Goal: Navigation & Orientation: Find specific page/section

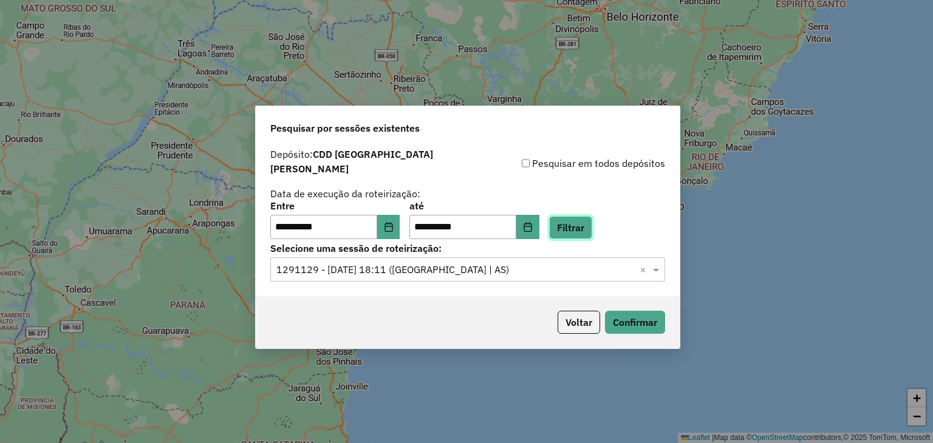
click at [571, 218] on button "Filtrar" at bounding box center [570, 227] width 43 height 23
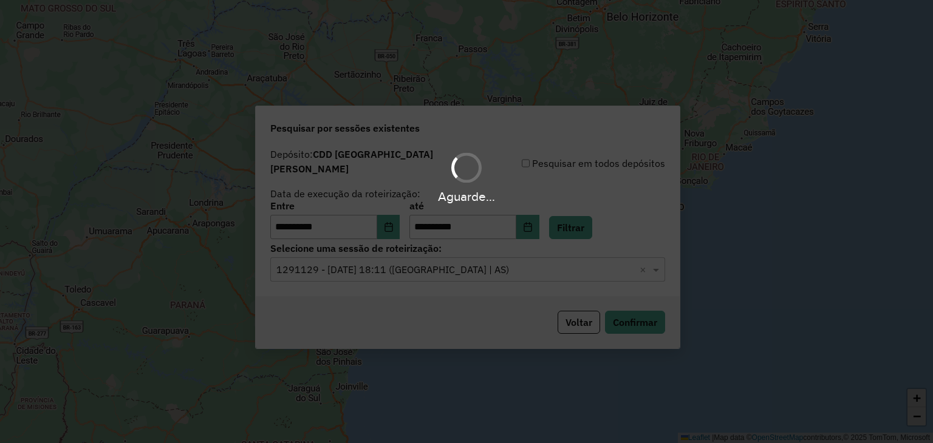
click at [427, 255] on div "Aguarde..." at bounding box center [466, 221] width 933 height 443
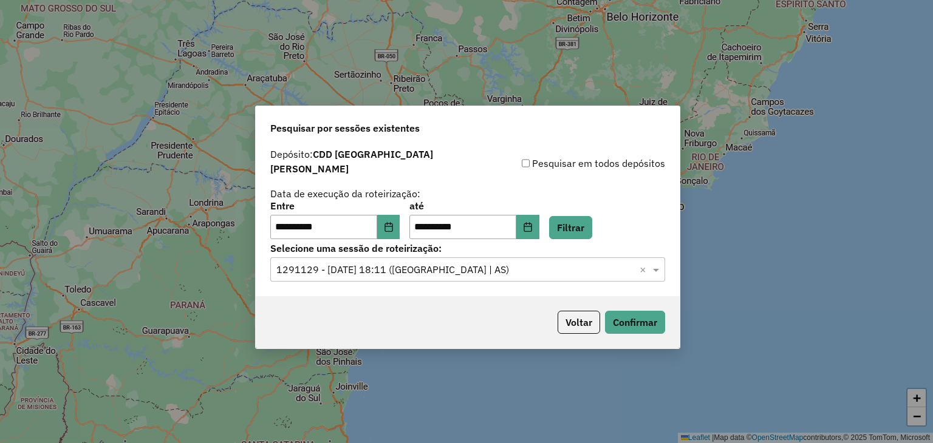
click at [409, 263] on input "text" at bounding box center [455, 270] width 358 height 15
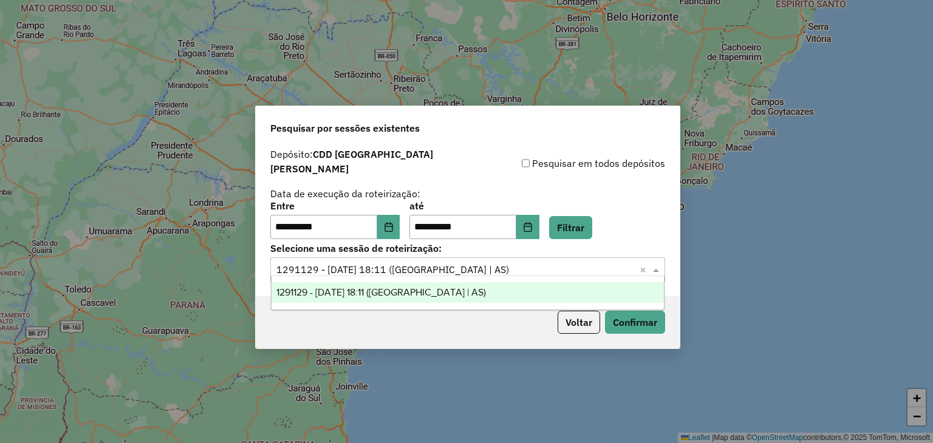
click at [442, 324] on div "Voltar Confirmar" at bounding box center [468, 322] width 424 height 52
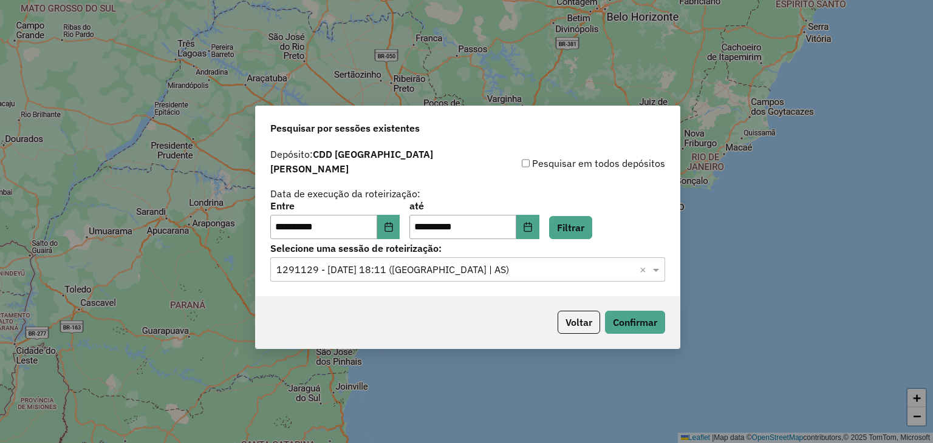
click at [430, 263] on input "text" at bounding box center [455, 270] width 358 height 15
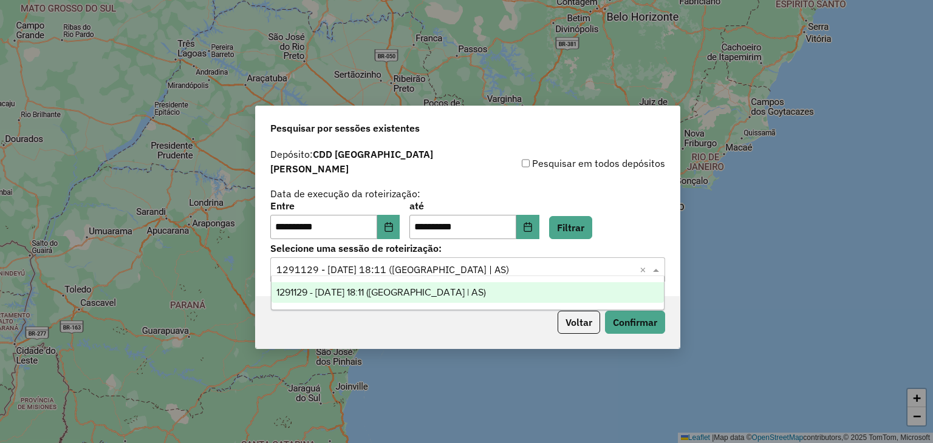
click at [437, 288] on div "1291129 - 09/10/2025 18:11 (Rota | AS)" at bounding box center [467, 292] width 393 height 21
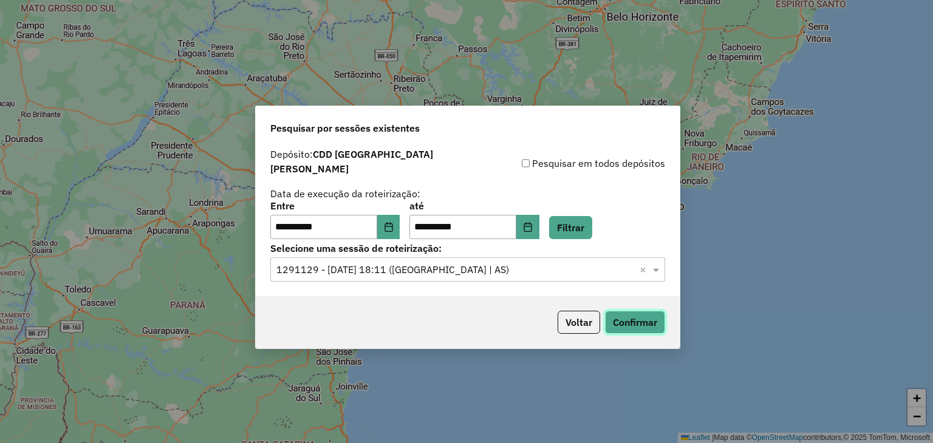
click at [625, 316] on button "Confirmar" at bounding box center [635, 322] width 60 height 23
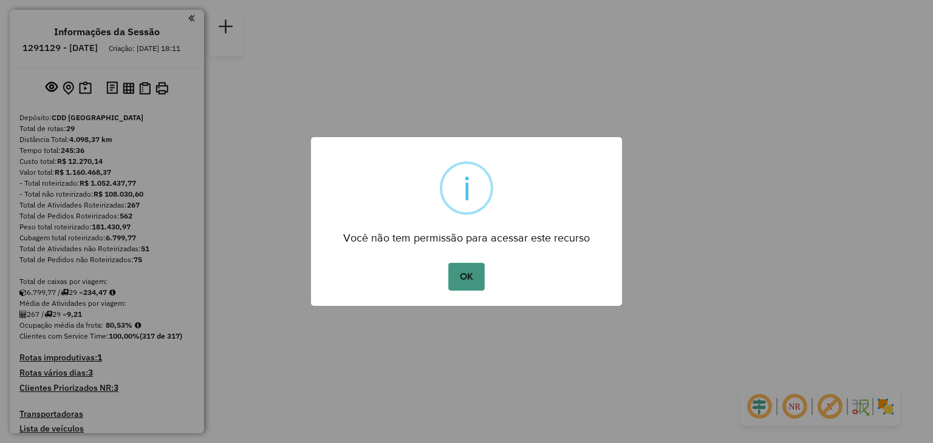
click at [467, 276] on button "OK" at bounding box center [466, 277] width 36 height 28
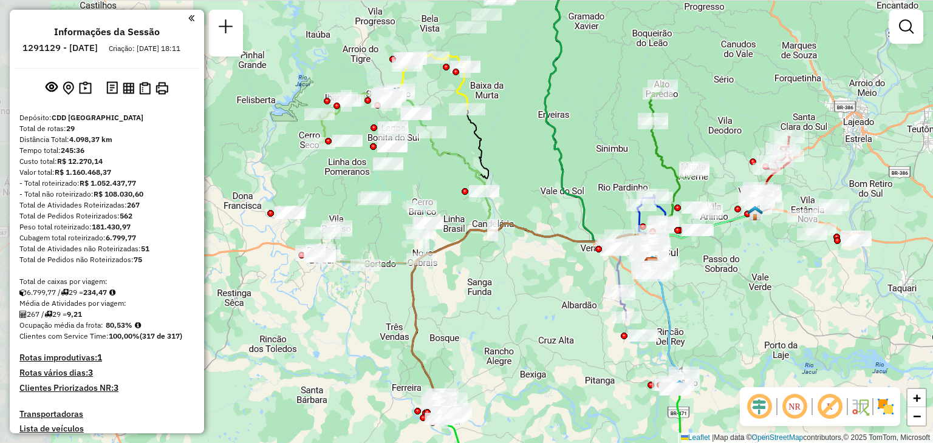
drag, startPoint x: 364, startPoint y: 264, endPoint x: 539, endPoint y: 304, distance: 179.3
click at [539, 304] on div "Janela de atendimento Grade de atendimento Capacidade Transportadoras Veículos …" at bounding box center [466, 221] width 933 height 443
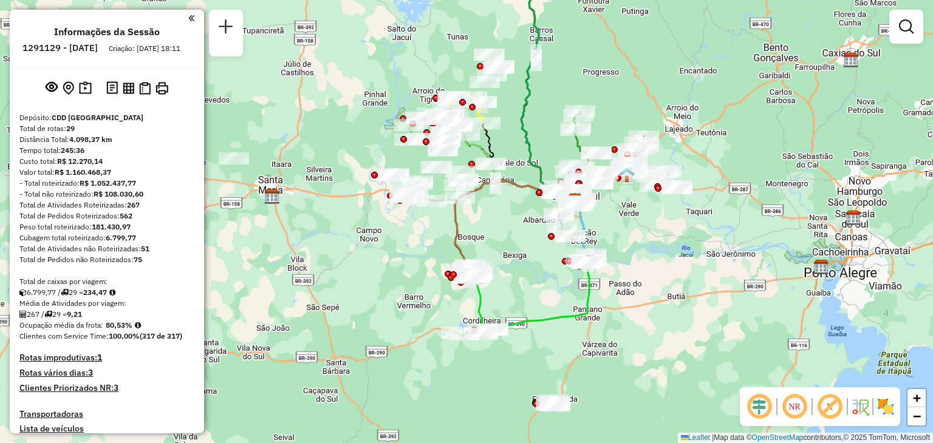
drag, startPoint x: 508, startPoint y: 313, endPoint x: 490, endPoint y: 217, distance: 97.5
click at [490, 217] on div "Janela de atendimento Grade de atendimento Capacidade Transportadoras Veículos …" at bounding box center [466, 221] width 933 height 443
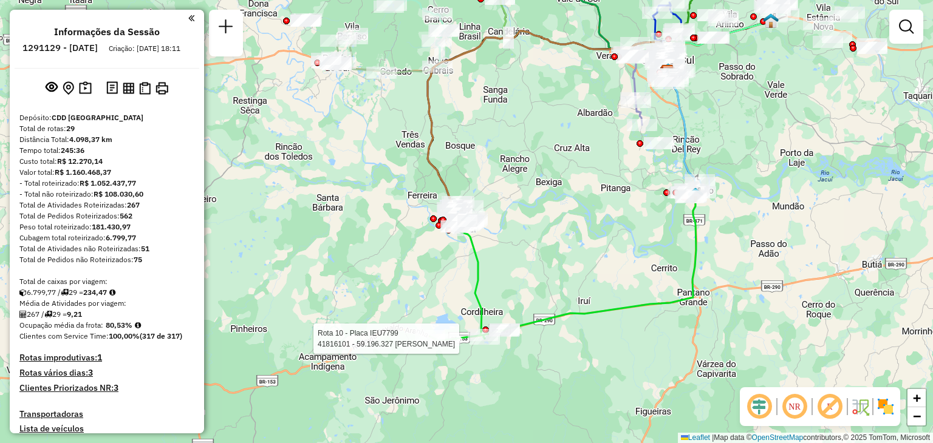
select select "**********"
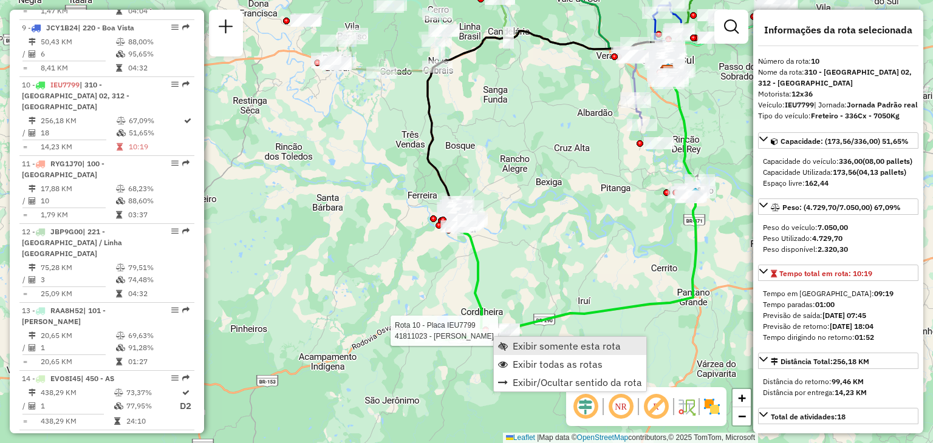
scroll to position [1098, 0]
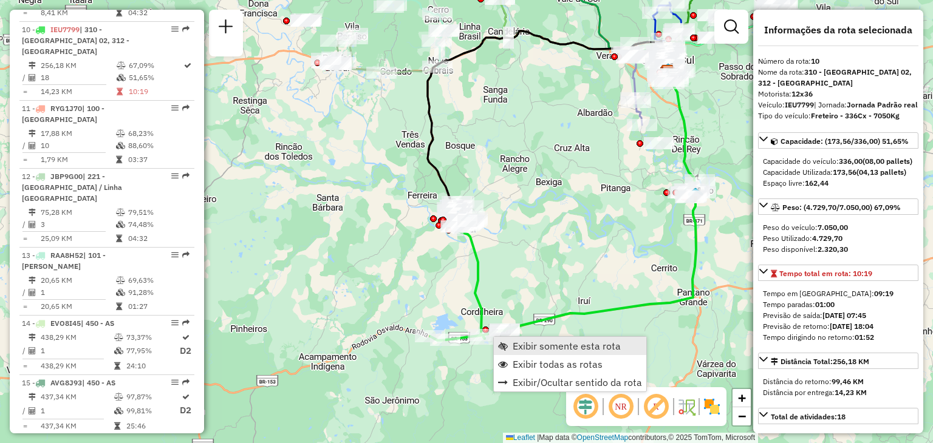
click at [514, 344] on span "Exibir somente esta rota" at bounding box center [566, 346] width 108 height 10
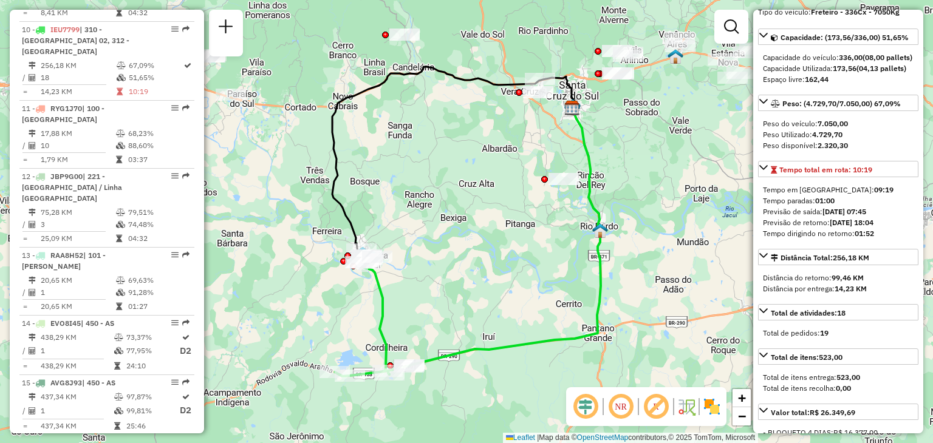
scroll to position [121, 0]
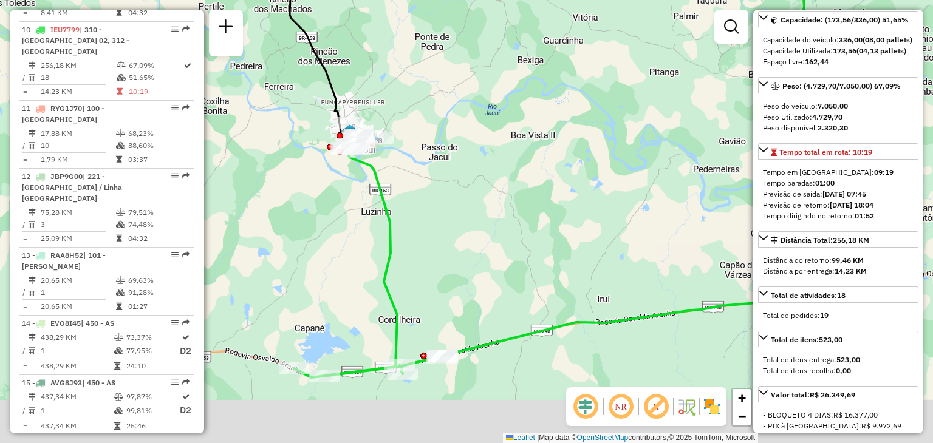
drag, startPoint x: 448, startPoint y: 308, endPoint x: 458, endPoint y: 262, distance: 47.7
click at [457, 265] on div "Janela de atendimento Grade de atendimento Capacidade Transportadoras Veículos …" at bounding box center [466, 221] width 933 height 443
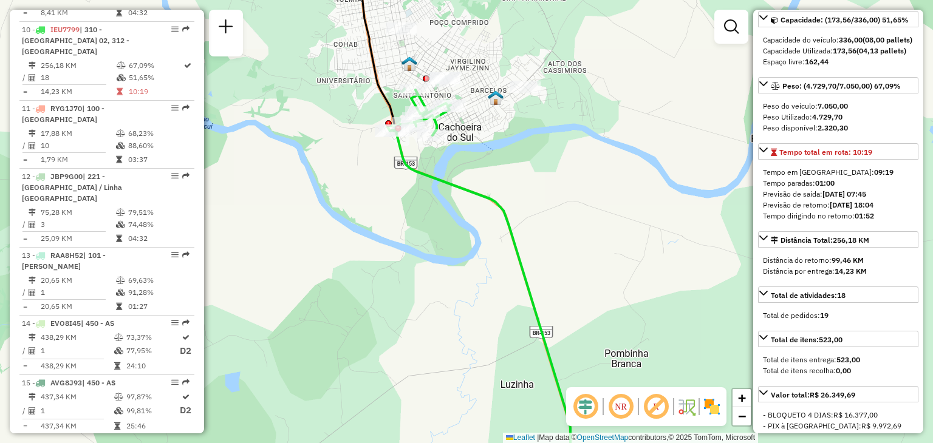
drag, startPoint x: 342, startPoint y: 207, endPoint x: 396, endPoint y: 184, distance: 58.8
click at [403, 188] on div "Janela de atendimento Grade de atendimento Capacidade Transportadoras Veículos …" at bounding box center [466, 221] width 933 height 443
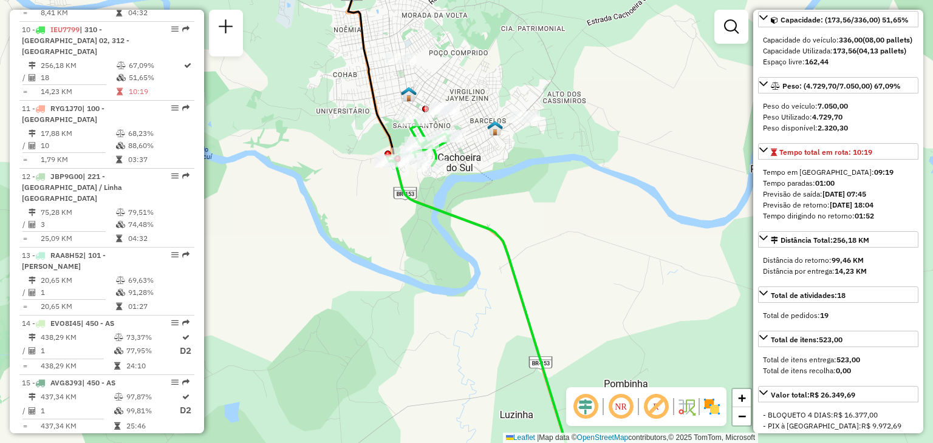
drag, startPoint x: 469, startPoint y: 229, endPoint x: 478, endPoint y: 251, distance: 23.5
click at [478, 251] on icon at bounding box center [478, 306] width 183 height 373
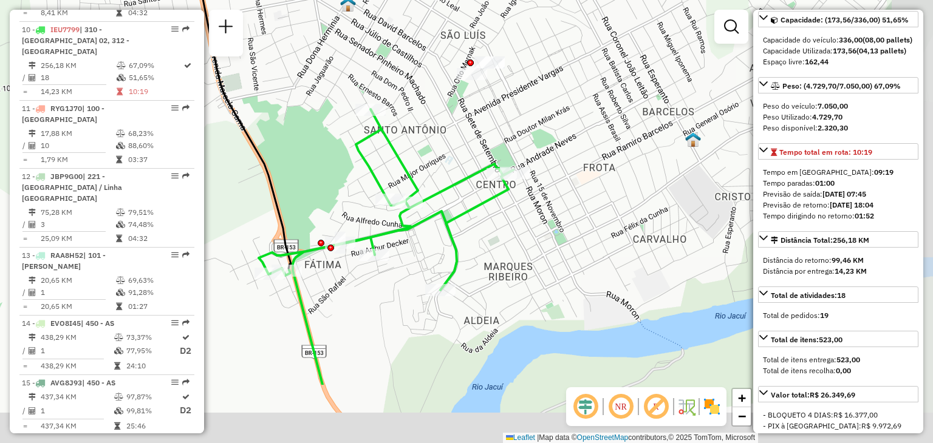
drag, startPoint x: 440, startPoint y: 314, endPoint x: 458, endPoint y: 217, distance: 98.7
click at [464, 200] on icon at bounding box center [386, 247] width 254 height 276
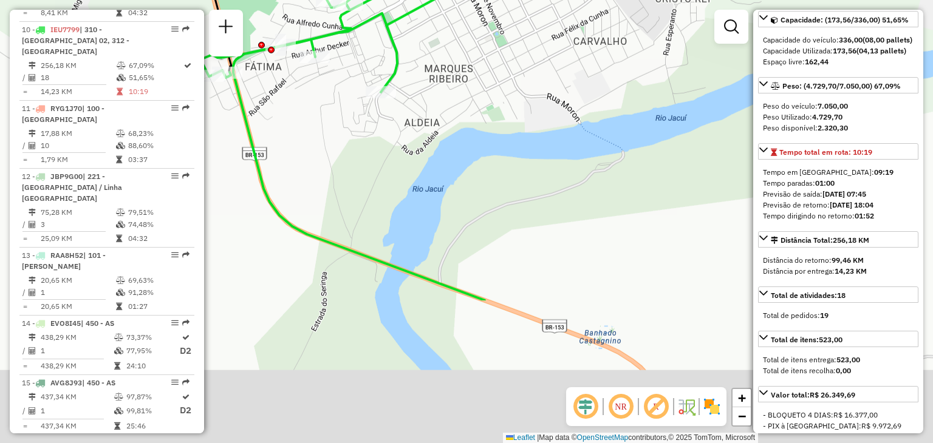
drag, startPoint x: 390, startPoint y: 277, endPoint x: 360, endPoint y: 158, distance: 122.1
click at [359, 158] on div "Janela de atendimento Grade de atendimento Capacidade Transportadoras Veículos …" at bounding box center [466, 221] width 933 height 443
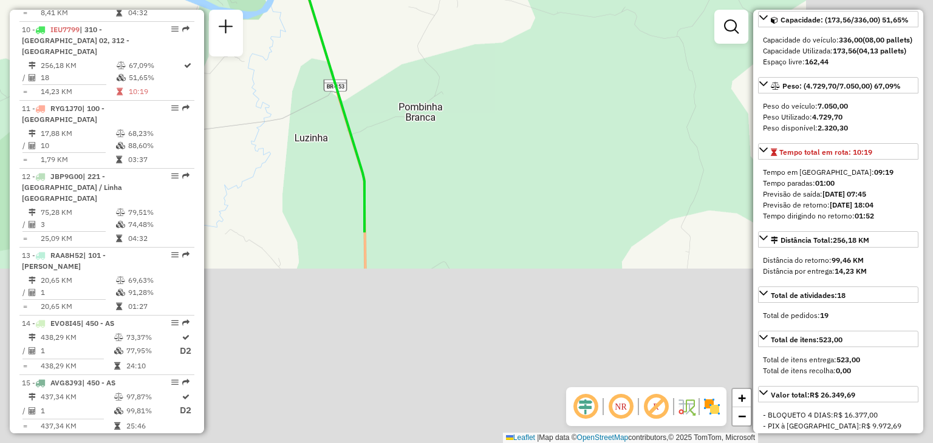
drag, startPoint x: 533, startPoint y: 263, endPoint x: 401, endPoint y: 69, distance: 235.1
click at [392, 9] on div "Janela de atendimento Grade de atendimento Capacidade Transportadoras Veículos …" at bounding box center [466, 221] width 933 height 443
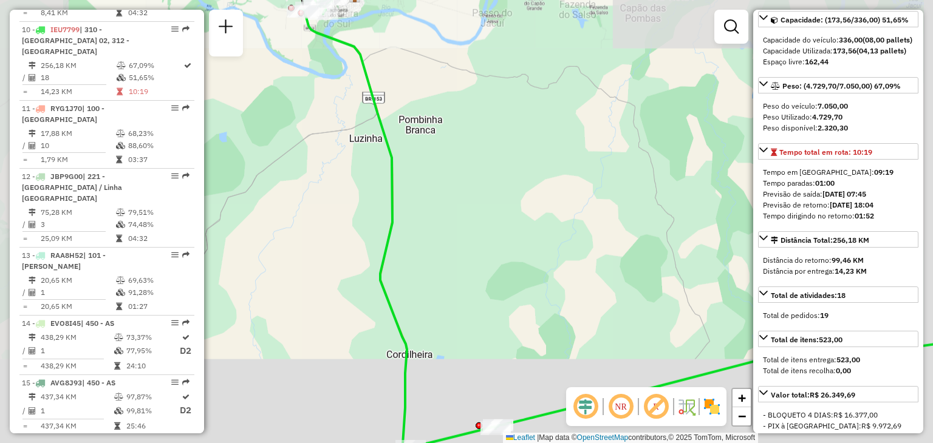
drag, startPoint x: 449, startPoint y: 219, endPoint x: 396, endPoint y: 38, distance: 188.5
click at [396, 38] on div "Janela de atendimento Grade de atendimento Capacidade Transportadoras Veículos …" at bounding box center [466, 221] width 933 height 443
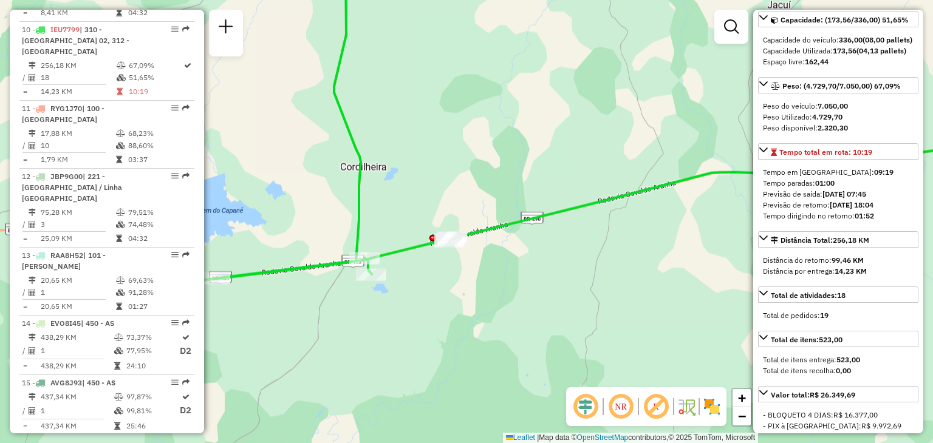
drag, startPoint x: 362, startPoint y: 242, endPoint x: 398, endPoint y: 127, distance: 120.4
click at [405, 120] on icon at bounding box center [303, 115] width 298 height 333
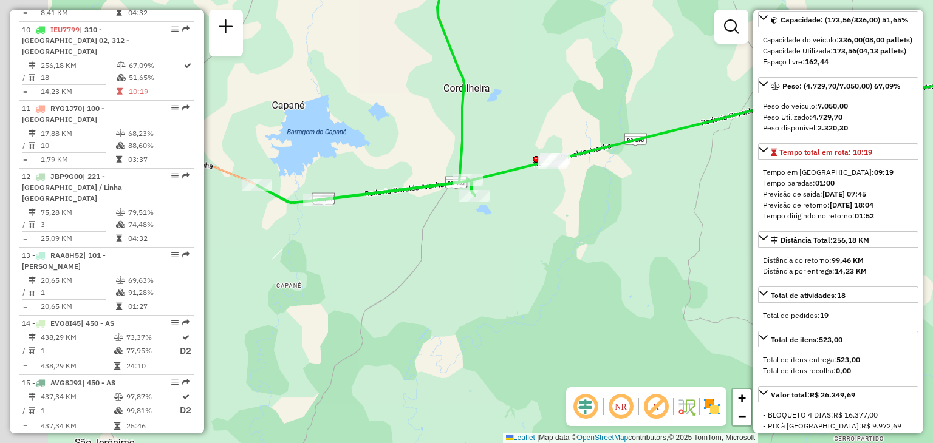
drag, startPoint x: 338, startPoint y: 199, endPoint x: 369, endPoint y: 212, distance: 33.7
click at [369, 212] on div "Janela de atendimento Grade de atendimento Capacidade Transportadoras Veículos …" at bounding box center [466, 221] width 933 height 443
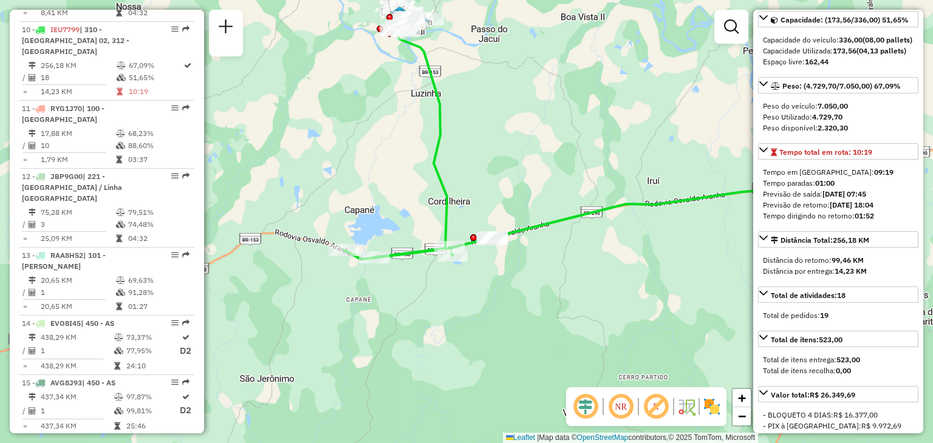
drag, startPoint x: 386, startPoint y: 123, endPoint x: 413, endPoint y: 189, distance: 71.9
click at [413, 189] on div "Janela de atendimento Grade de atendimento Capacidade Transportadoras Veículos …" at bounding box center [466, 221] width 933 height 443
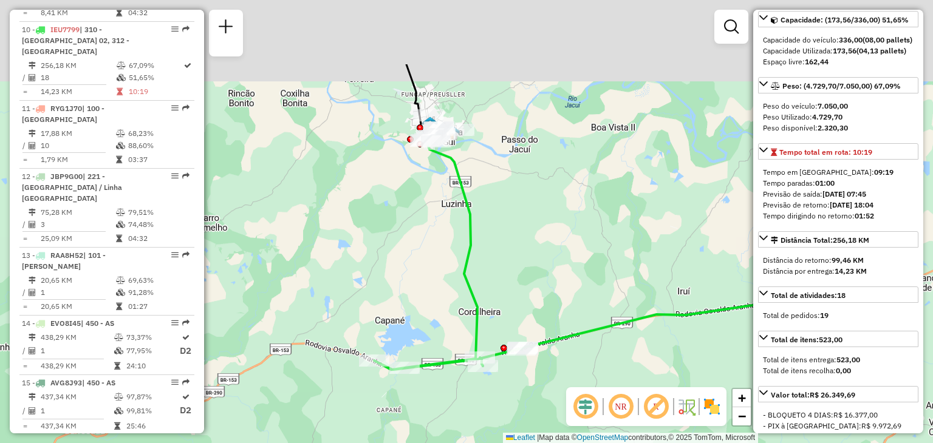
click at [445, 188] on div "Janela de atendimento Grade de atendimento Capacidade Transportadoras Veículos …" at bounding box center [466, 221] width 933 height 443
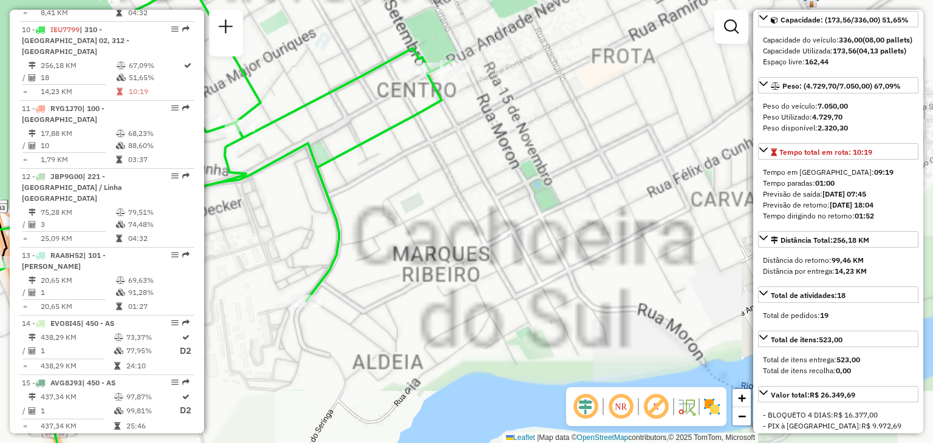
drag, startPoint x: 401, startPoint y: 121, endPoint x: 393, endPoint y: 200, distance: 79.3
click at [392, 200] on icon at bounding box center [196, 222] width 509 height 532
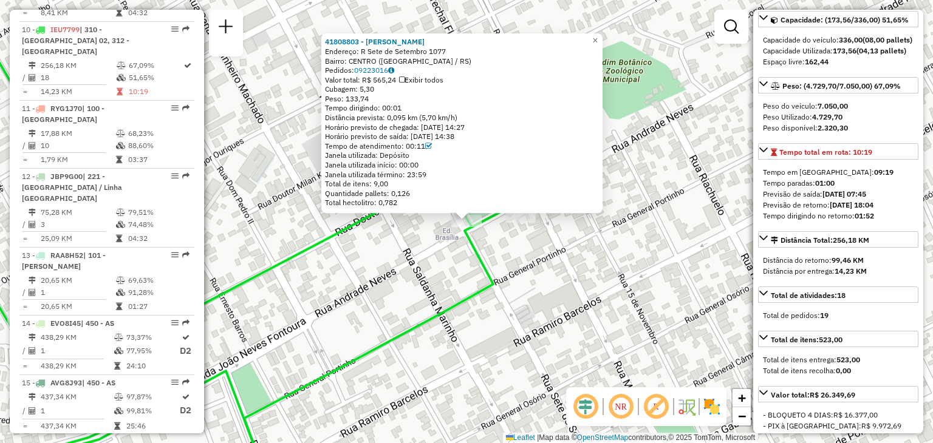
click at [486, 270] on icon at bounding box center [210, 226] width 608 height 524
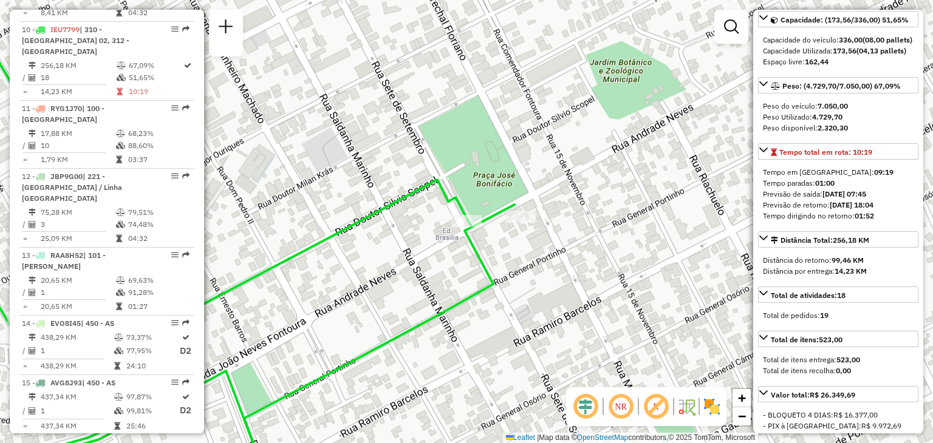
click at [519, 223] on div at bounding box center [520, 217] width 30 height 12
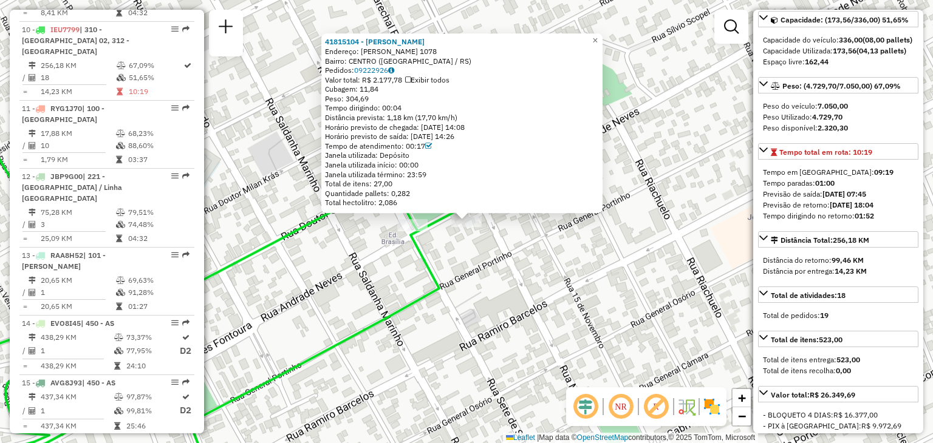
click at [449, 266] on div "41815104 - [PERSON_NAME]: [PERSON_NAME] 1078 Bairro: [GEOGRAPHIC_DATA] ([GEOGRA…" at bounding box center [466, 221] width 933 height 443
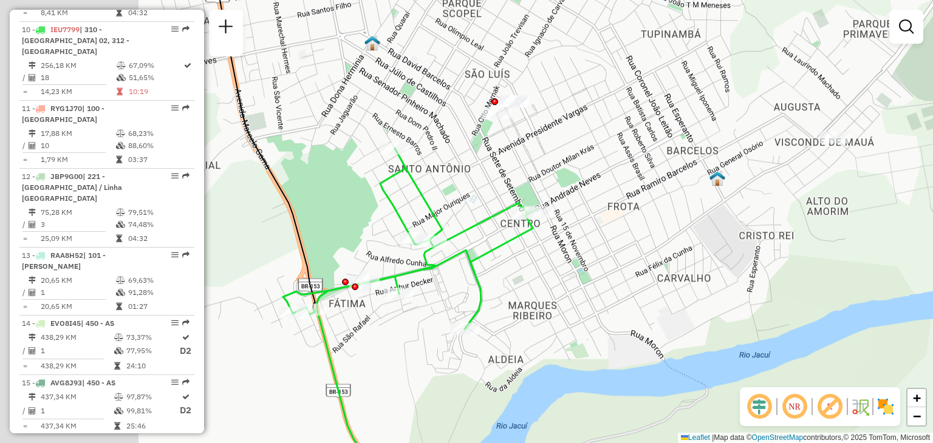
drag, startPoint x: 457, startPoint y: 190, endPoint x: 522, endPoint y: 174, distance: 66.9
click at [554, 161] on div "Janela de atendimento Grade de atendimento Capacidade Transportadoras Veículos …" at bounding box center [466, 221] width 933 height 443
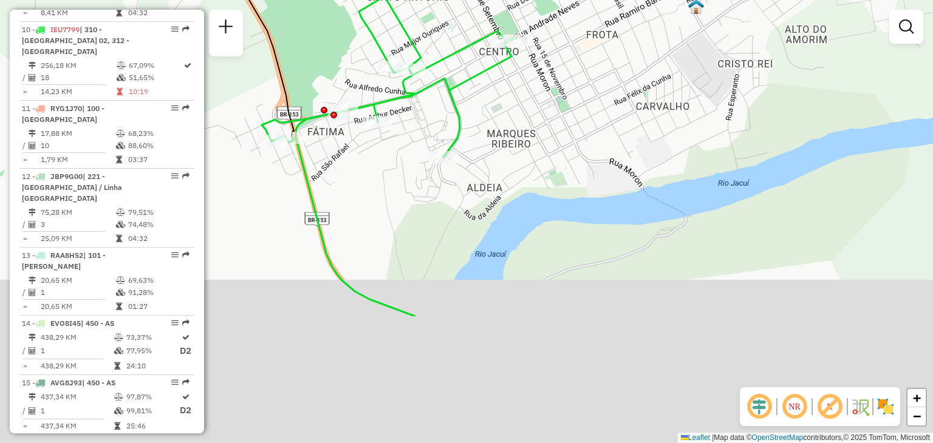
drag, startPoint x: 524, startPoint y: 298, endPoint x: 491, endPoint y: 72, distance: 228.2
click at [491, 75] on div "Janela de atendimento Grade de atendimento Capacidade Transportadoras Veículos …" at bounding box center [466, 221] width 933 height 443
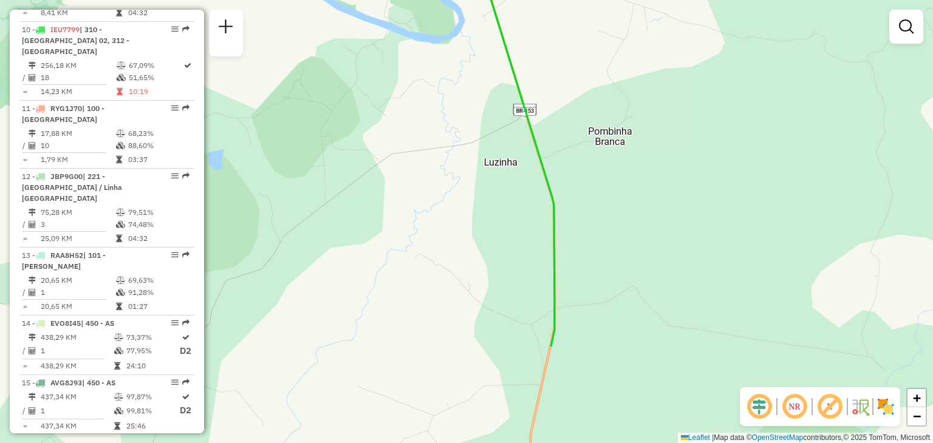
drag, startPoint x: 559, startPoint y: 183, endPoint x: 523, endPoint y: 71, distance: 117.3
click at [484, 0] on html "Aguarde... Pop-up bloqueado! Seu navegador bloqueou automáticamente a abertura …" at bounding box center [466, 221] width 933 height 443
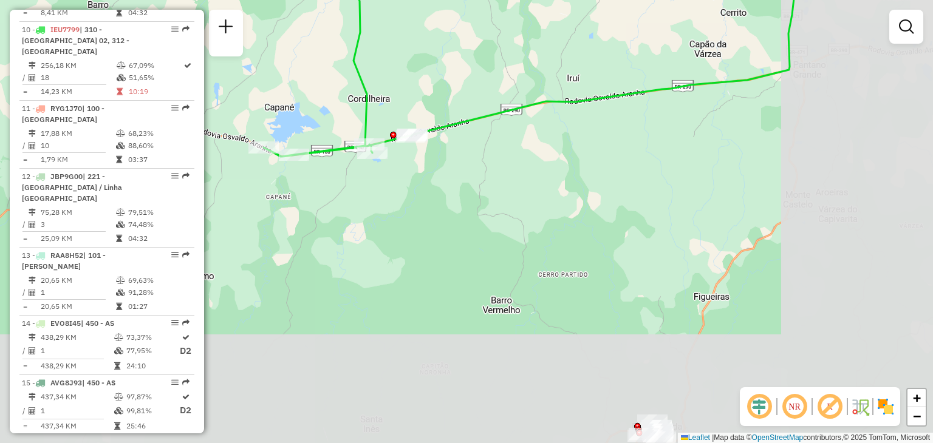
drag, startPoint x: 544, startPoint y: 123, endPoint x: 437, endPoint y: 58, distance: 125.6
click at [437, 58] on div "Janela de atendimento Grade de atendimento Capacidade Transportadoras Veículos …" at bounding box center [466, 221] width 933 height 443
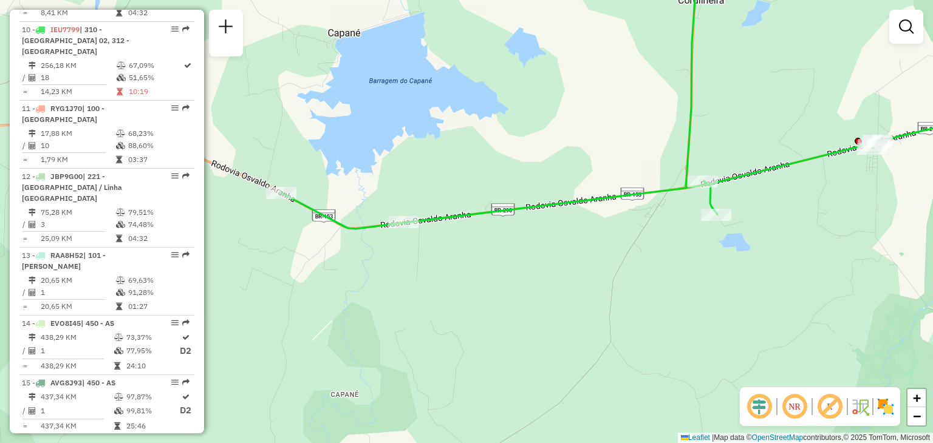
drag, startPoint x: 316, startPoint y: 137, endPoint x: 364, endPoint y: 123, distance: 50.5
click at [364, 123] on div "Janela de atendimento Grade de atendimento Capacidade Transportadoras Veículos …" at bounding box center [466, 221] width 933 height 443
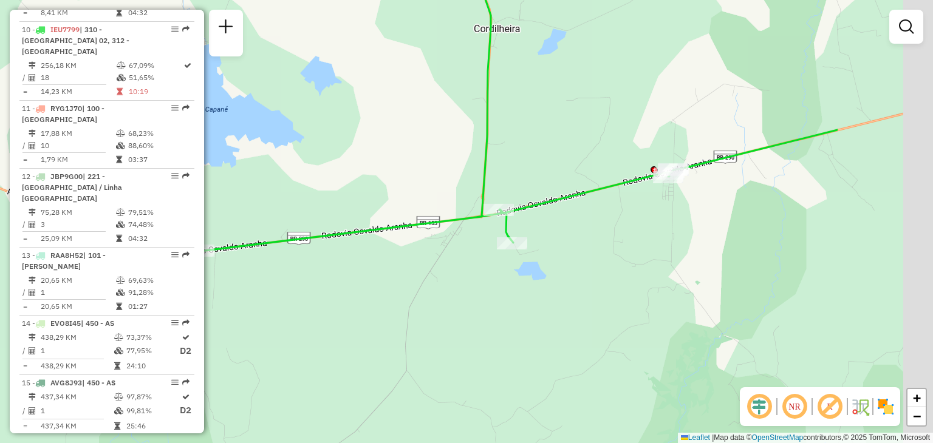
drag, startPoint x: 525, startPoint y: 135, endPoint x: 508, endPoint y: 180, distance: 48.8
click at [376, 171] on div "Janela de atendimento Grade de atendimento Capacidade Transportadoras Veículos …" at bounding box center [466, 221] width 933 height 443
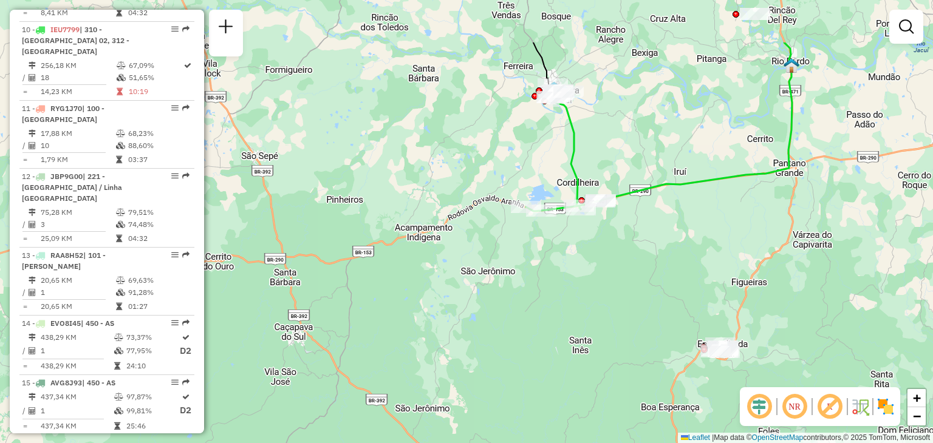
drag, startPoint x: 538, startPoint y: 100, endPoint x: 548, endPoint y: 185, distance: 85.6
click at [543, 192] on div "Janela de atendimento Grade de atendimento Capacidade Transportadoras Veículos …" at bounding box center [466, 221] width 933 height 443
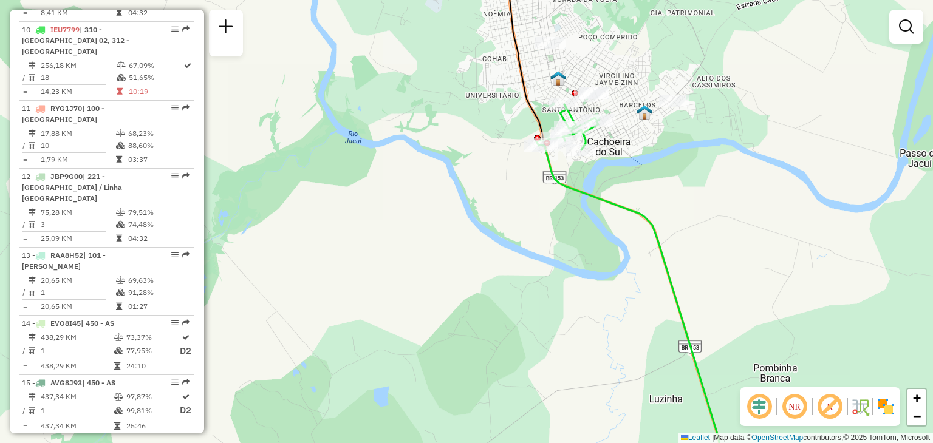
drag, startPoint x: 587, startPoint y: 205, endPoint x: 570, endPoint y: 250, distance: 48.3
click at [570, 250] on div "Rota 10 - Placa IEU7799 41803847 - [PERSON_NAME] de atendimento Grade de atendi…" at bounding box center [466, 221] width 933 height 443
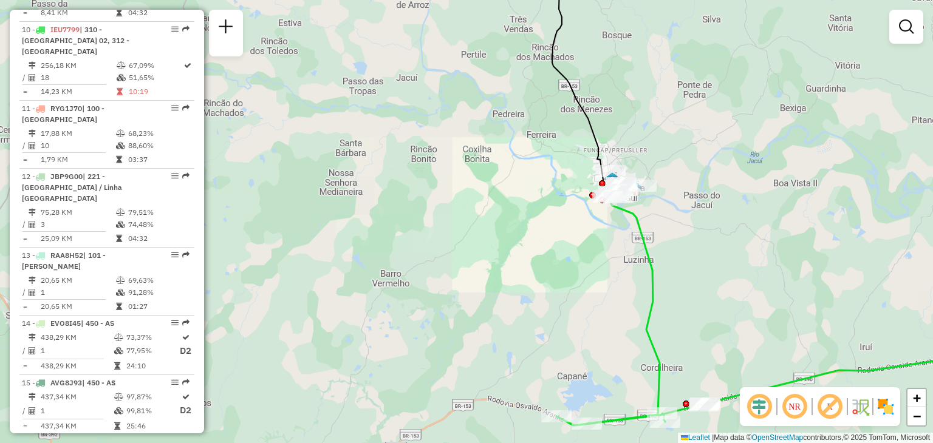
drag, startPoint x: 695, startPoint y: 258, endPoint x: 539, endPoint y: 105, distance: 218.1
click at [540, 106] on div "Janela de atendimento Grade de atendimento Capacidade Transportadoras Veículos …" at bounding box center [466, 221] width 933 height 443
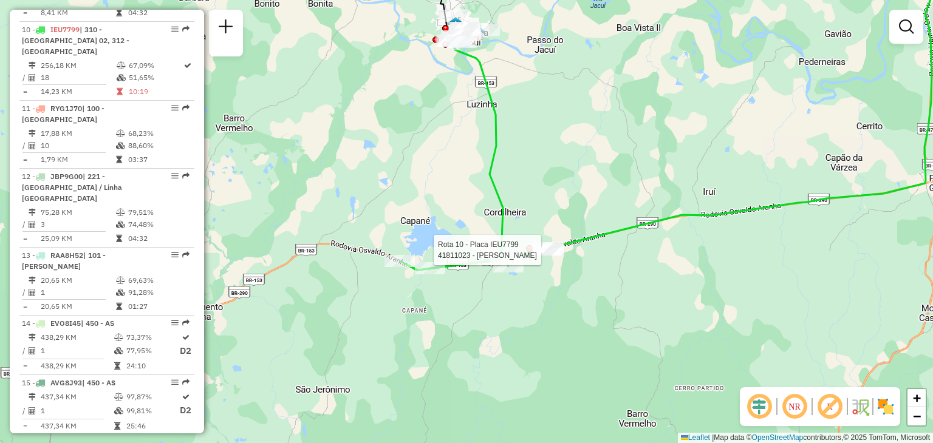
select select "**********"
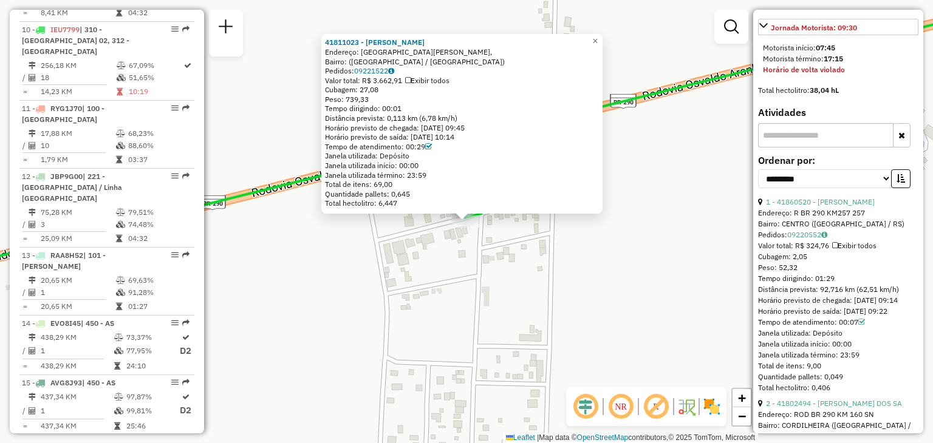
scroll to position [546, 0]
click at [862, 204] on link "1 - 41860520 - [PERSON_NAME]" at bounding box center [820, 199] width 109 height 9
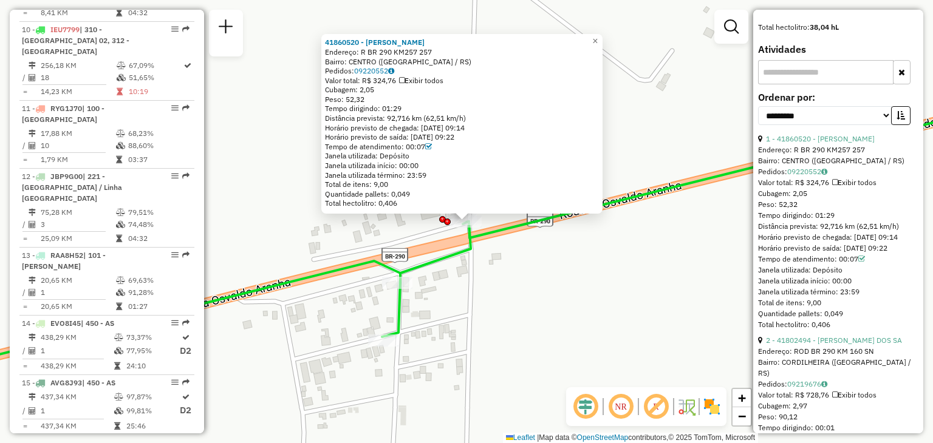
scroll to position [729, 0]
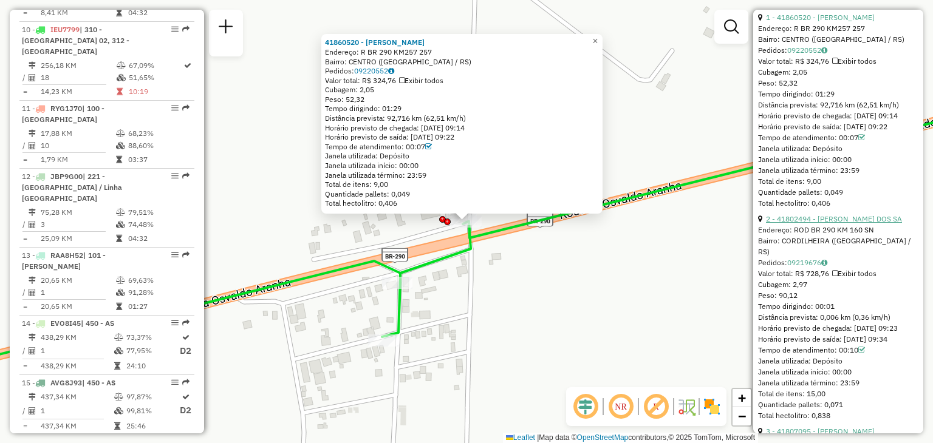
click at [867, 223] on link "2 - 41802494 - [PERSON_NAME] DOS SA" at bounding box center [834, 218] width 136 height 9
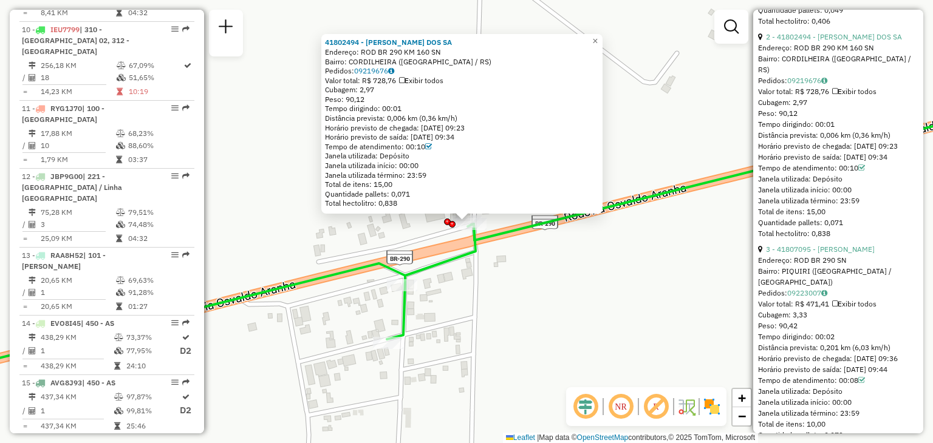
scroll to position [971, 0]
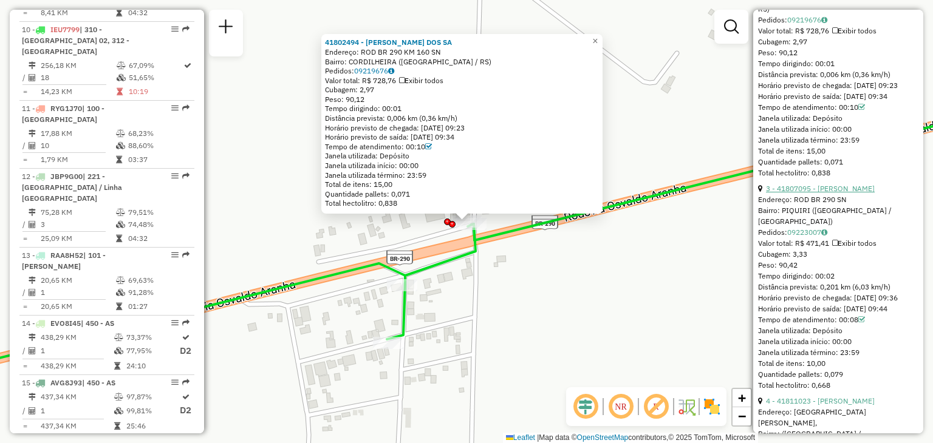
click at [866, 193] on link "3 - 41807095 - [PERSON_NAME]" at bounding box center [820, 188] width 109 height 9
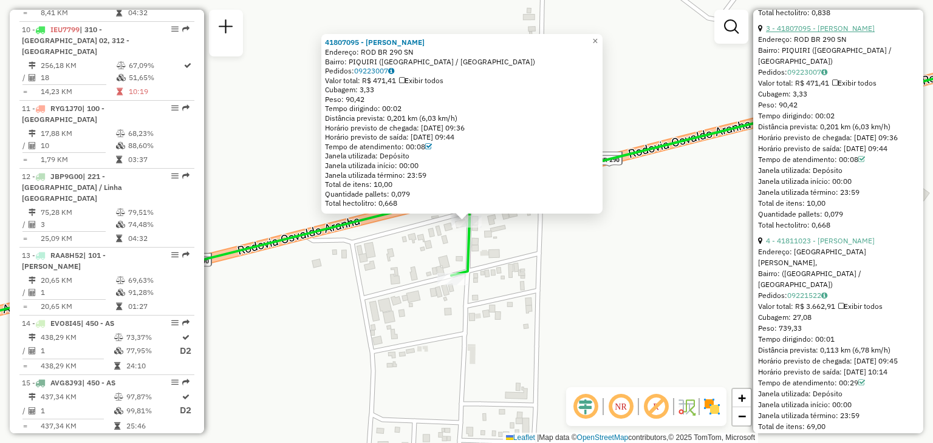
scroll to position [1154, 0]
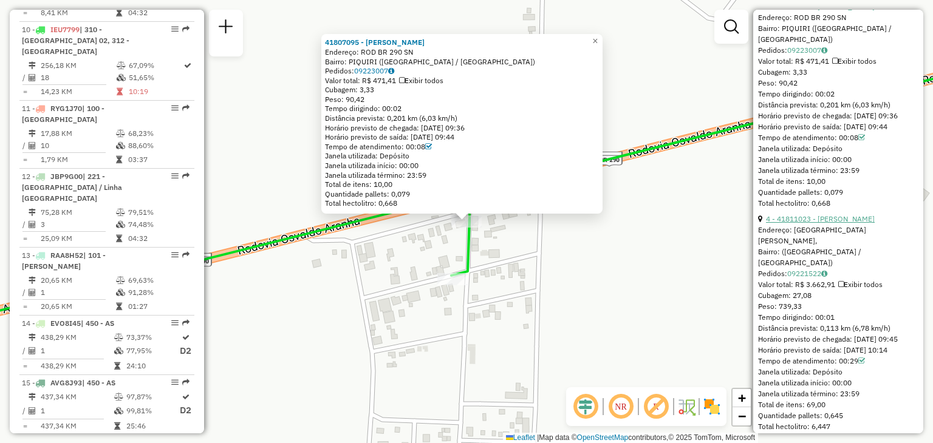
click at [855, 223] on link "4 - 41811023 - [PERSON_NAME]" at bounding box center [820, 218] width 109 height 9
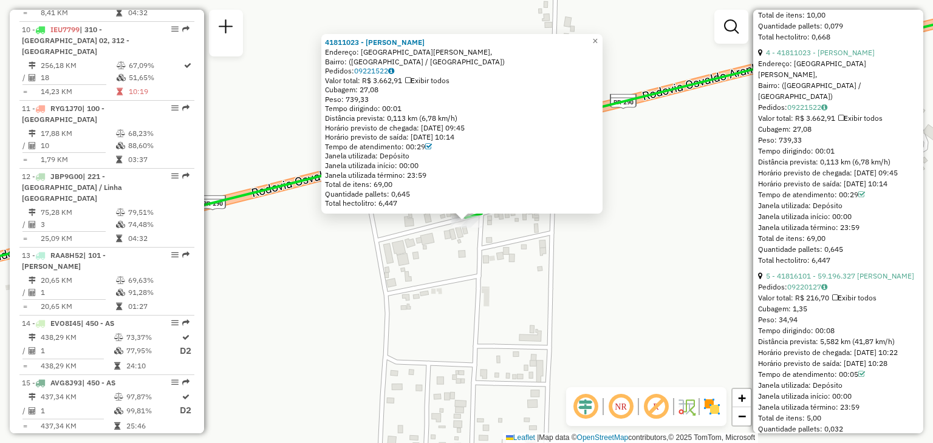
scroll to position [1336, 0]
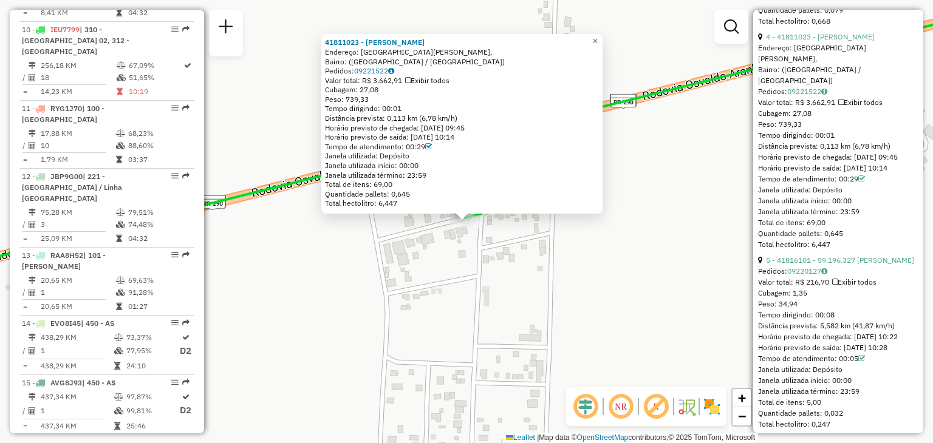
click at [848, 265] on link "5 - 41816101 - 59.196.327 [PERSON_NAME]" at bounding box center [840, 260] width 148 height 9
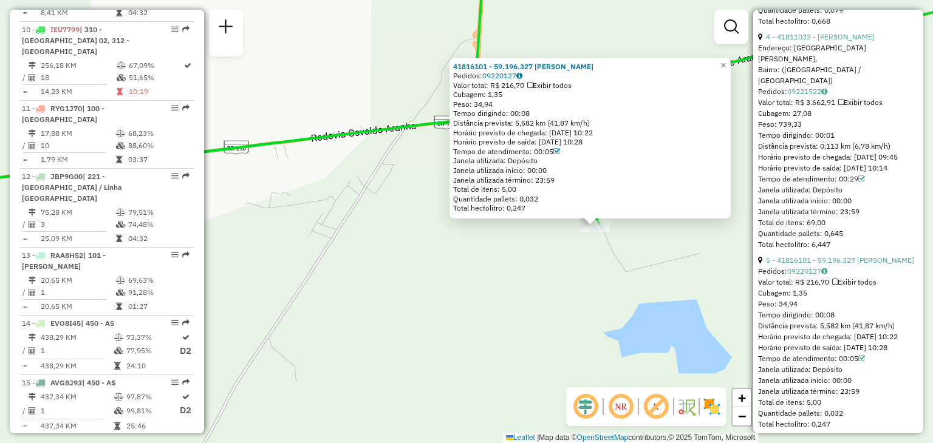
click at [664, 262] on div "41816101 - 59.196.327 [PERSON_NAME]: 09220127 Valor total: R$ 216,70 Exibir tod…" at bounding box center [466, 221] width 933 height 443
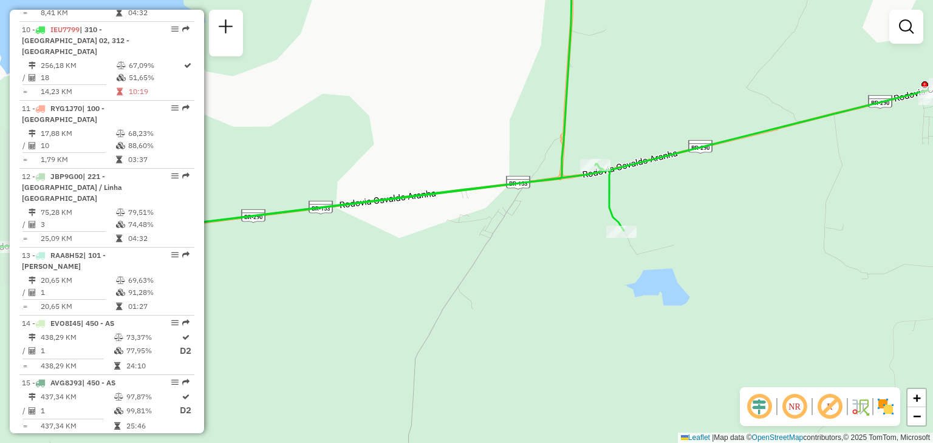
click at [534, 228] on div "Rota 10 - Placa IEU7799 41816101 - 59.196.327 [PERSON_NAME] de atendimento Grad…" at bounding box center [466, 221] width 933 height 443
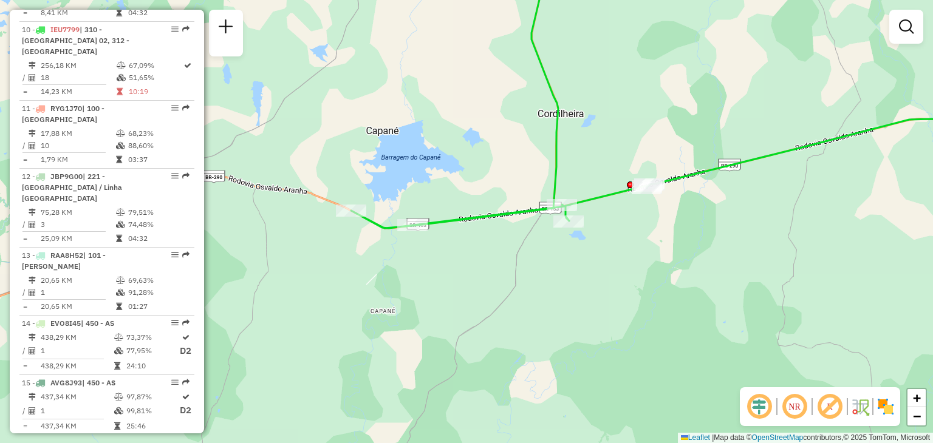
click at [482, 186] on div "Janela de atendimento Grade de atendimento Capacidade Transportadoras Veículos …" at bounding box center [466, 221] width 933 height 443
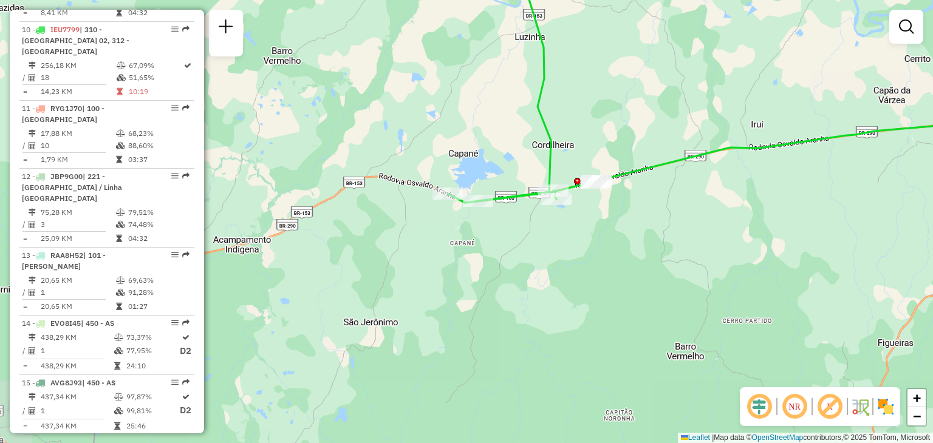
click at [602, 86] on div "Janela de atendimento Grade de atendimento Capacidade Transportadoras Veículos …" at bounding box center [466, 221] width 933 height 443
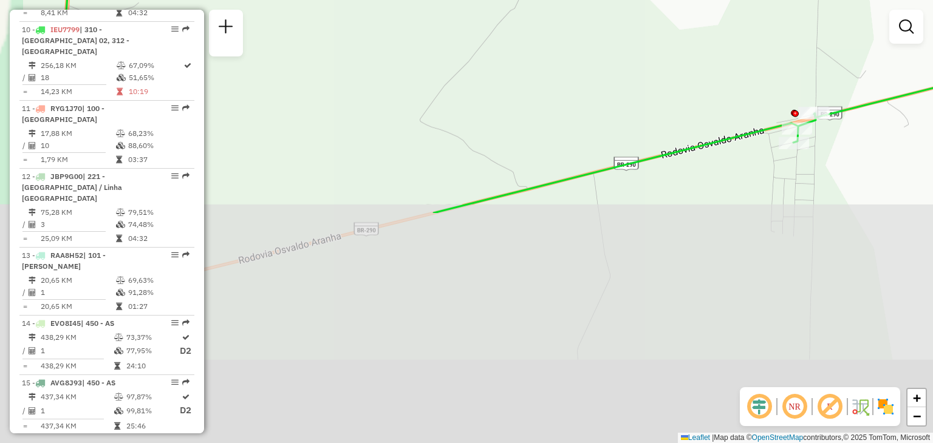
drag, startPoint x: 641, startPoint y: 248, endPoint x: 570, endPoint y: 160, distance: 114.0
click at [741, 0] on html "Aguarde... Pop-up bloqueado! Seu navegador bloqueou automáticamente a abertura …" at bounding box center [466, 221] width 933 height 443
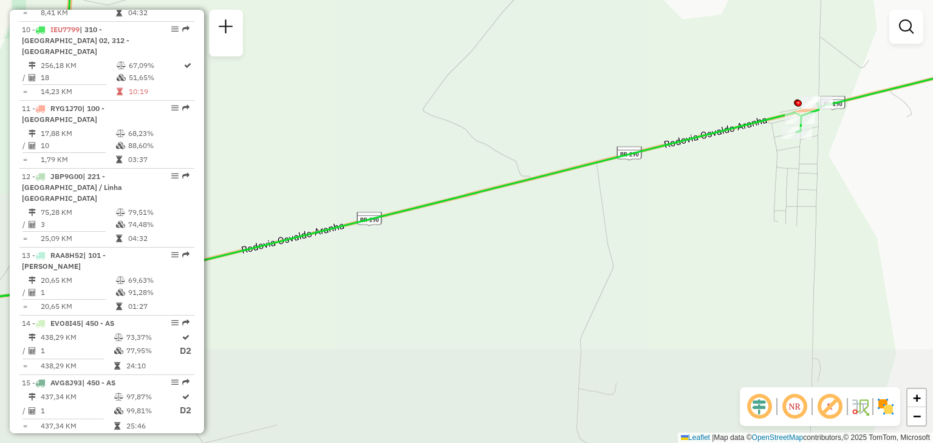
drag, startPoint x: 546, startPoint y: 188, endPoint x: 774, endPoint y: 123, distance: 236.0
click at [782, 121] on div "Janela de atendimento Grade de atendimento Capacidade Transportadoras Veículos …" at bounding box center [466, 221] width 933 height 443
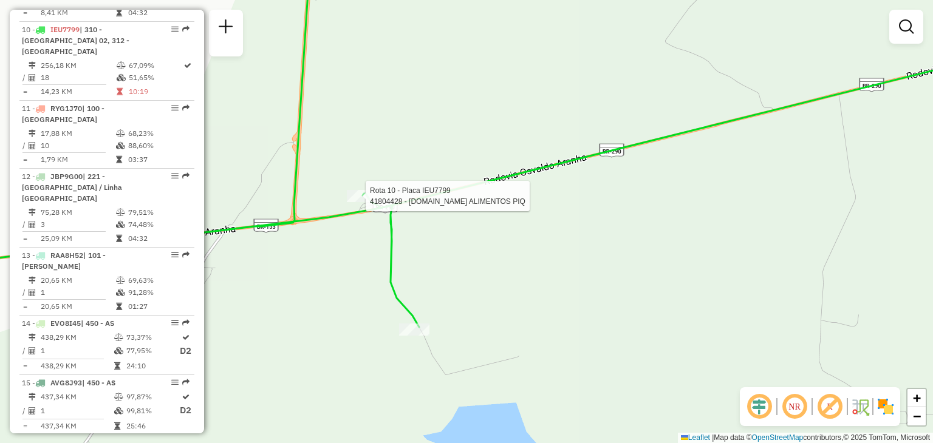
select select "**********"
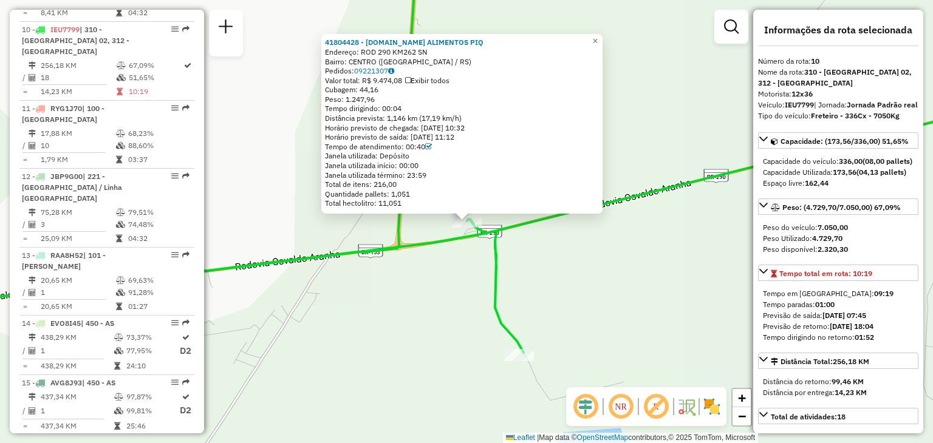
click at [448, 277] on div "41804428 - [DOMAIN_NAME] ALIMENTOS PIQ Endereço: ROD 290 KM262 SN Bairro: CENTR…" at bounding box center [466, 221] width 933 height 443
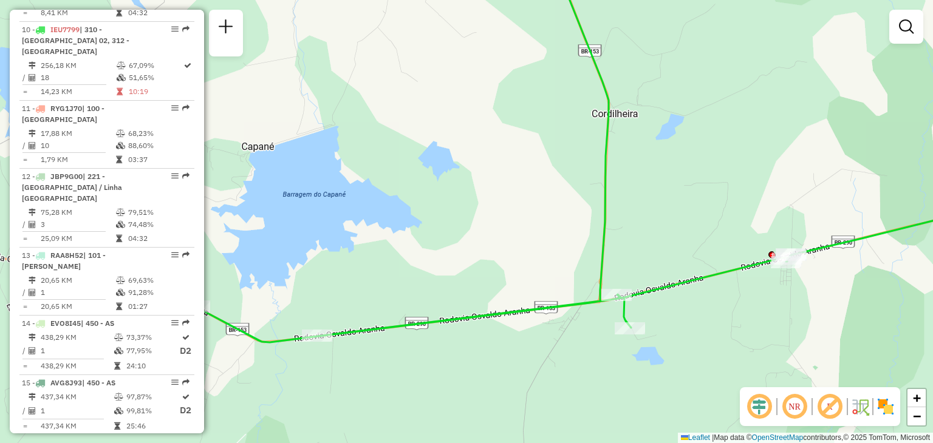
drag, startPoint x: 635, startPoint y: 162, endPoint x: 692, endPoint y: 369, distance: 214.0
click at [734, 433] on div "Janela de atendimento Grade de atendimento Capacidade Transportadoras Veículos …" at bounding box center [466, 221] width 933 height 443
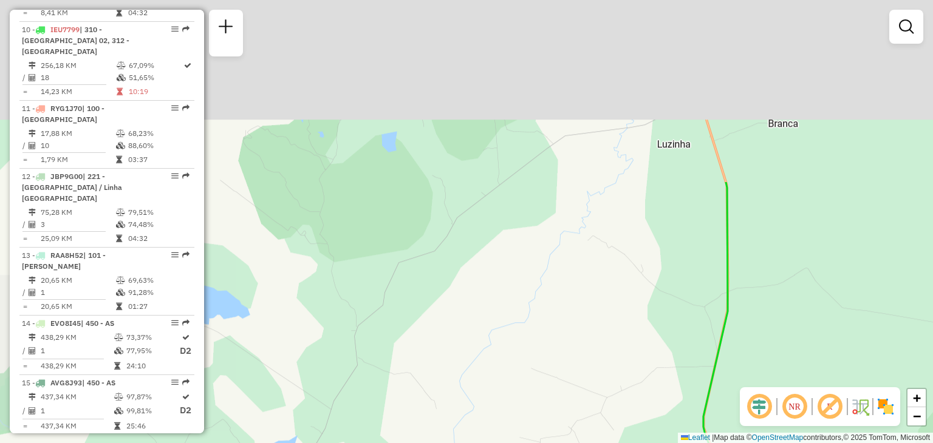
drag, startPoint x: 607, startPoint y: 282, endPoint x: 604, endPoint y: 244, distance: 38.4
click at [665, 425] on div "Janela de atendimento Grade de atendimento Capacidade Transportadoras Veículos …" at bounding box center [466, 221] width 933 height 443
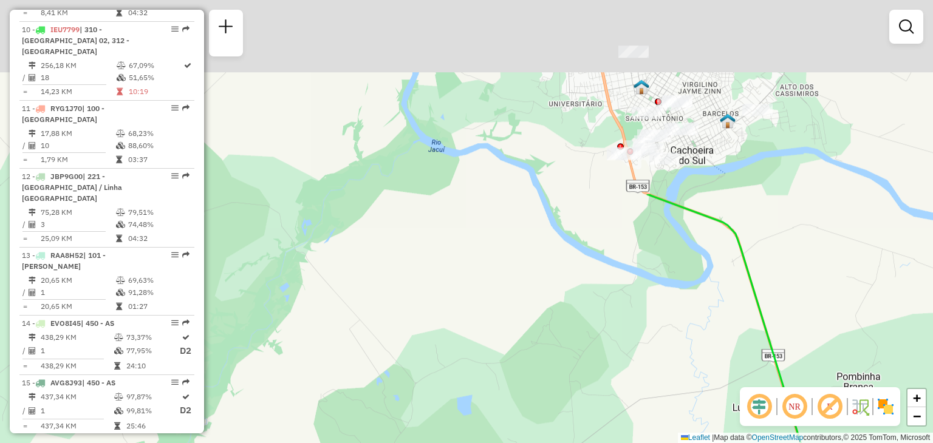
drag, startPoint x: 614, startPoint y: 333, endPoint x: 647, endPoint y: 392, distance: 67.7
click at [646, 405] on div "Janela de atendimento Grade de atendimento Capacidade Transportadoras Veículos …" at bounding box center [466, 221] width 933 height 443
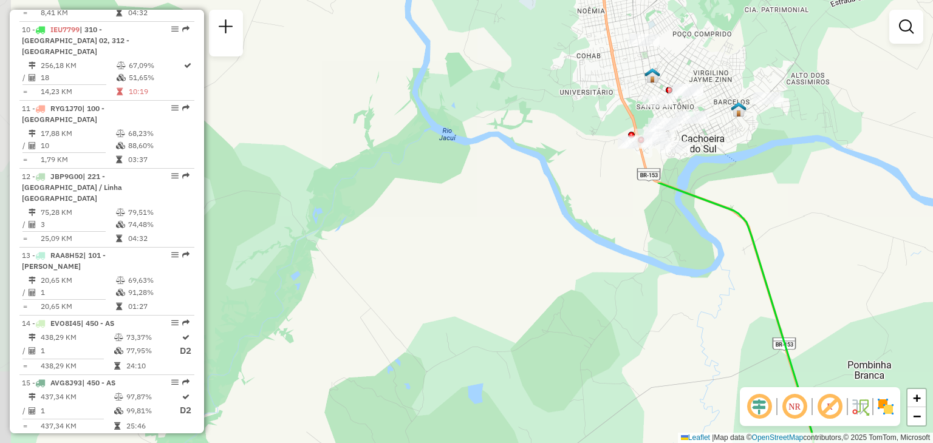
drag, startPoint x: 628, startPoint y: 195, endPoint x: 631, endPoint y: 277, distance: 82.0
click at [631, 279] on div "Janela de atendimento Grade de atendimento Capacidade Transportadoras Veículos …" at bounding box center [466, 221] width 933 height 443
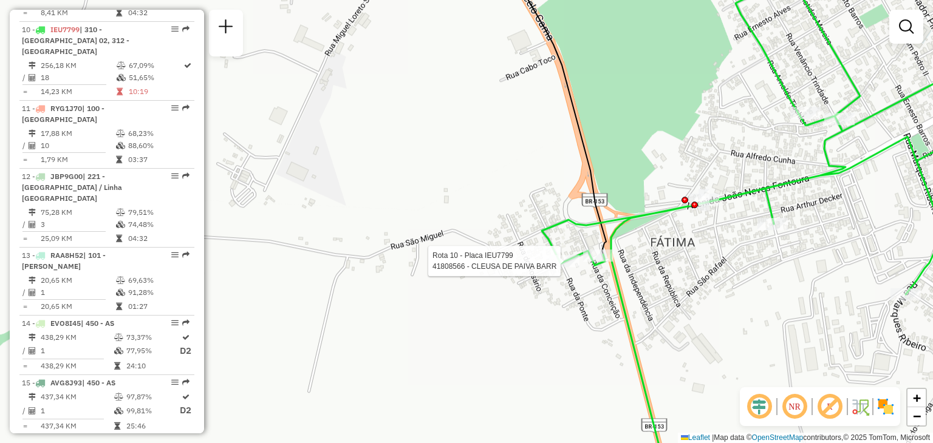
select select "**********"
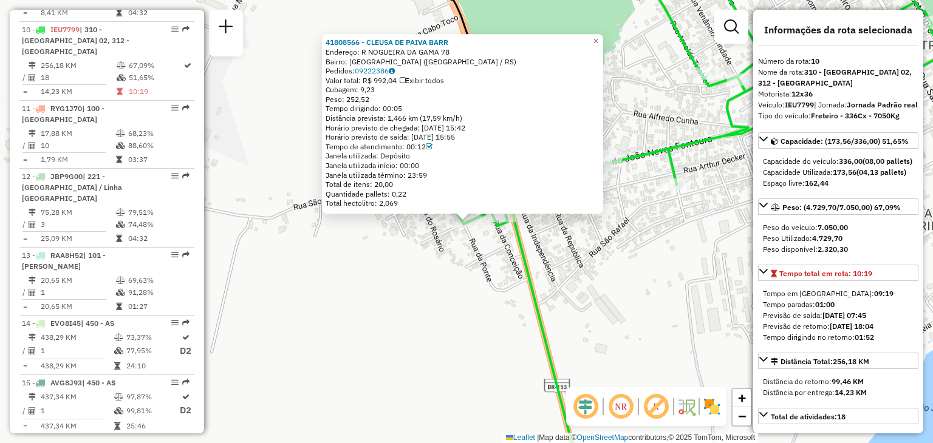
click at [489, 287] on div "41808566 - CLEUSA DE PAIVA BARR Endereço: R NOGUEIRA DA GAMA 78 Bairro: [GEOGRA…" at bounding box center [466, 221] width 933 height 443
click at [498, 223] on div at bounding box center [500, 217] width 30 height 12
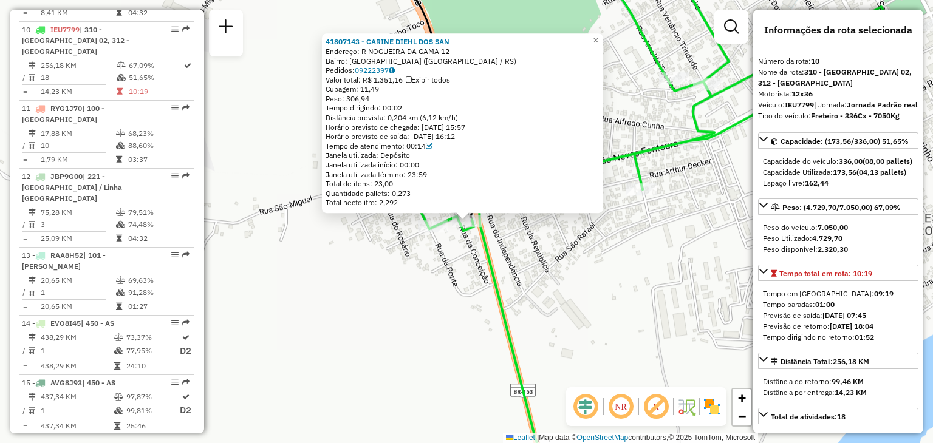
click at [517, 251] on div "41807143 - CARINE DIEHL DOS SAN Endereço: R NOGUEIRA DA GAMA 12 Bairro: [GEOGRA…" at bounding box center [466, 221] width 933 height 443
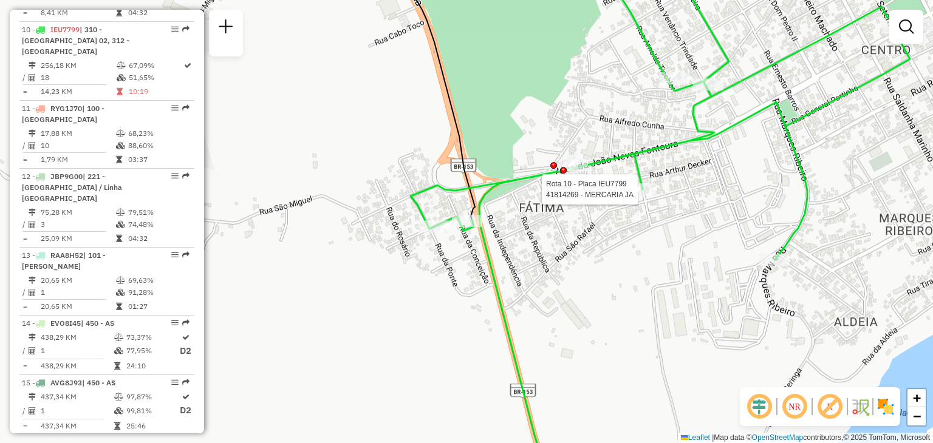
select select "**********"
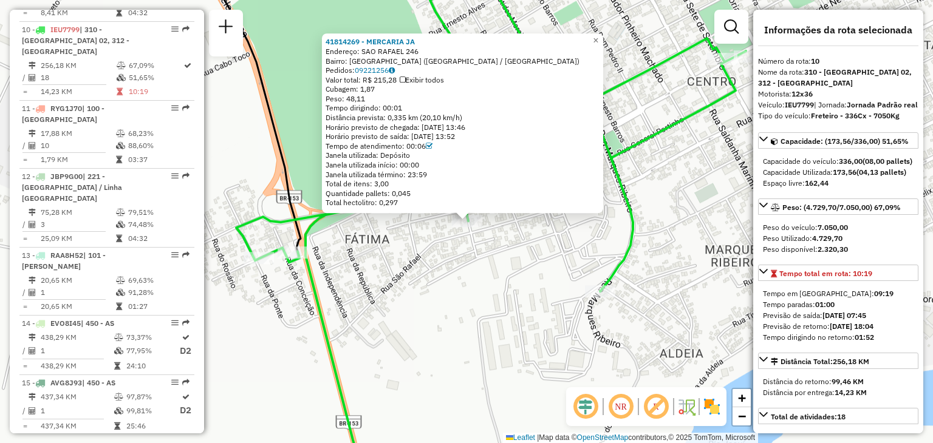
click at [413, 273] on div "41814269 - MERCARIA JA Endereço: SAO RAFAEL 246 Bairro: [GEOGRAPHIC_DATA] ([GEO…" at bounding box center [466, 221] width 933 height 443
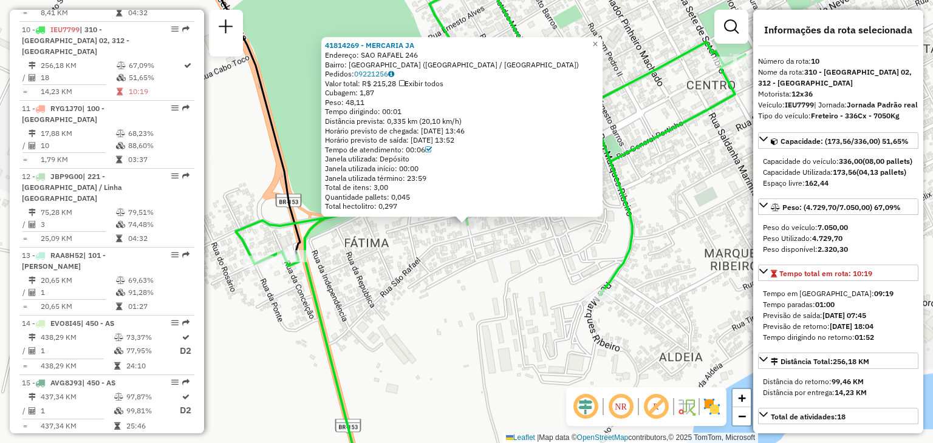
click at [375, 260] on div "41814269 - MERCARIA JA Endereço: SAO RAFAEL 246 Bairro: [GEOGRAPHIC_DATA] ([GEO…" at bounding box center [466, 221] width 933 height 443
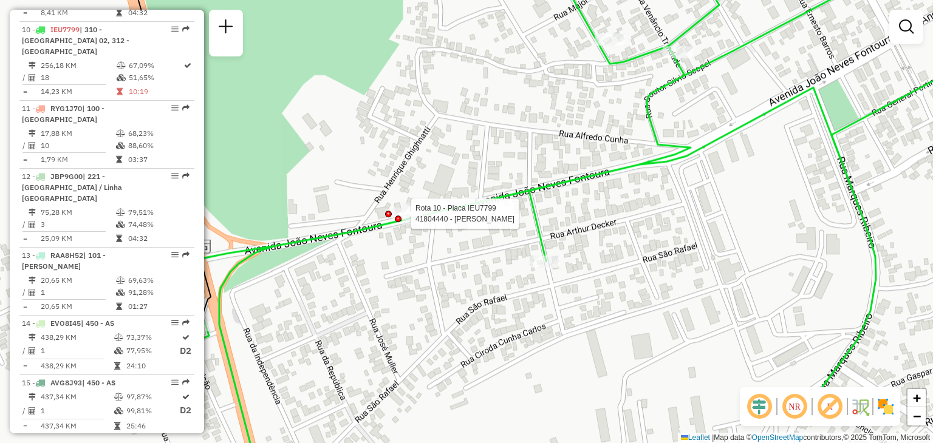
click at [396, 216] on div at bounding box center [398, 219] width 7 height 7
select select "**********"
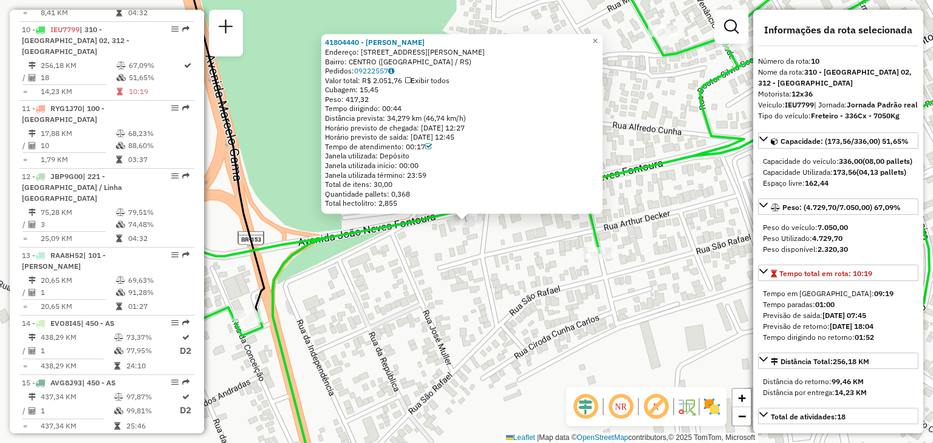
click at [514, 254] on div "41804440 - [PERSON_NAME]: [STREET_ADDRESS][PERSON_NAME] Pedidos: 09222557 Valor…" at bounding box center [466, 221] width 933 height 443
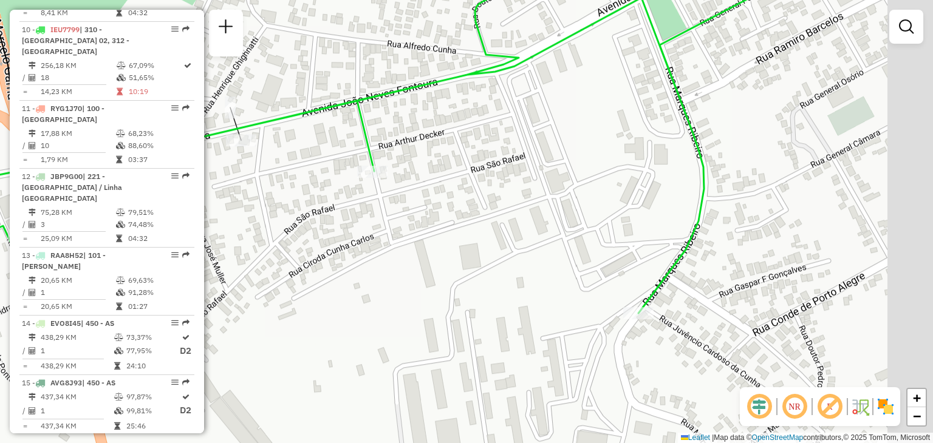
drag, startPoint x: 481, startPoint y: 259, endPoint x: 328, endPoint y: 191, distance: 167.4
click at [328, 191] on div "Janela de atendimento Grade de atendimento Capacidade Transportadoras Veículos …" at bounding box center [466, 221] width 933 height 443
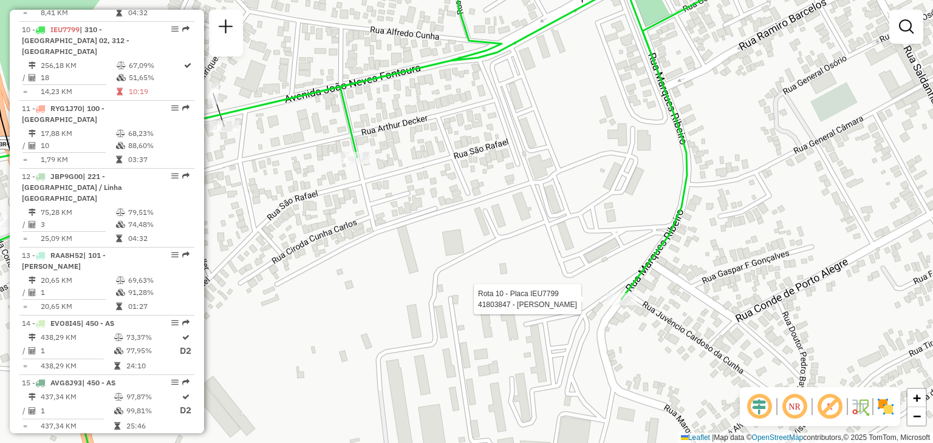
select select "**********"
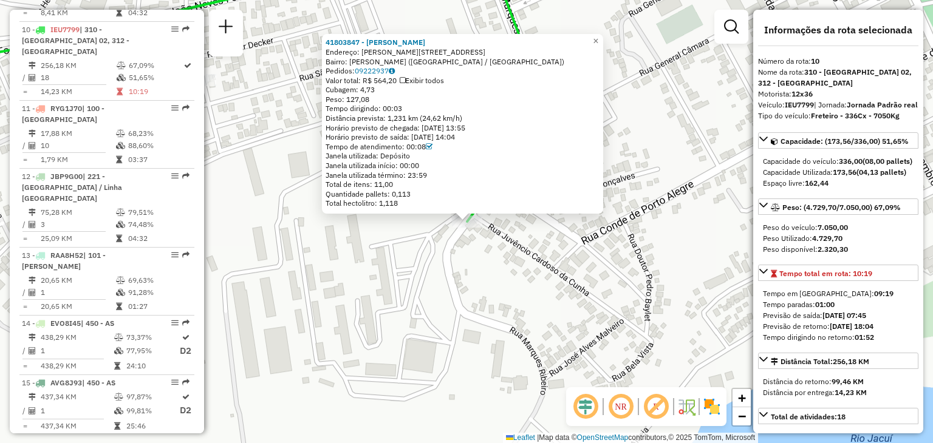
click at [546, 277] on div "41803847 - [PERSON_NAME]: [PERSON_NAME] 668 Bairro: [PERSON_NAME] ([GEOGRAPHIC_…" at bounding box center [466, 221] width 933 height 443
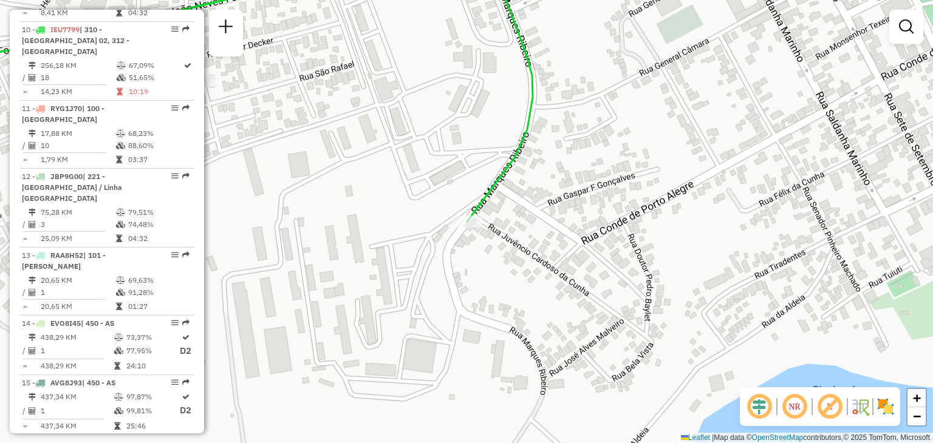
drag, startPoint x: 614, startPoint y: 305, endPoint x: 632, endPoint y: 359, distance: 57.0
click at [633, 359] on div "Janela de atendimento Grade de atendimento Capacidade Transportadoras Veículos …" at bounding box center [466, 221] width 933 height 443
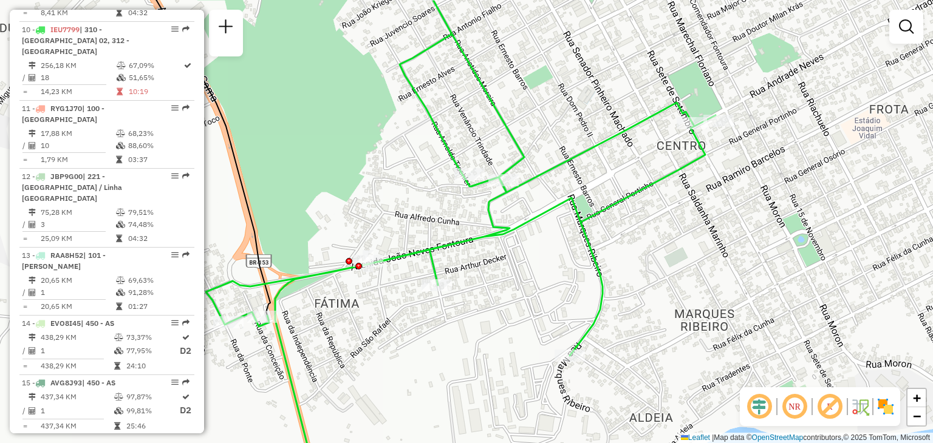
click at [505, 191] on icon at bounding box center [460, 241] width 509 height 493
select select "**********"
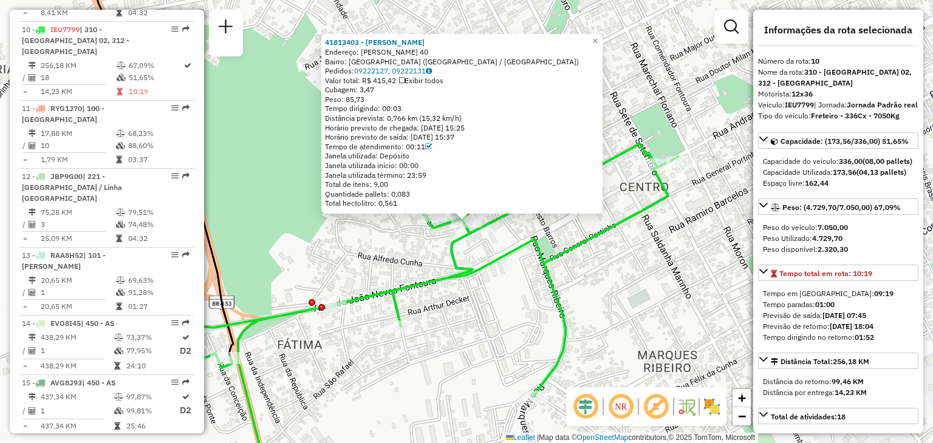
drag, startPoint x: 432, startPoint y: 262, endPoint x: 429, endPoint y: 248, distance: 13.7
click at [432, 260] on div "41813403 - [PERSON_NAME]: VENANCIO TRINDADE 40 Bairro: [GEOGRAPHIC_DATA] ([GEOG…" at bounding box center [466, 221] width 933 height 443
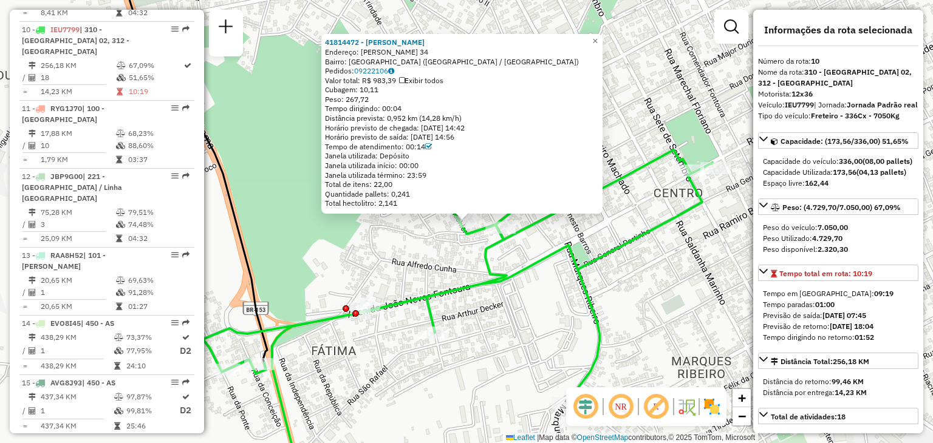
click at [539, 240] on div "41814472 - [PERSON_NAME]: [PERSON_NAME] 34 Bairro: [GEOGRAPHIC_DATA] ([GEOGRAPH…" at bounding box center [466, 221] width 933 height 443
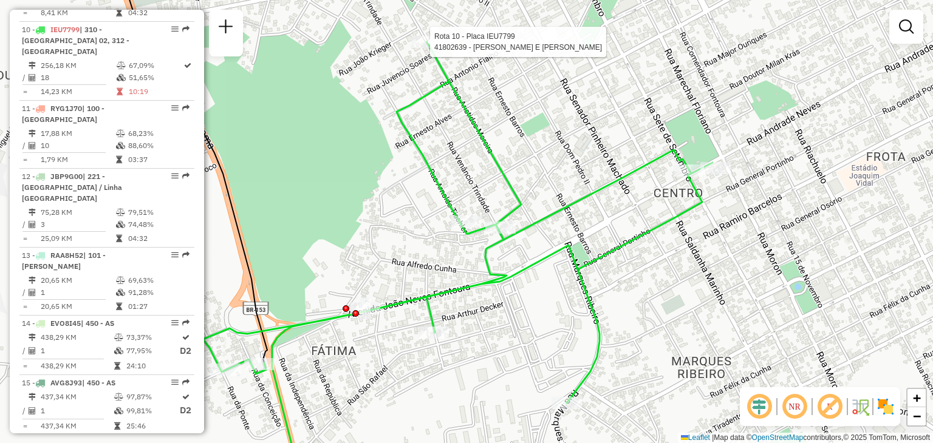
select select "**********"
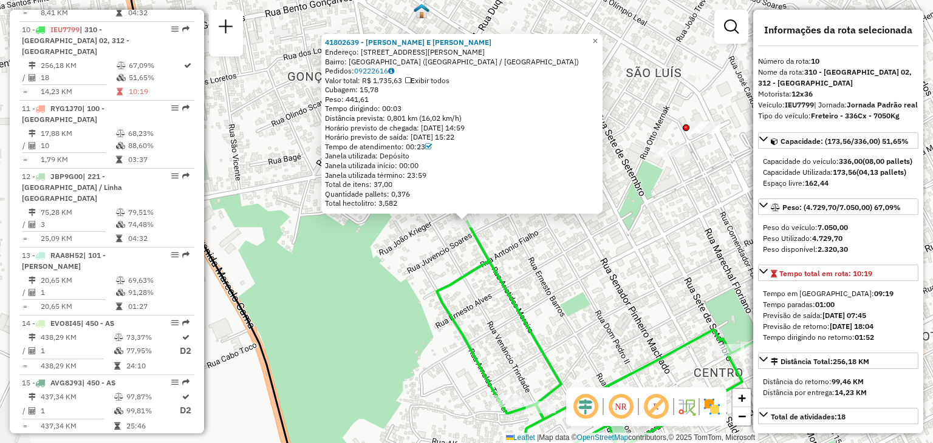
drag, startPoint x: 605, startPoint y: 343, endPoint x: 537, endPoint y: 285, distance: 89.1
click at [523, 282] on div "41802639 - [PERSON_NAME] E [PERSON_NAME]: R [PERSON_NAME] 771 Bairro: [GEOGRAPH…" at bounding box center [466, 221] width 933 height 443
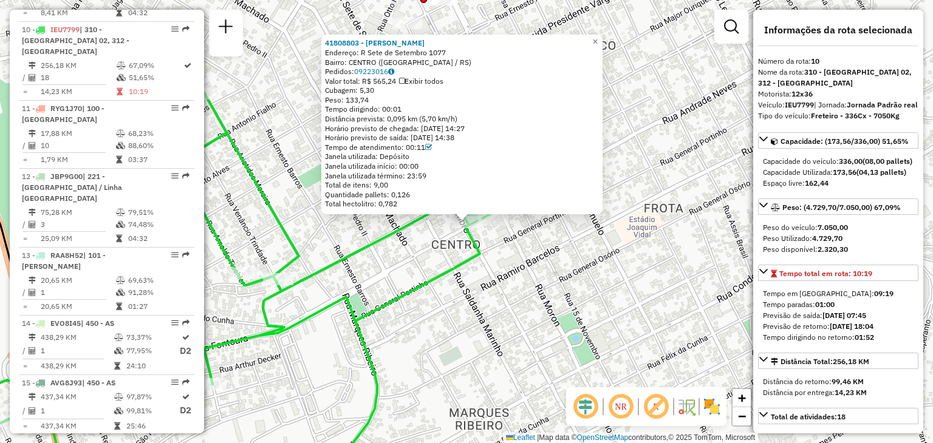
click at [577, 270] on div "41808803 - [PERSON_NAME]: R Sete de [DATE] Bairro: [GEOGRAPHIC_DATA] ([GEOGRAPH…" at bounding box center [466, 221] width 933 height 443
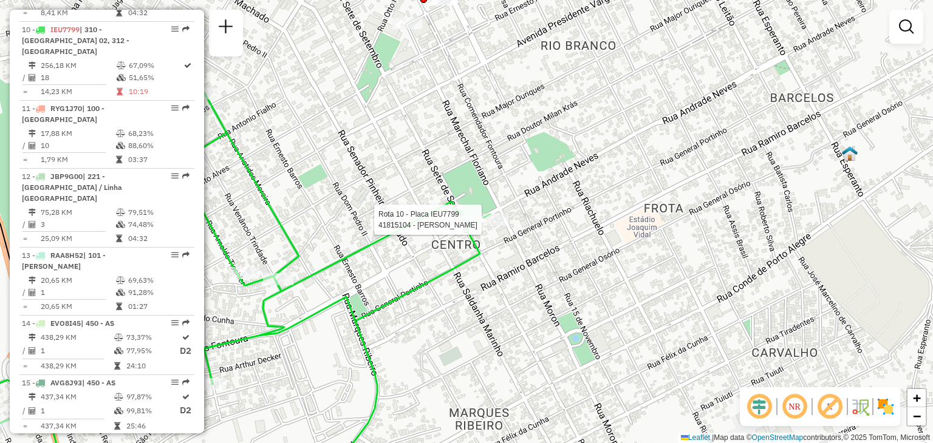
select select "**********"
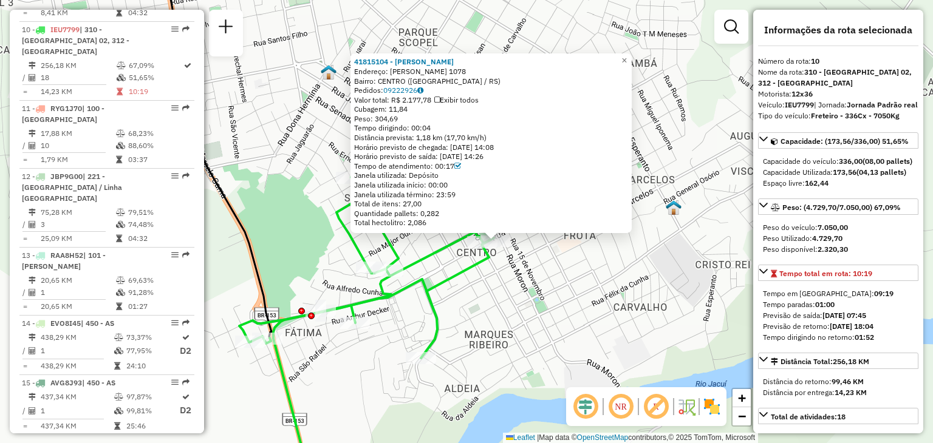
click at [480, 275] on div "41815104 - [PERSON_NAME]: [PERSON_NAME] 1078 Bairro: [GEOGRAPHIC_DATA] ([GEOGRA…" at bounding box center [466, 221] width 933 height 443
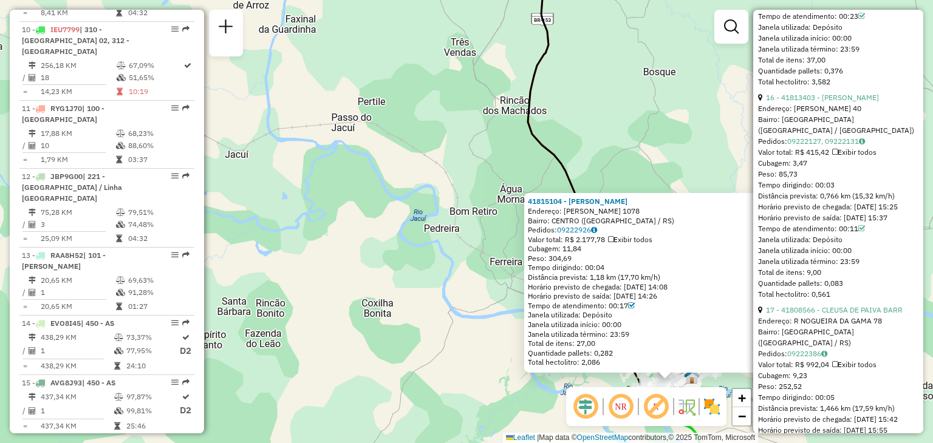
scroll to position [3715, 0]
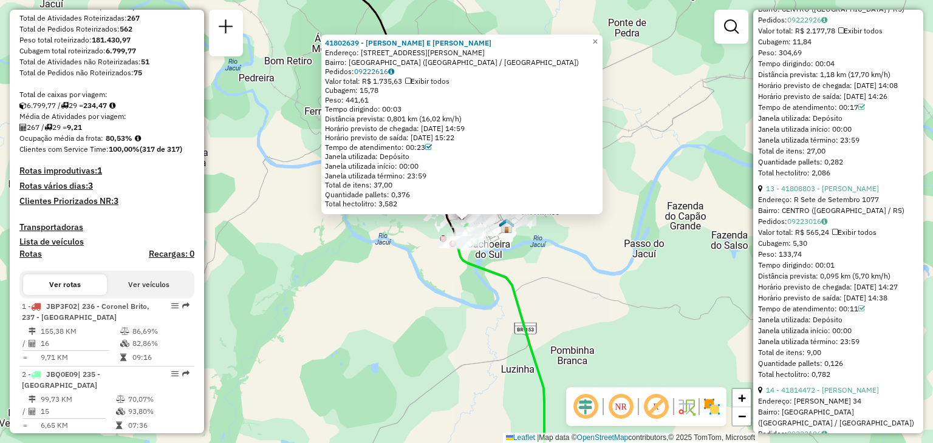
scroll to position [0, 0]
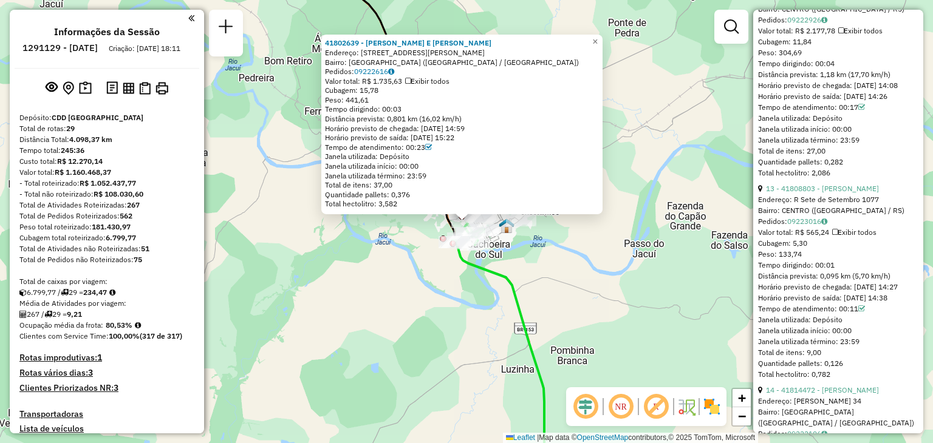
click at [375, 303] on div "41802639 - [PERSON_NAME] E [PERSON_NAME]: R [PERSON_NAME] 771 Bairro: [GEOGRAPH…" at bounding box center [466, 221] width 933 height 443
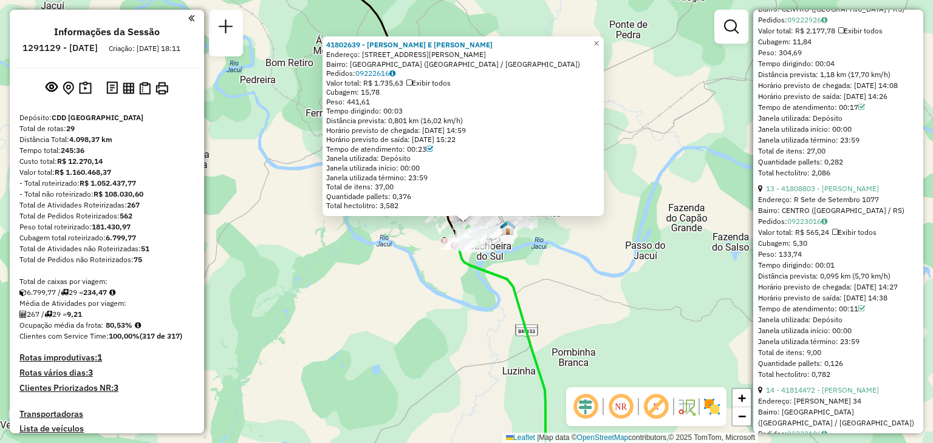
click at [375, 302] on div "41802639 - [PERSON_NAME] E [PERSON_NAME]: R [PERSON_NAME] 771 Bairro: [GEOGRAPH…" at bounding box center [466, 221] width 933 height 443
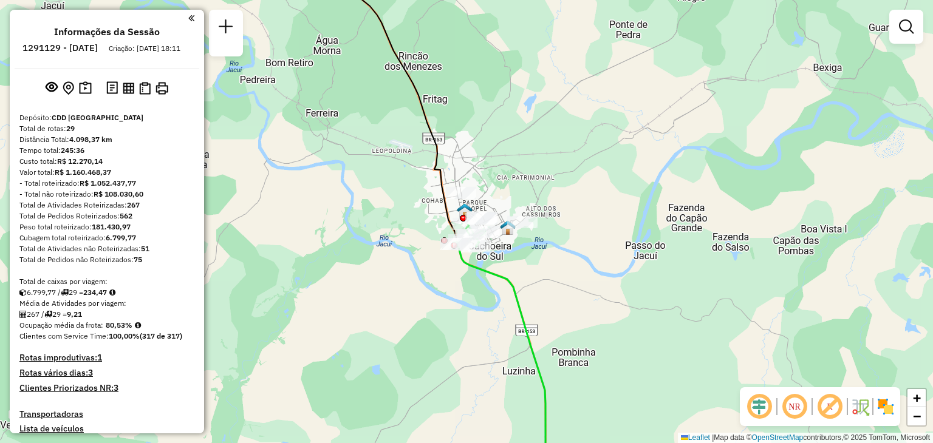
click at [158, 254] on div "Total de Atividades não Roteirizadas: 51" at bounding box center [106, 248] width 175 height 11
click at [168, 243] on div "Cubagem total roteirizado: 6.799,77" at bounding box center [106, 238] width 175 height 11
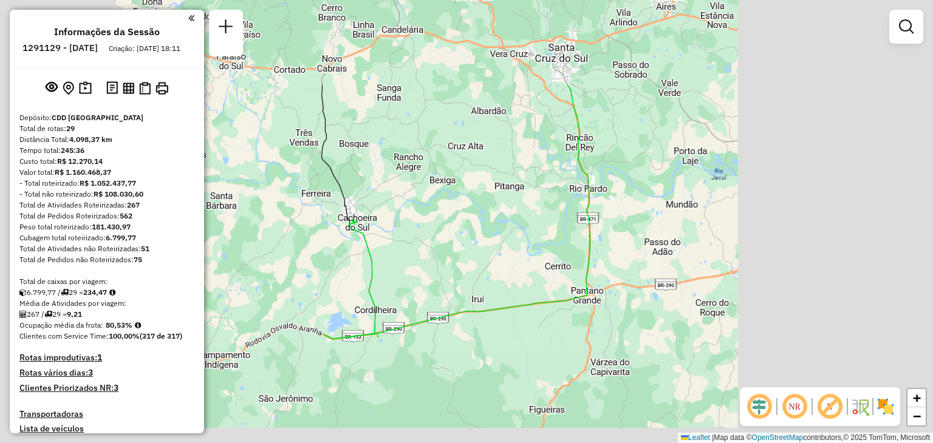
drag, startPoint x: 446, startPoint y: 130, endPoint x: 466, endPoint y: 230, distance: 102.2
click at [467, 230] on div "Janela de atendimento Grade de atendimento Capacidade Transportadoras Veículos …" at bounding box center [466, 221] width 933 height 443
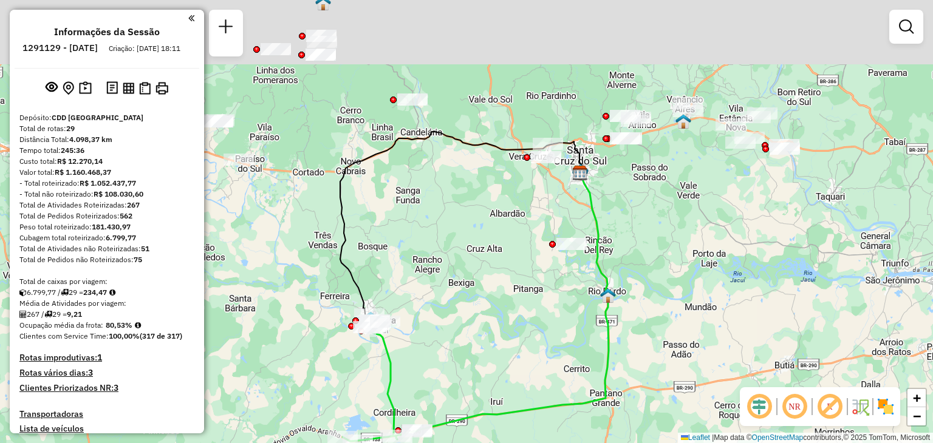
drag, startPoint x: 461, startPoint y: 185, endPoint x: 487, endPoint y: 304, distance: 121.7
click at [487, 304] on div "Janela de atendimento Grade de atendimento Capacidade Transportadoras Veículos …" at bounding box center [466, 221] width 933 height 443
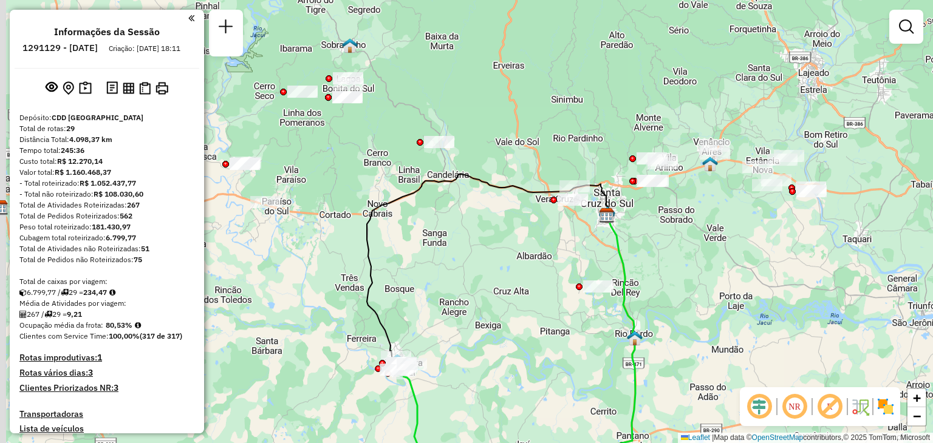
drag, startPoint x: 472, startPoint y: 231, endPoint x: 508, endPoint y: 256, distance: 43.3
click at [508, 256] on div "Janela de atendimento Grade de atendimento Capacidade Transportadoras Veículos …" at bounding box center [466, 221] width 933 height 443
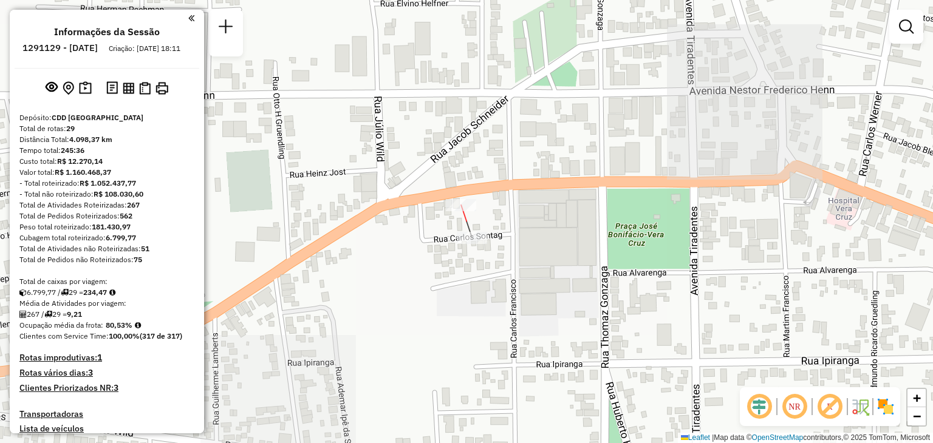
click at [459, 211] on div at bounding box center [461, 205] width 30 height 12
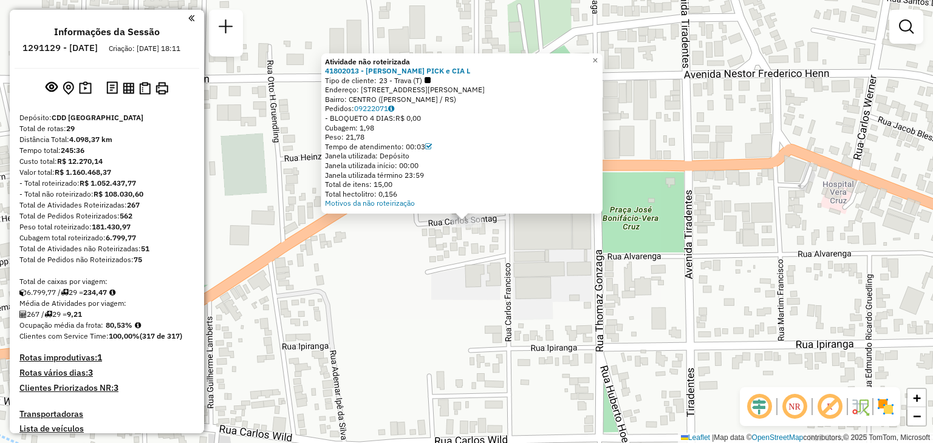
drag, startPoint x: 484, startPoint y: 265, endPoint x: 495, endPoint y: 256, distance: 14.3
click at [483, 264] on div "Atividade não roteirizada 41802013 - ARNOLDO PICK e CIA L Tipo de cliente: 23 -…" at bounding box center [466, 221] width 933 height 443
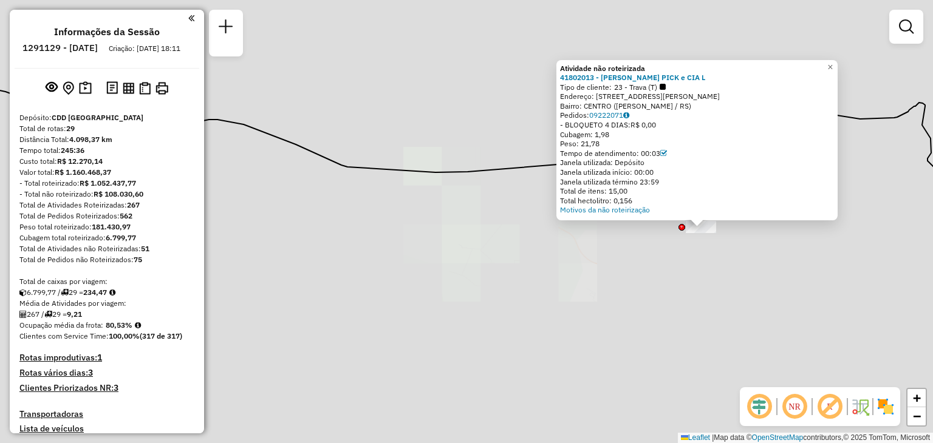
click at [685, 276] on div "Atividade não roteirizada 41802013 - ARNOLDO PICK e CIA L Tipo de cliente: 23 -…" at bounding box center [466, 221] width 933 height 443
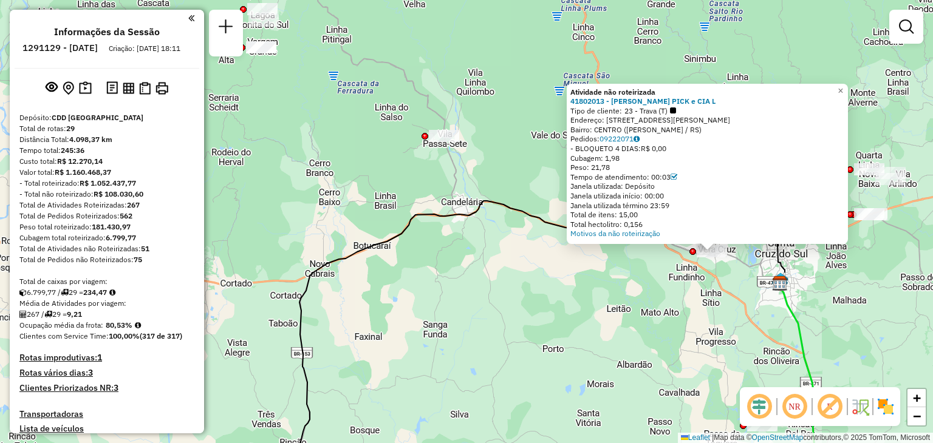
click at [706, 321] on div "Atividade não roteirizada 41802013 - ARNOLDO PICK e CIA L Tipo de cliente: 23 -…" at bounding box center [466, 221] width 933 height 443
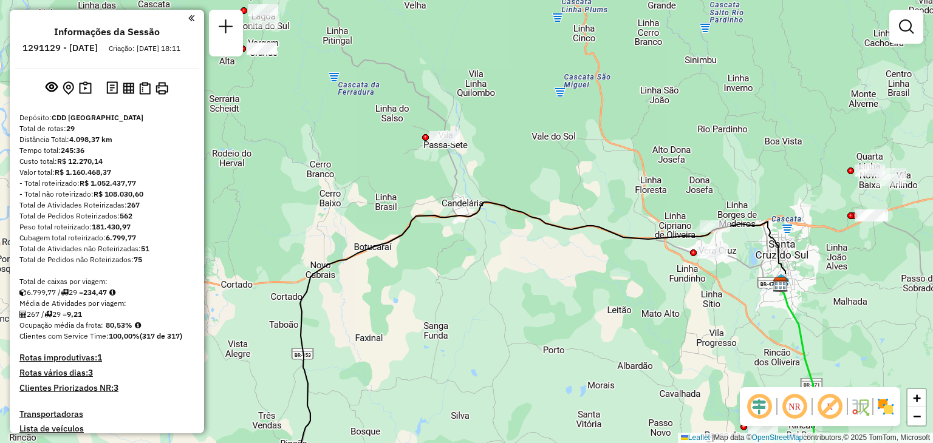
drag, startPoint x: 576, startPoint y: 209, endPoint x: 327, endPoint y: 222, distance: 249.3
click at [327, 222] on div "Janela de atendimento Grade de atendimento Capacidade Transportadoras Veículos …" at bounding box center [466, 221] width 933 height 443
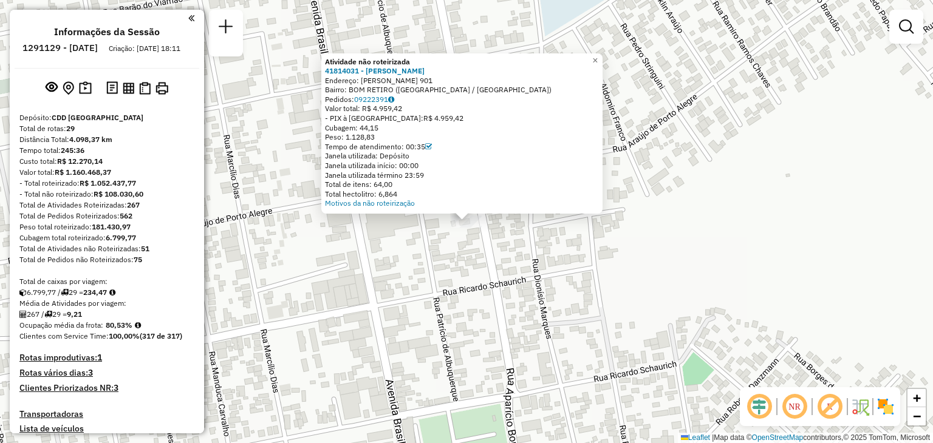
click at [471, 273] on div "Atividade não roteirizada 41814031 - [PERSON_NAME]: [PERSON_NAME] 901 Bairro: B…" at bounding box center [466, 221] width 933 height 443
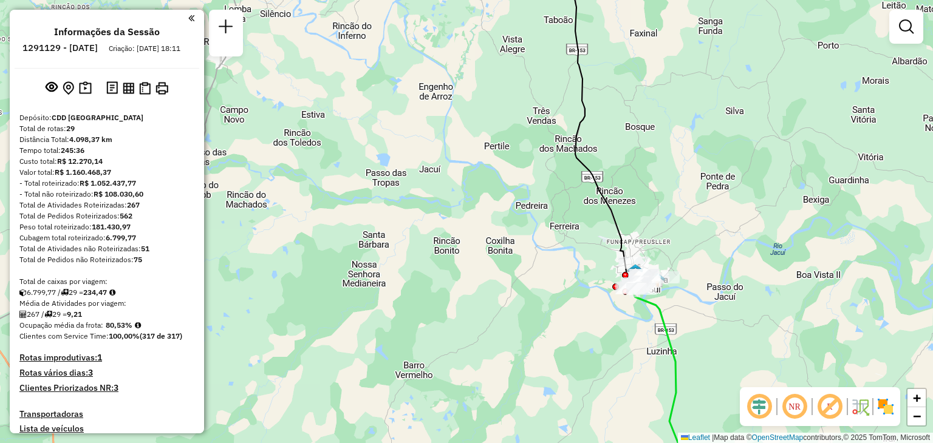
drag, startPoint x: 691, startPoint y: 165, endPoint x: 435, endPoint y: 357, distance: 320.0
click at [435, 357] on div "Rota 10 - Placa IEU7799 41803847 - [PERSON_NAME] Rota 10 - Placa IEU7799 418071…" at bounding box center [466, 221] width 933 height 443
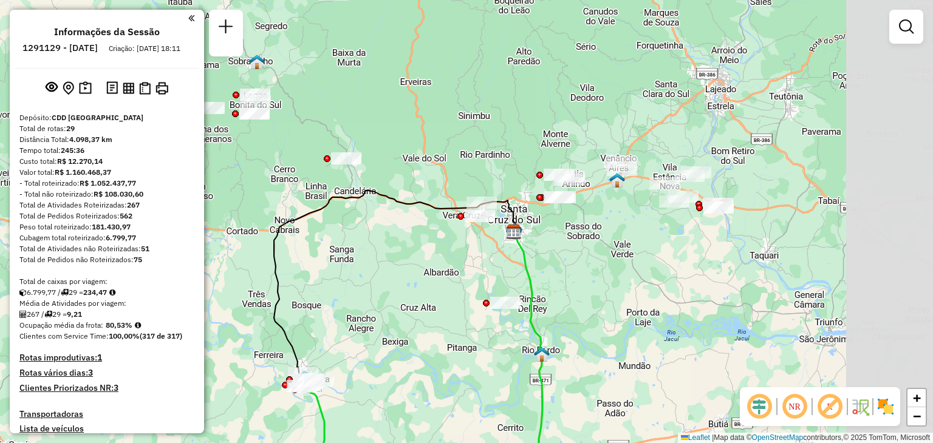
drag, startPoint x: 542, startPoint y: 313, endPoint x: 481, endPoint y: 273, distance: 72.9
click at [431, 302] on div "Janela de atendimento Grade de atendimento Capacidade Transportadoras Veículos …" at bounding box center [466, 221] width 933 height 443
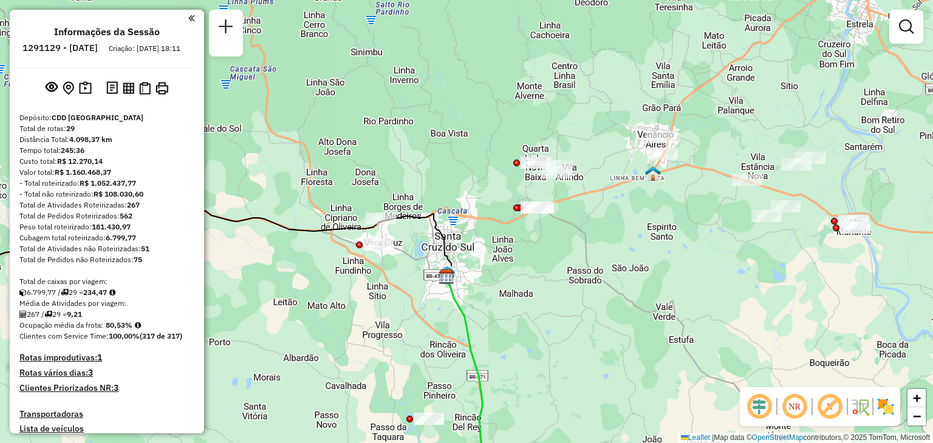
drag, startPoint x: 710, startPoint y: 203, endPoint x: 529, endPoint y: 230, distance: 182.2
click at [529, 230] on div "Janela de atendimento Grade de atendimento Capacidade Transportadoras Veículos …" at bounding box center [466, 221] width 933 height 443
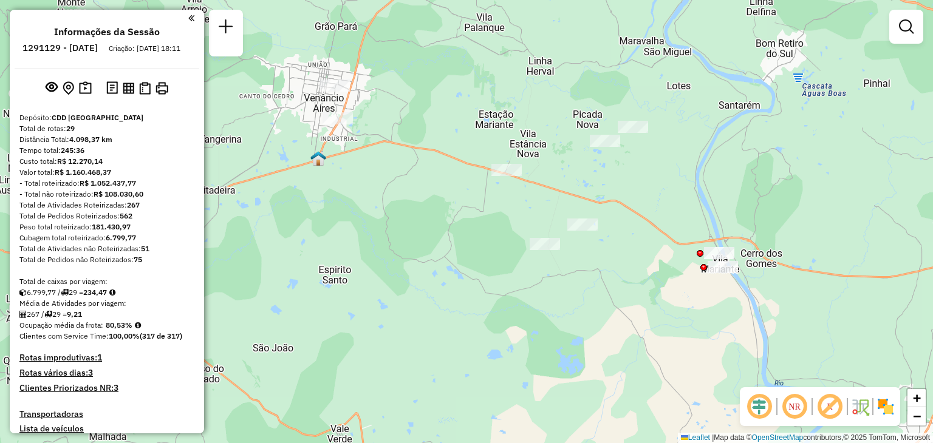
drag, startPoint x: 444, startPoint y: 196, endPoint x: 520, endPoint y: 233, distance: 84.4
click at [520, 233] on div "Janela de atendimento Grade de atendimento Capacidade Transportadoras Veículos …" at bounding box center [466, 221] width 933 height 443
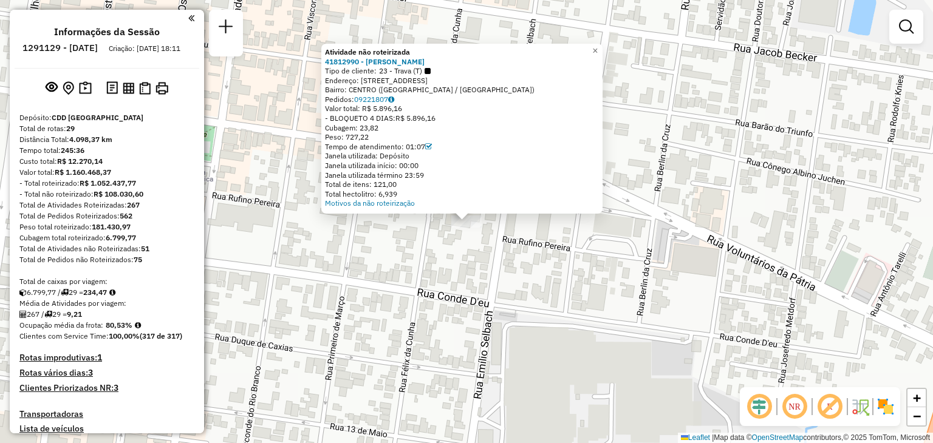
click at [458, 273] on div "Atividade não roteirizada 41812990 - [PERSON_NAME] Tipo de cliente: 23 - Trava …" at bounding box center [466, 221] width 933 height 443
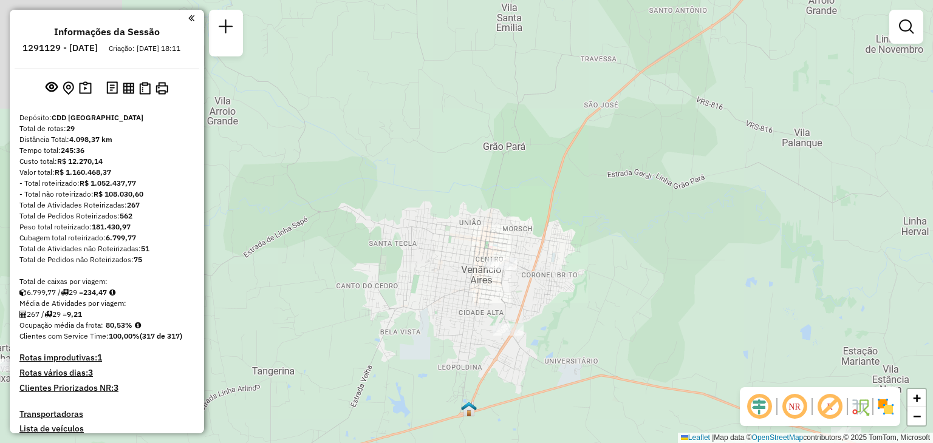
drag, startPoint x: 574, startPoint y: 302, endPoint x: 572, endPoint y: 186, distance: 115.4
click at [572, 186] on div "Janela de atendimento Grade de atendimento Capacidade Transportadoras Veículos …" at bounding box center [466, 221] width 933 height 443
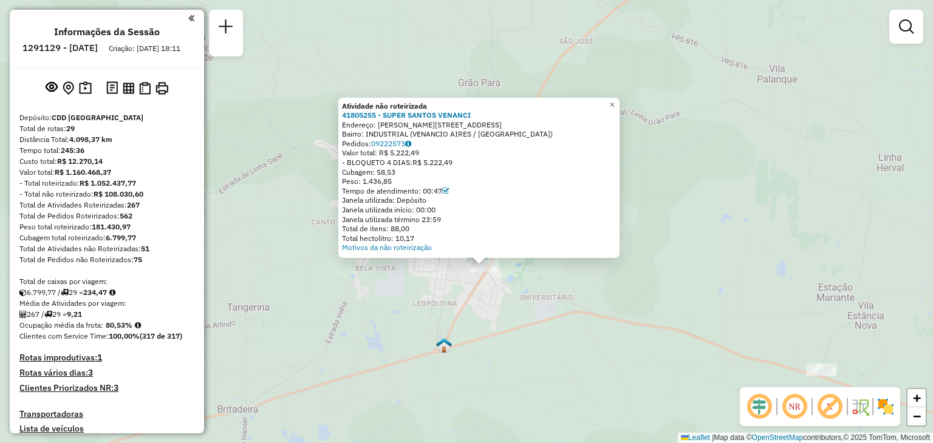
click at [542, 304] on div "Atividade não roteirizada 41805255 - SUPER SANTOS VENANCI Endereço: [STREET_ADD…" at bounding box center [466, 221] width 933 height 443
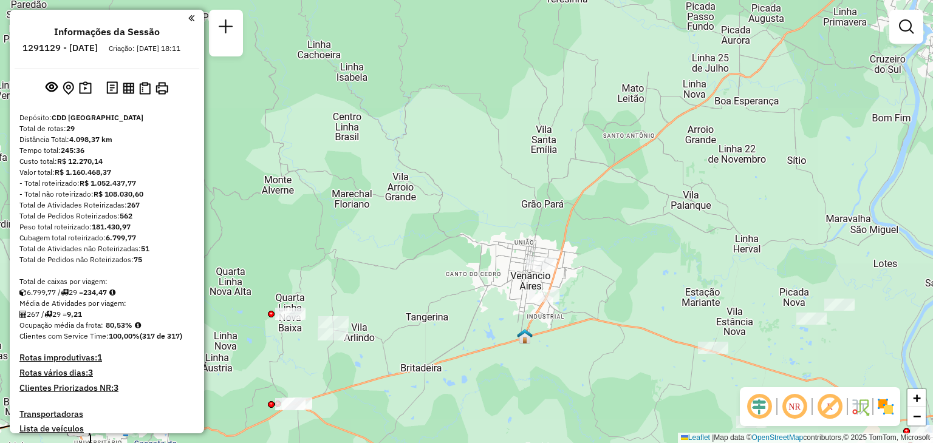
drag, startPoint x: 630, startPoint y: 335, endPoint x: 585, endPoint y: 203, distance: 139.0
click at [585, 203] on div "Janela de atendimento Grade de atendimento Capacidade Transportadoras Veículos …" at bounding box center [466, 221] width 933 height 443
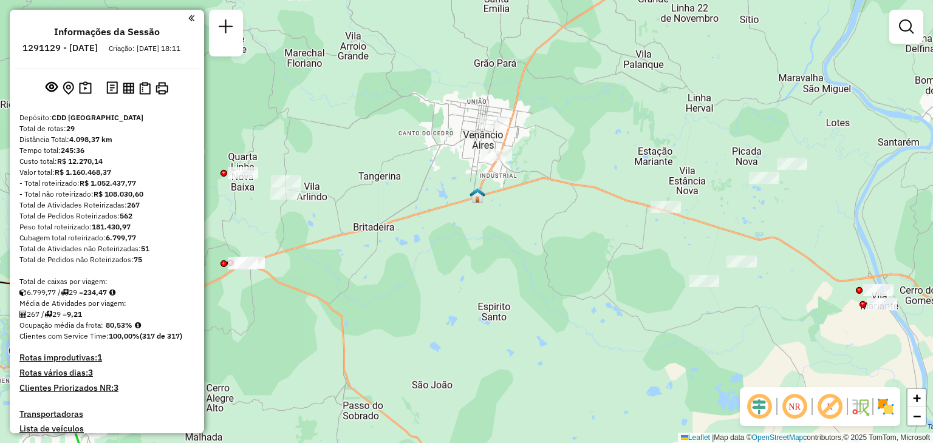
drag, startPoint x: 606, startPoint y: 214, endPoint x: 602, endPoint y: 184, distance: 30.0
click at [600, 180] on div "Janela de atendimento Grade de atendimento Capacidade Transportadoras Veículos …" at bounding box center [466, 221] width 933 height 443
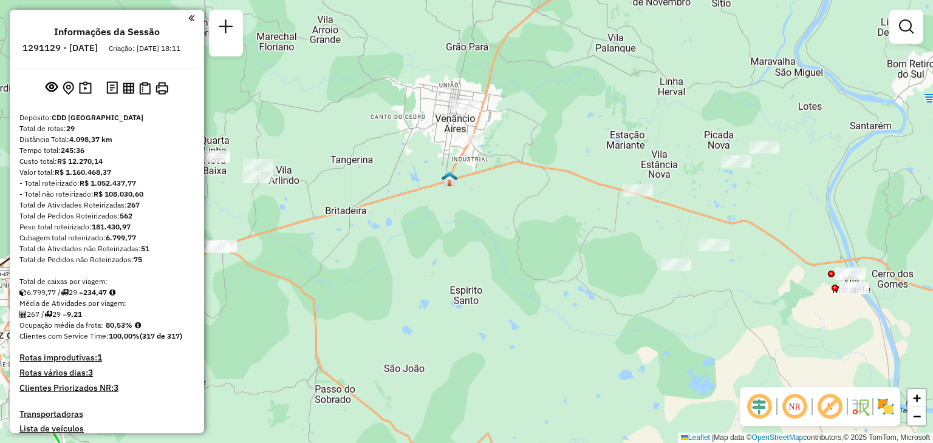
drag, startPoint x: 577, startPoint y: 192, endPoint x: 551, endPoint y: 201, distance: 26.9
click at [548, 204] on div "Janela de atendimento Grade de atendimento Capacidade Transportadoras Veículos …" at bounding box center [466, 221] width 933 height 443
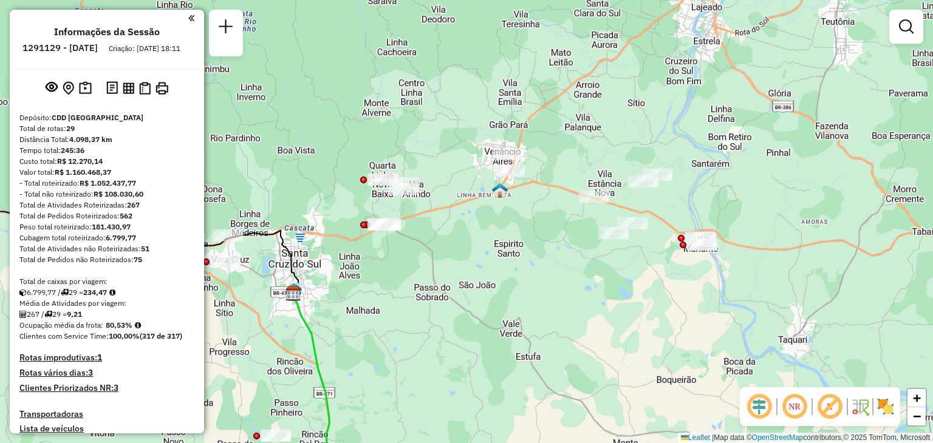
drag, startPoint x: 542, startPoint y: 212, endPoint x: 687, endPoint y: 214, distance: 145.7
click at [690, 214] on div "Janela de atendimento Grade de atendimento Capacidade Transportadoras Veículos …" at bounding box center [466, 221] width 933 height 443
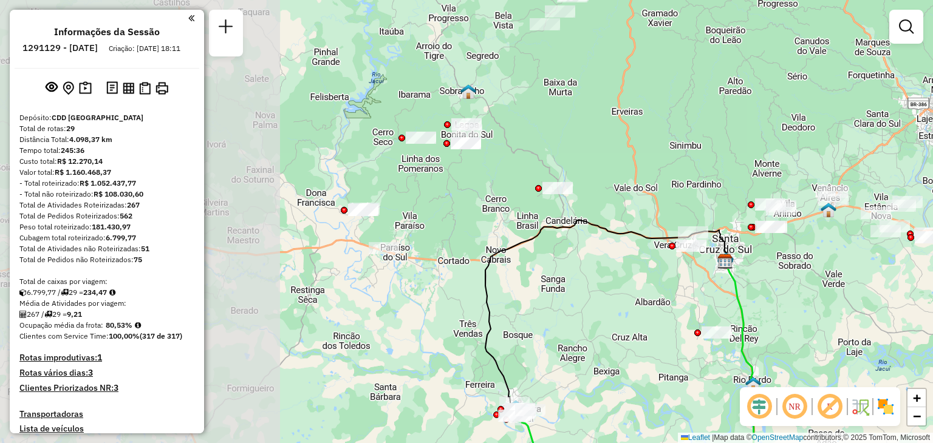
drag, startPoint x: 353, startPoint y: 177, endPoint x: 680, endPoint y: 206, distance: 328.5
click at [680, 206] on div "Janela de atendimento Grade de atendimento Capacidade Transportadoras Veículos …" at bounding box center [466, 221] width 933 height 443
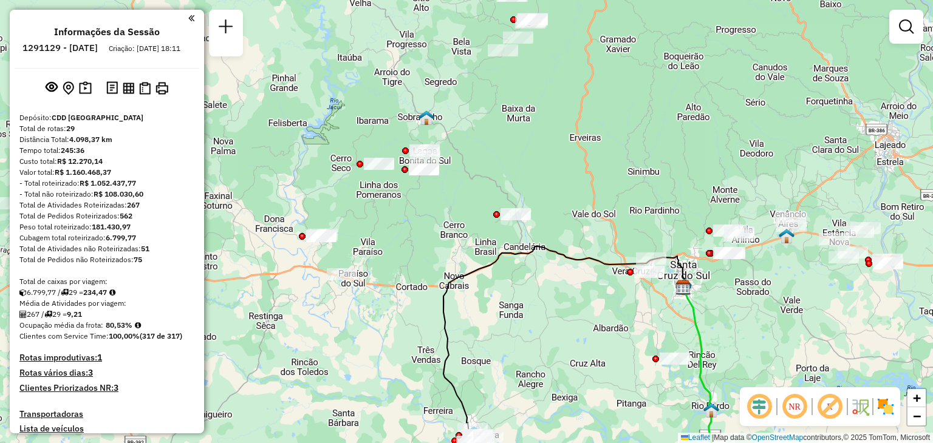
drag, startPoint x: 636, startPoint y: 198, endPoint x: 576, endPoint y: 181, distance: 61.9
click at [576, 181] on div "Janela de atendimento Grade de atendimento Capacidade Transportadoras Veículos …" at bounding box center [466, 221] width 933 height 443
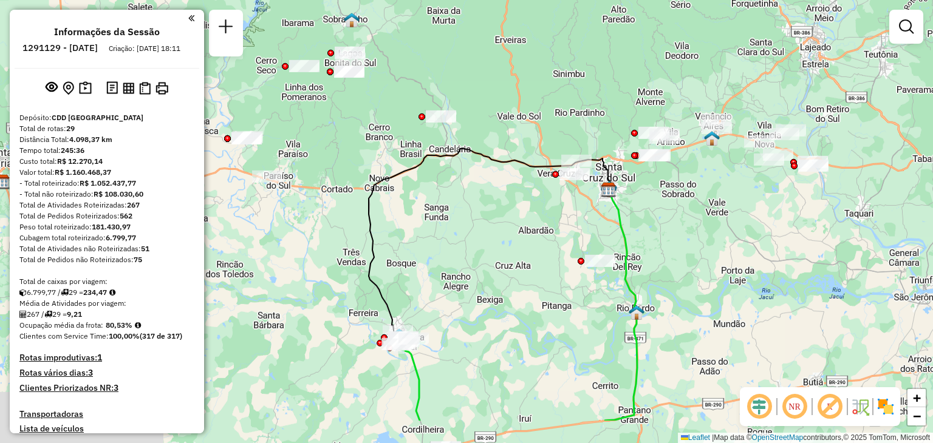
drag, startPoint x: 571, startPoint y: 211, endPoint x: 508, endPoint y: 132, distance: 101.5
click at [508, 132] on div "Janela de atendimento Grade de atendimento Capacidade Transportadoras Veículos …" at bounding box center [466, 221] width 933 height 443
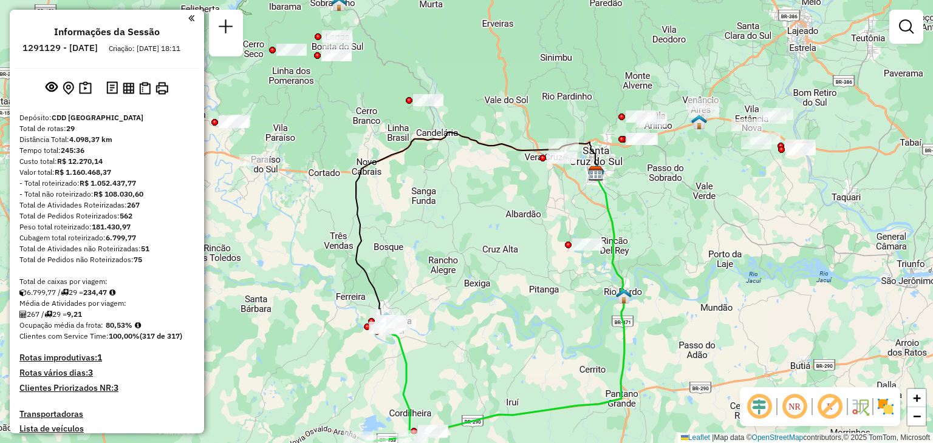
drag, startPoint x: 528, startPoint y: 152, endPoint x: 470, endPoint y: 163, distance: 59.3
click at [470, 163] on icon at bounding box center [477, 230] width 242 height 196
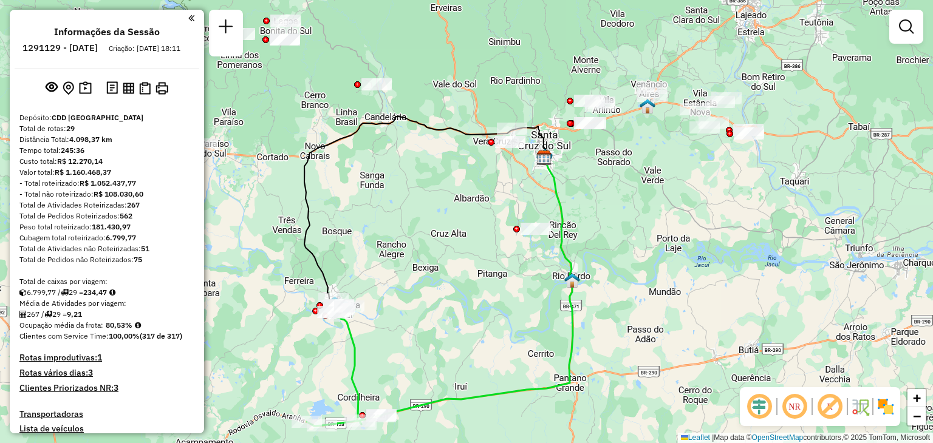
drag, startPoint x: 444, startPoint y: 161, endPoint x: 453, endPoint y: 107, distance: 54.2
click at [453, 111] on div "Janela de atendimento Grade de atendimento Capacidade Transportadoras Veículos …" at bounding box center [466, 221] width 933 height 443
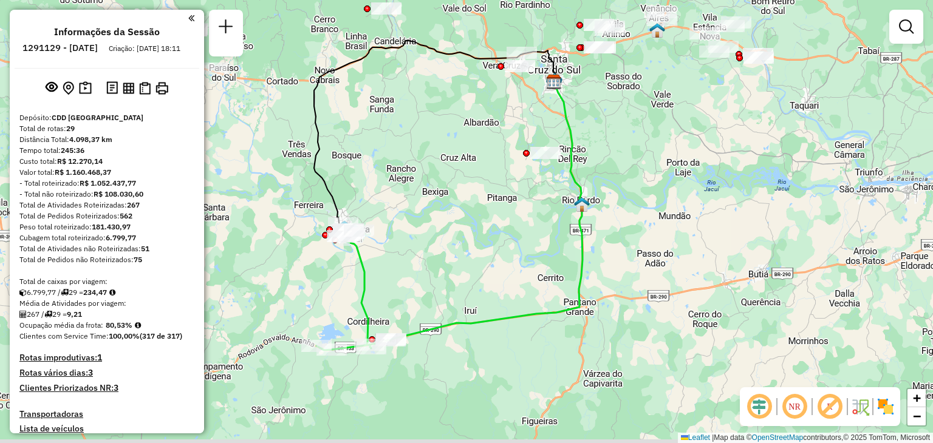
drag, startPoint x: 480, startPoint y: 163, endPoint x: 427, endPoint y: 43, distance: 131.3
click at [427, 43] on div "Janela de atendimento Grade de atendimento Capacidade Transportadoras Veículos …" at bounding box center [466, 221] width 933 height 443
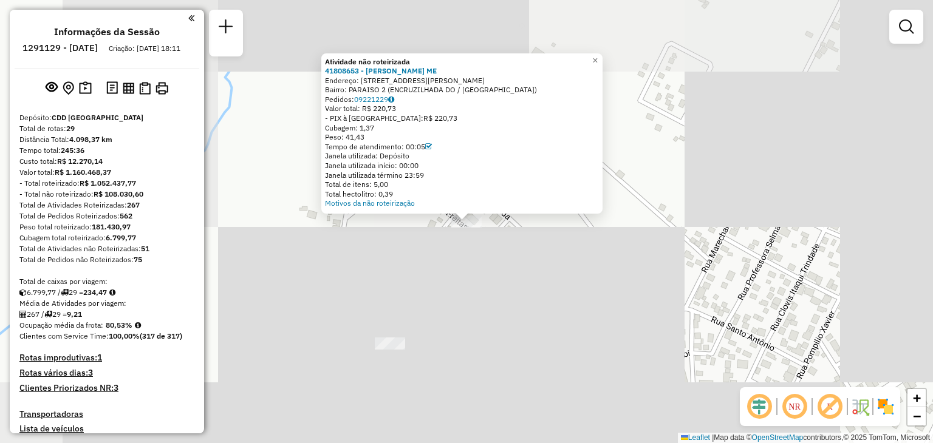
click at [461, 300] on div "Atividade não roteirizada 41808653 - [PERSON_NAME] ME Endereço: [STREET_ADDRESS…" at bounding box center [466, 221] width 933 height 443
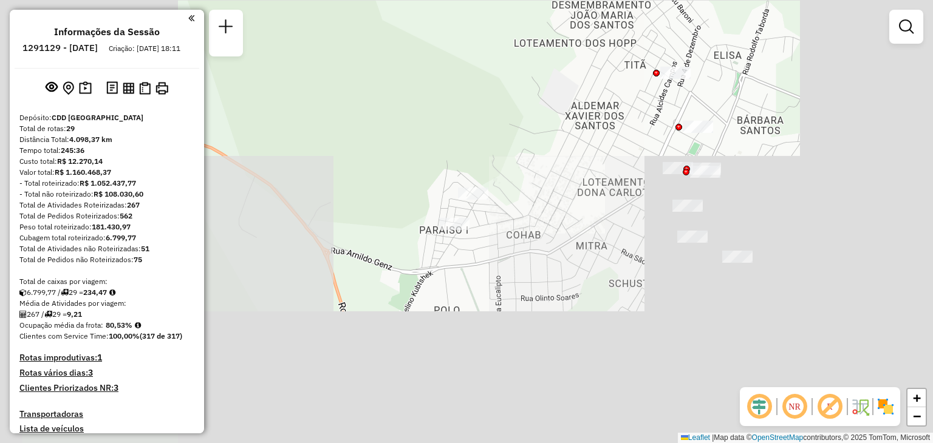
drag, startPoint x: 571, startPoint y: 328, endPoint x: 460, endPoint y: 173, distance: 190.7
click at [452, 151] on div "Janela de atendimento Grade de atendimento Capacidade Transportadoras Veículos …" at bounding box center [466, 221] width 933 height 443
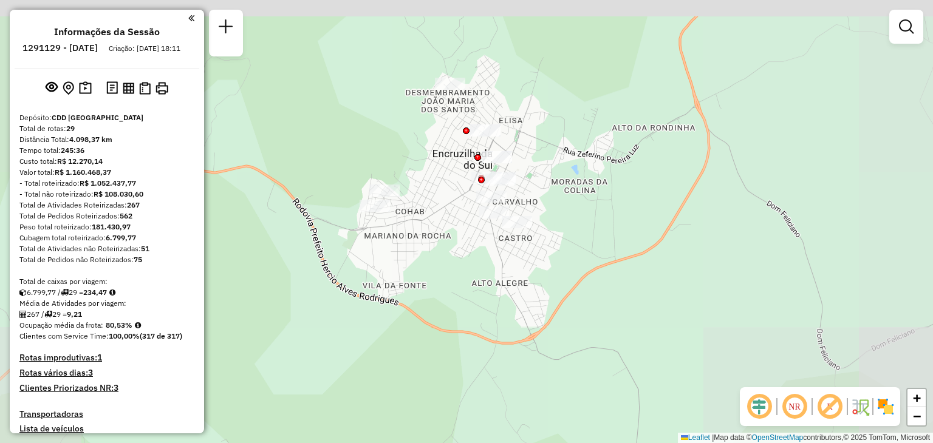
drag, startPoint x: 432, startPoint y: 253, endPoint x: 424, endPoint y: 263, distance: 12.5
click at [424, 263] on div "Janela de atendimento Grade de atendimento Capacidade Transportadoras Veículos …" at bounding box center [466, 221] width 933 height 443
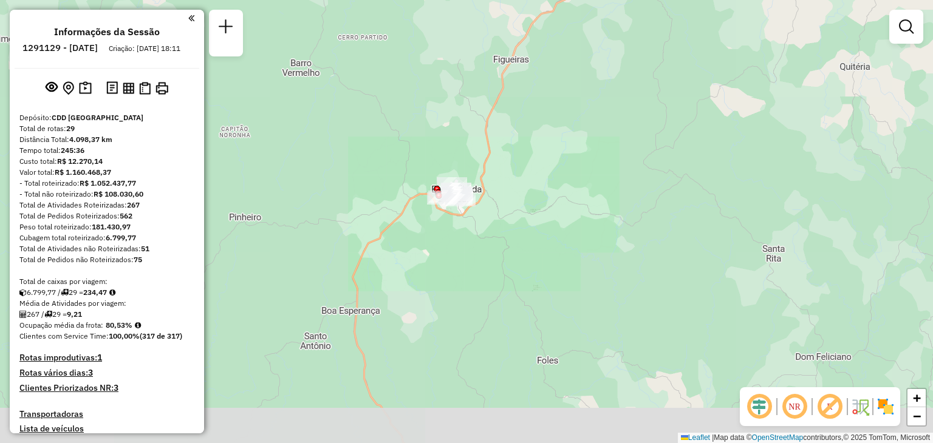
drag, startPoint x: 567, startPoint y: 100, endPoint x: 536, endPoint y: 321, distance: 223.8
click at [534, 326] on div "Janela de atendimento Grade de atendimento Capacidade Transportadoras Veículos …" at bounding box center [466, 221] width 933 height 443
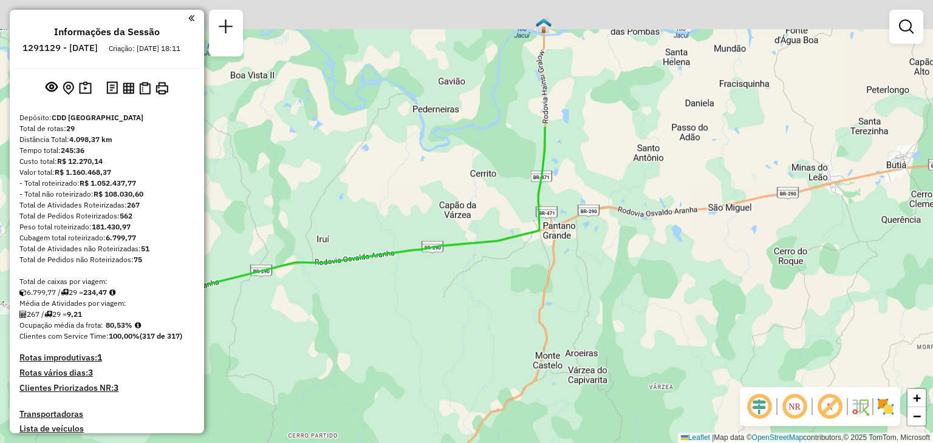
drag, startPoint x: 566, startPoint y: 154, endPoint x: 558, endPoint y: 343, distance: 189.6
click at [557, 343] on div "Janela de atendimento Grade de atendimento Capacidade Transportadoras Veículos …" at bounding box center [466, 221] width 933 height 443
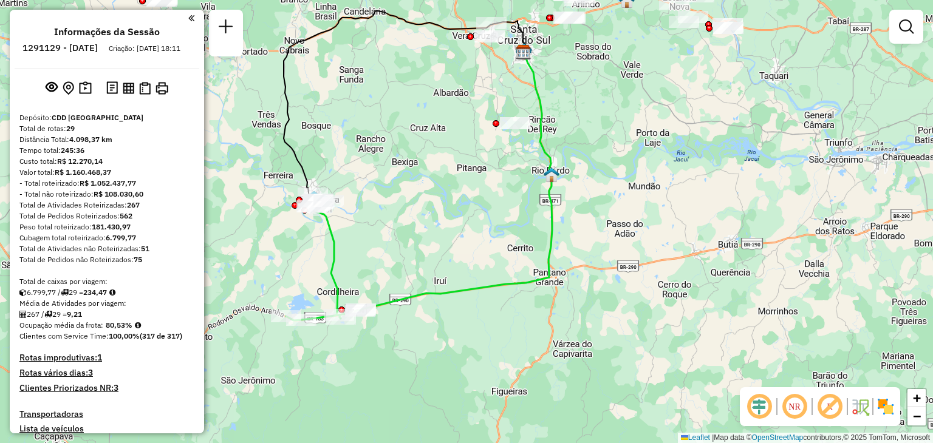
drag, startPoint x: 556, startPoint y: 184, endPoint x: 546, endPoint y: 293, distance: 109.1
click at [549, 299] on icon at bounding box center [456, 180] width 191 height 257
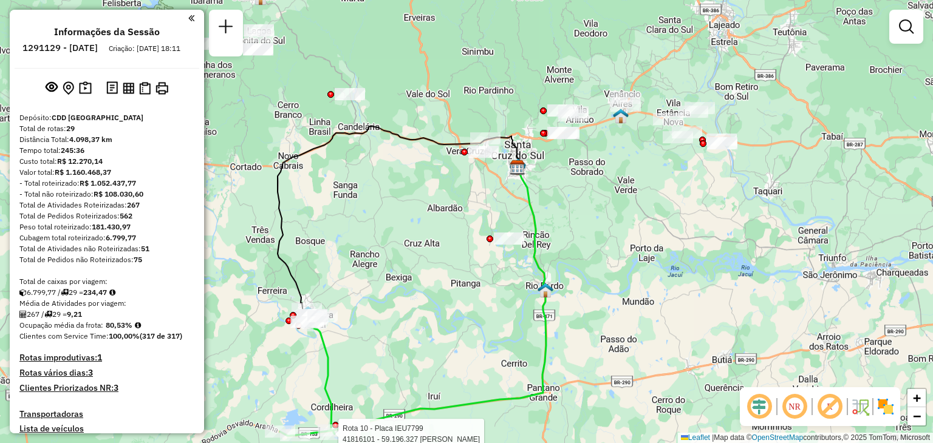
select select "**********"
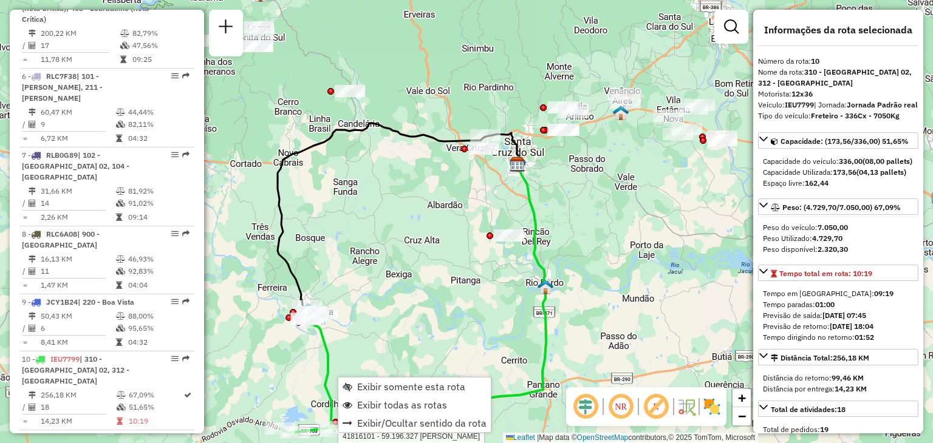
scroll to position [1098, 0]
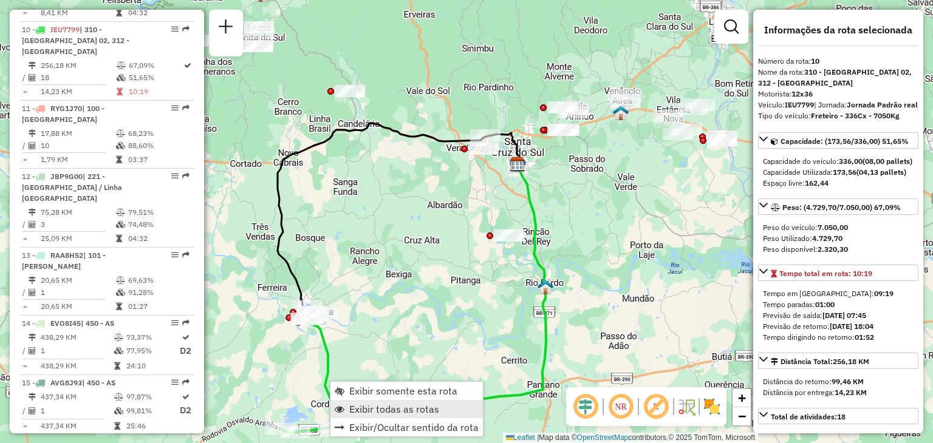
click at [355, 407] on span "Exibir todas as rotas" at bounding box center [394, 409] width 90 height 10
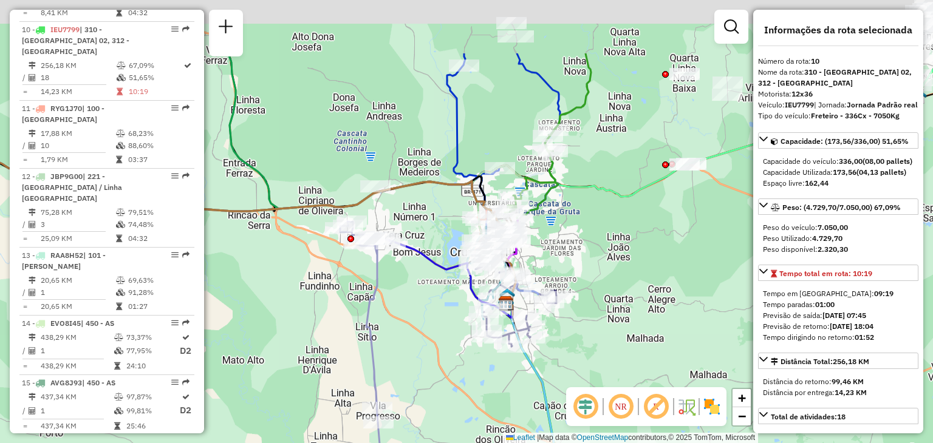
drag, startPoint x: 556, startPoint y: 142, endPoint x: 542, endPoint y: 251, distance: 109.6
click at [542, 214] on icon at bounding box center [548, 133] width 86 height 161
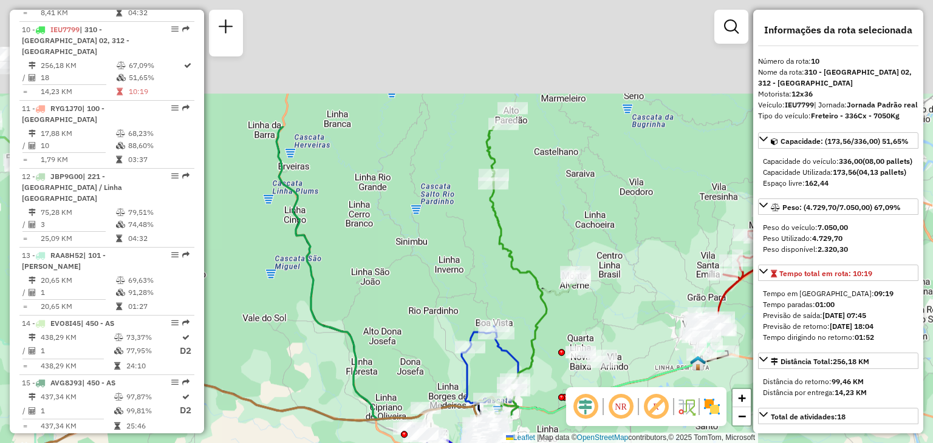
drag, startPoint x: 489, startPoint y: 100, endPoint x: 461, endPoint y: 271, distance: 172.8
click at [461, 271] on div "Janela de atendimento Grade de atendimento Capacidade Transportadoras Veículos …" at bounding box center [466, 221] width 933 height 443
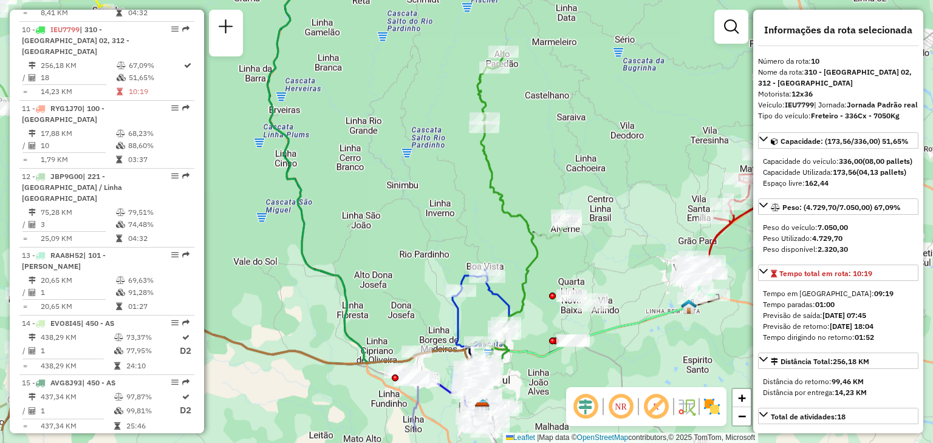
drag, startPoint x: 486, startPoint y: 277, endPoint x: 470, endPoint y: 231, distance: 49.0
click at [470, 217] on div "Rota 9 - Placa JCY1B24 41800675 - A. B. S. STAUB - ME Rota 9 - Placa JCY1B24 41…" at bounding box center [466, 221] width 933 height 443
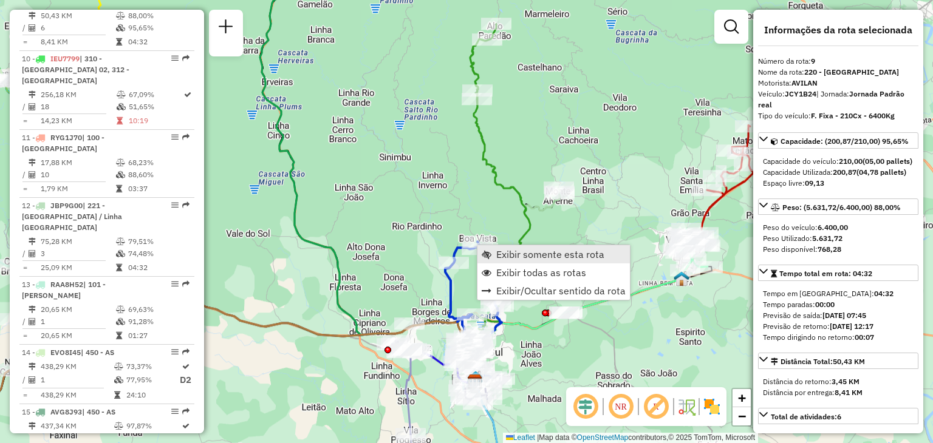
scroll to position [1041, 0]
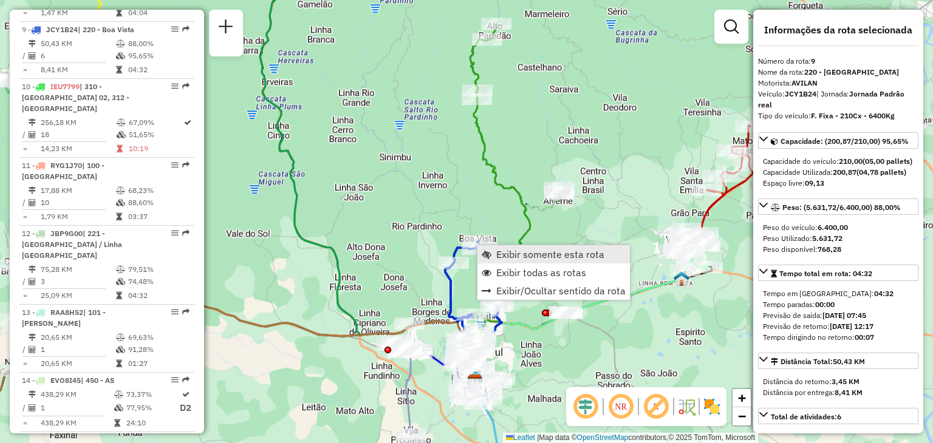
click at [489, 256] on span "Exibir somente esta rota" at bounding box center [486, 255] width 10 height 10
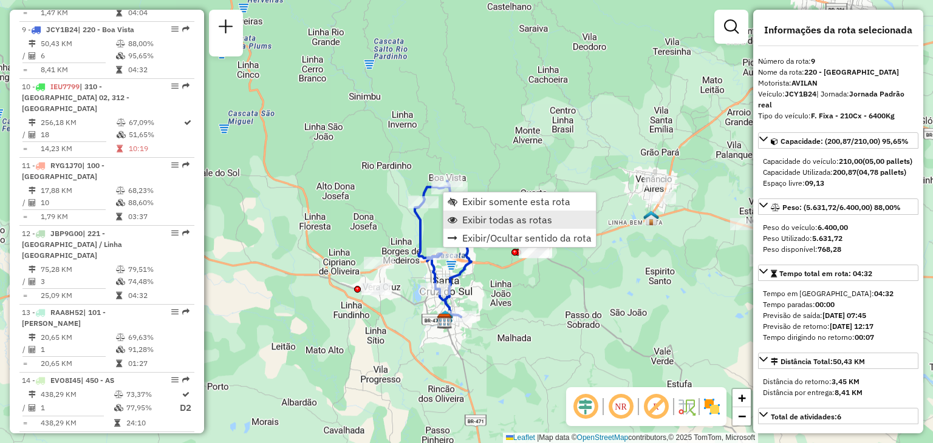
click at [498, 220] on span "Exibir todas as rotas" at bounding box center [507, 220] width 90 height 10
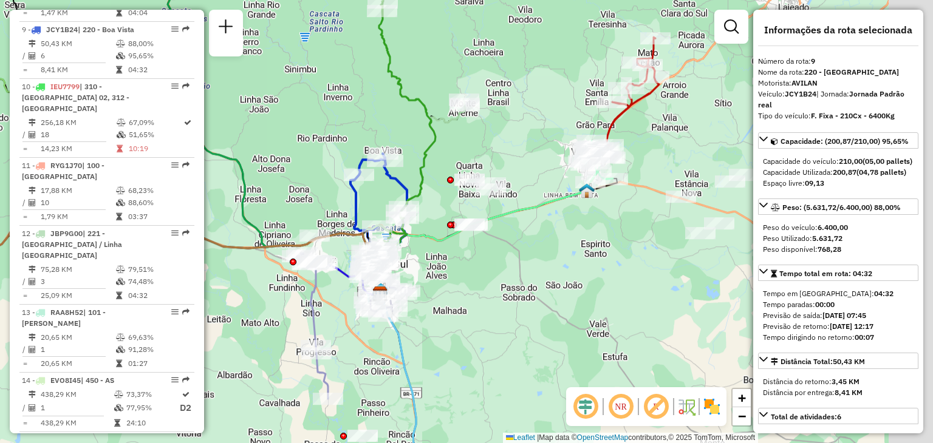
drag, startPoint x: 656, startPoint y: 331, endPoint x: 563, endPoint y: 295, distance: 99.6
click at [563, 295] on div "Janela de atendimento Grade de atendimento Capacidade Transportadoras Veículos …" at bounding box center [466, 221] width 933 height 443
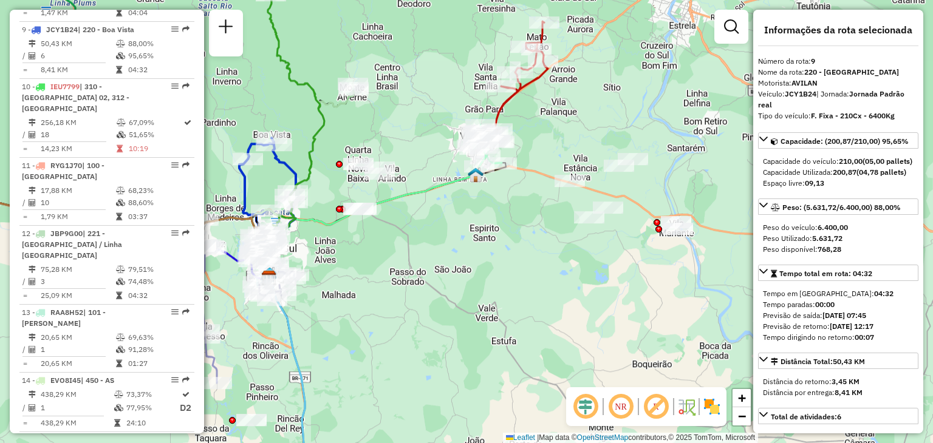
drag, startPoint x: 517, startPoint y: 256, endPoint x: 503, endPoint y: 256, distance: 14.0
click at [503, 256] on div "Janela de atendimento Grade de atendimento Capacidade Transportadoras Veículos …" at bounding box center [466, 221] width 933 height 443
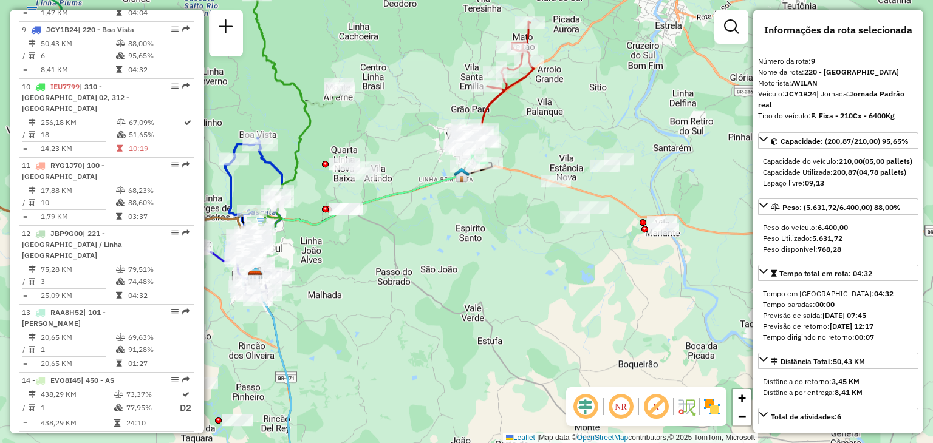
drag, startPoint x: 611, startPoint y: 276, endPoint x: 512, endPoint y: 274, distance: 99.0
click at [505, 271] on div "Janela de atendimento Grade de atendimento Capacidade Transportadoras Veículos …" at bounding box center [466, 221] width 933 height 443
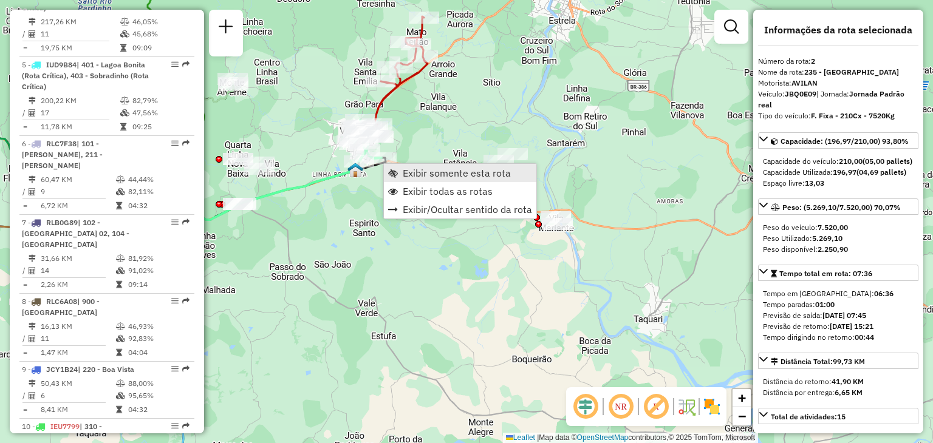
scroll to position [554, 0]
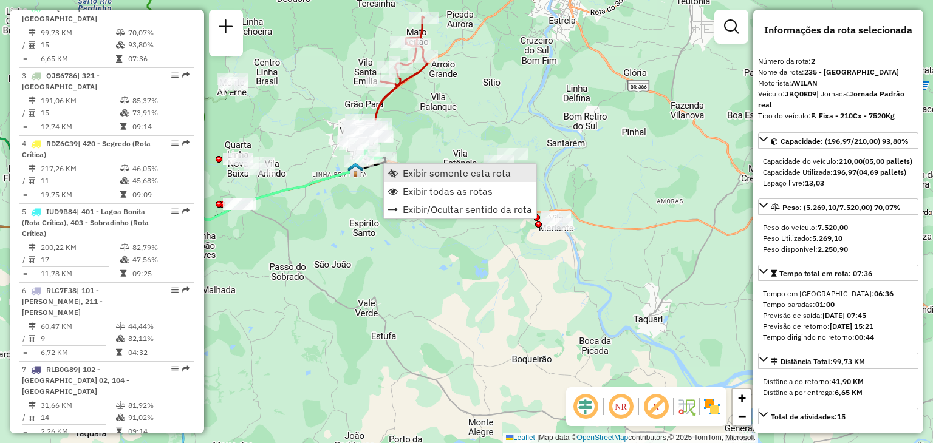
click at [412, 178] on span "Exibir somente esta rota" at bounding box center [457, 173] width 108 height 10
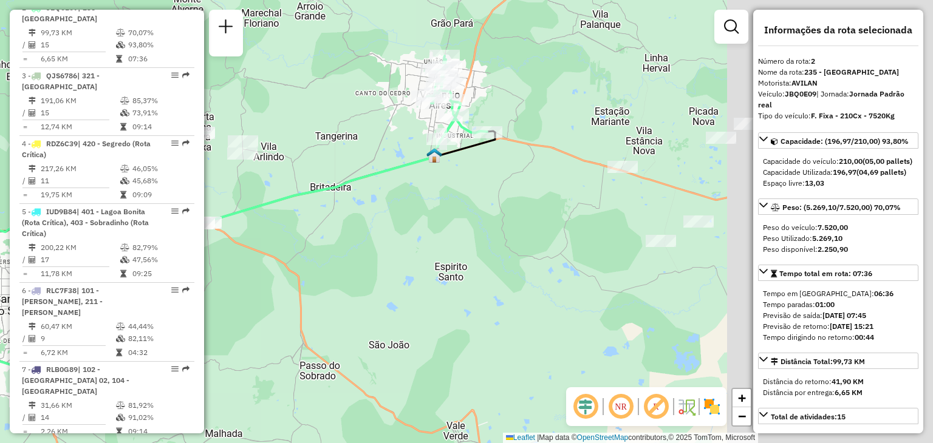
drag, startPoint x: 471, startPoint y: 259, endPoint x: 338, endPoint y: 241, distance: 134.2
click at [228, 251] on div "Janela de atendimento Grade de atendimento Capacidade Transportadoras Veículos …" at bounding box center [466, 221] width 933 height 443
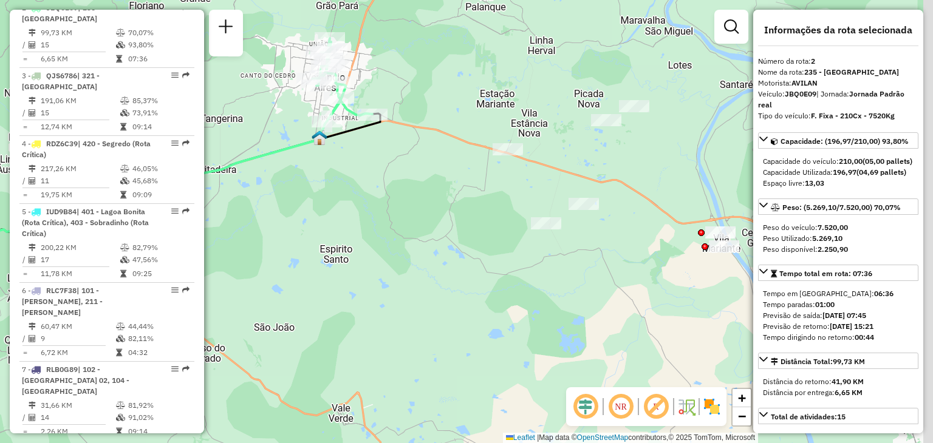
drag, startPoint x: 483, startPoint y: 243, endPoint x: 384, endPoint y: 230, distance: 100.5
click at [384, 230] on div "Janela de atendimento Grade de atendimento Capacidade Transportadoras Veículos …" at bounding box center [466, 221] width 933 height 443
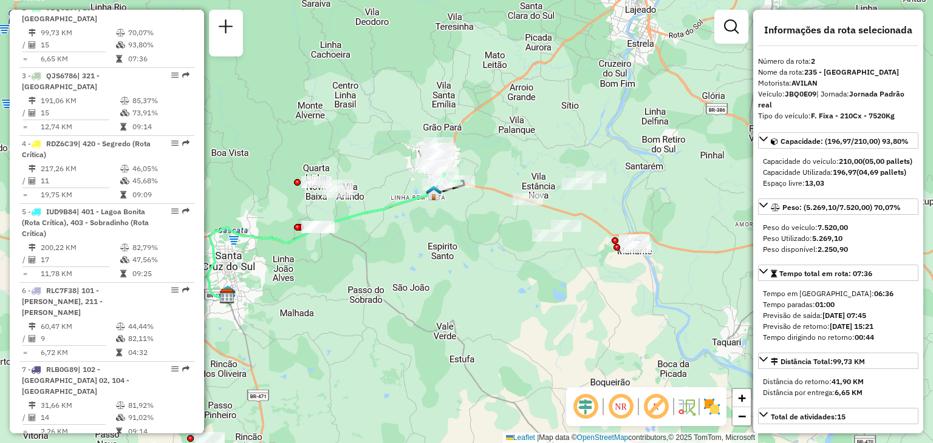
drag, startPoint x: 429, startPoint y: 239, endPoint x: 471, endPoint y: 246, distance: 42.5
click at [476, 252] on div "Janela de atendimento Grade de atendimento Capacidade Transportadoras Veículos …" at bounding box center [466, 221] width 933 height 443
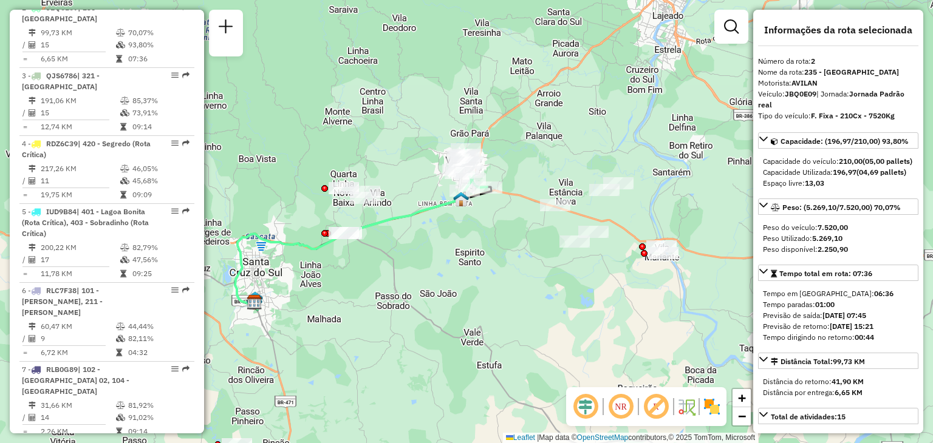
drag, startPoint x: 467, startPoint y: 243, endPoint x: 525, endPoint y: 231, distance: 59.5
click at [525, 231] on div "Janela de atendimento Grade de atendimento Capacidade Transportadoras Veículos …" at bounding box center [466, 221] width 933 height 443
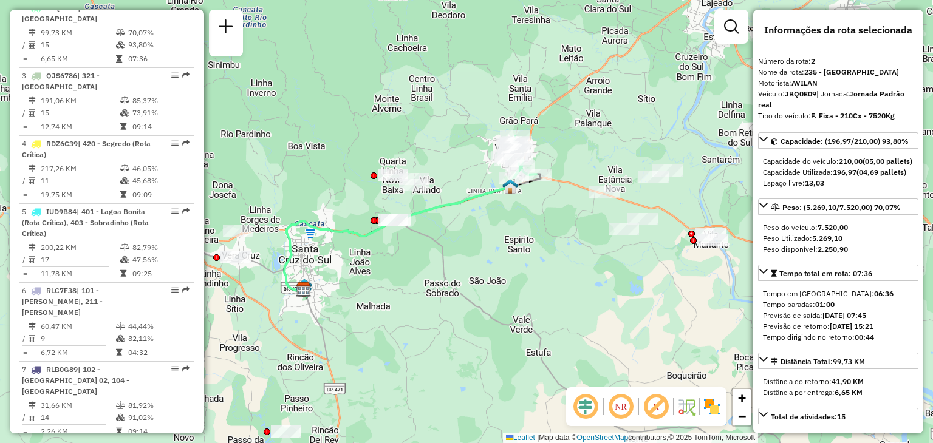
drag, startPoint x: 431, startPoint y: 290, endPoint x: 464, endPoint y: 280, distance: 34.2
click at [466, 285] on div "Janela de atendimento Grade de atendimento Capacidade Transportadoras Veículos …" at bounding box center [466, 221] width 933 height 443
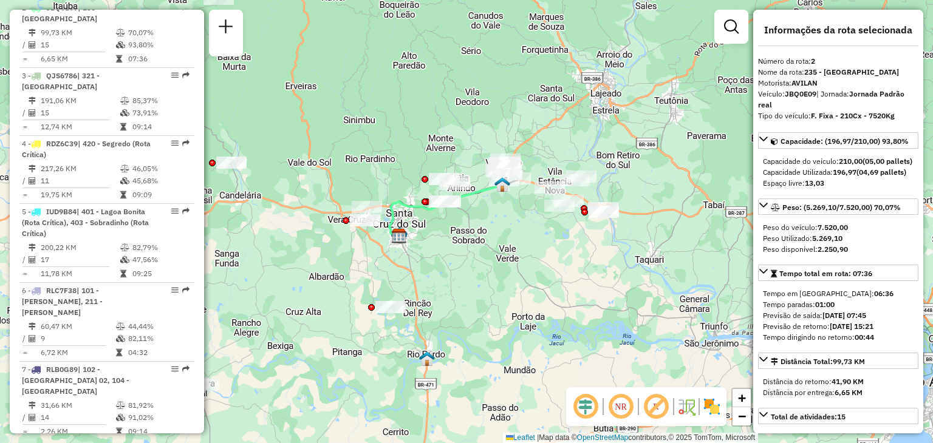
drag, startPoint x: 474, startPoint y: 234, endPoint x: 542, endPoint y: 234, distance: 68.0
click at [545, 237] on div "Janela de atendimento Grade de atendimento Capacidade Transportadoras Veículos …" at bounding box center [466, 221] width 933 height 443
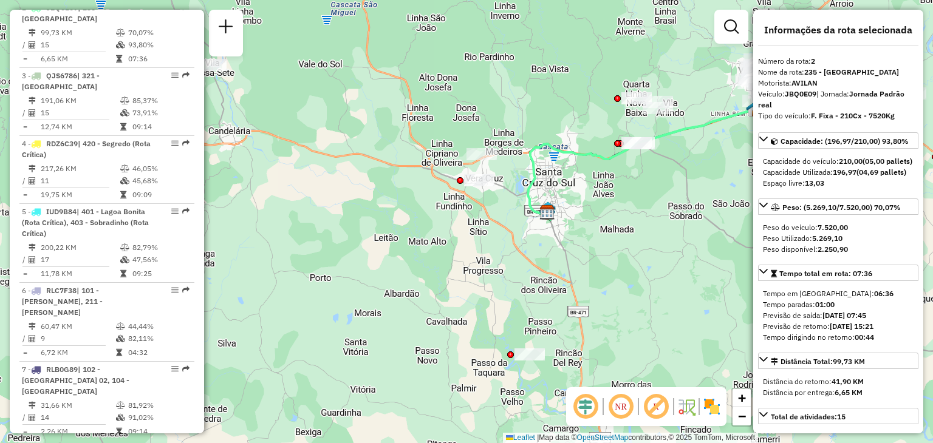
drag, startPoint x: 508, startPoint y: 275, endPoint x: 593, endPoint y: 207, distance: 108.9
click at [593, 207] on div "Janela de atendimento Grade de atendimento Capacidade Transportadoras Veículos …" at bounding box center [466, 221] width 933 height 443
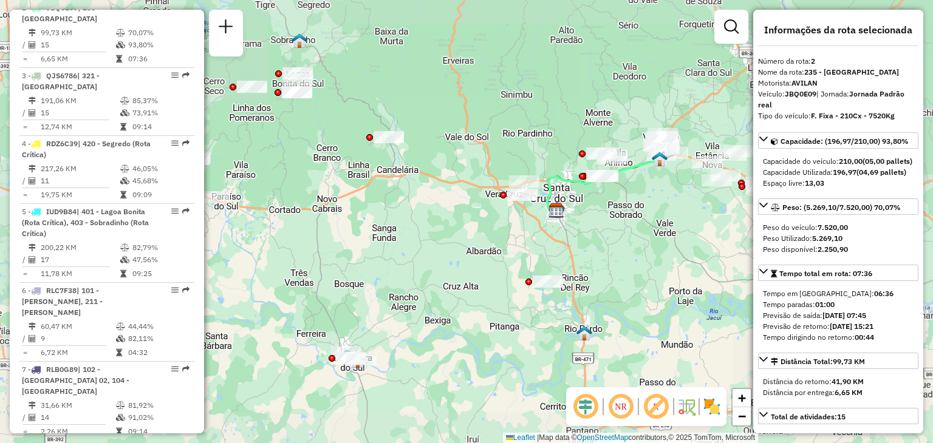
drag, startPoint x: 588, startPoint y: 298, endPoint x: 477, endPoint y: 73, distance: 250.4
click at [477, 68] on div "Janela de atendimento Grade de atendimento Capacidade Transportadoras Veículos …" at bounding box center [466, 221] width 933 height 443
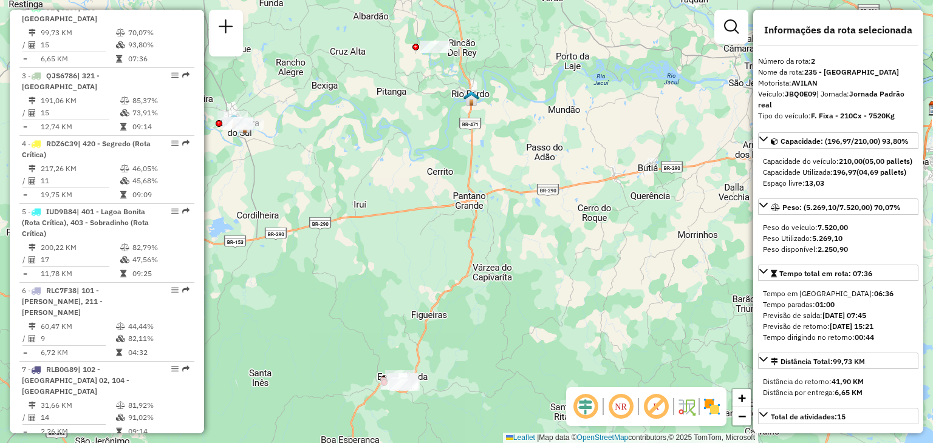
drag, startPoint x: 512, startPoint y: 219, endPoint x: 515, endPoint y: 234, distance: 15.6
click at [552, 165] on div "Janela de atendimento Grade de atendimento Capacidade Transportadoras Veículos …" at bounding box center [466, 221] width 933 height 443
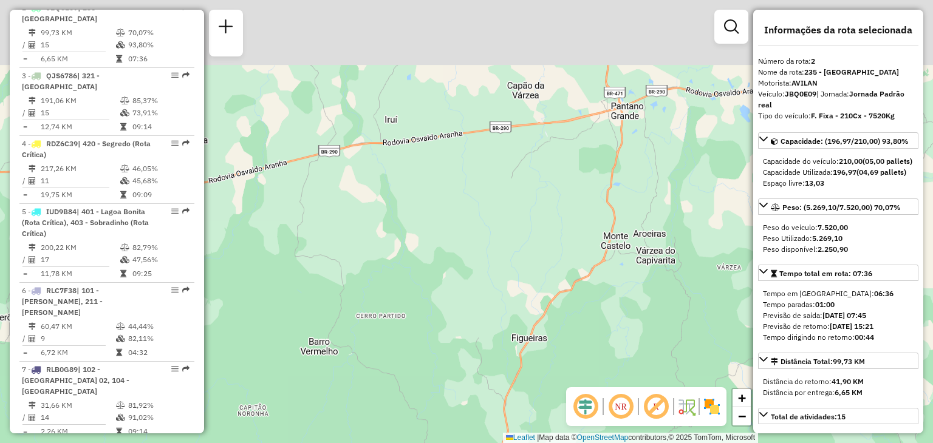
drag, startPoint x: 465, startPoint y: 146, endPoint x: 479, endPoint y: 237, distance: 92.1
click at [495, 309] on div "Janela de atendimento Grade de atendimento Capacidade Transportadoras Veículos …" at bounding box center [466, 221] width 933 height 443
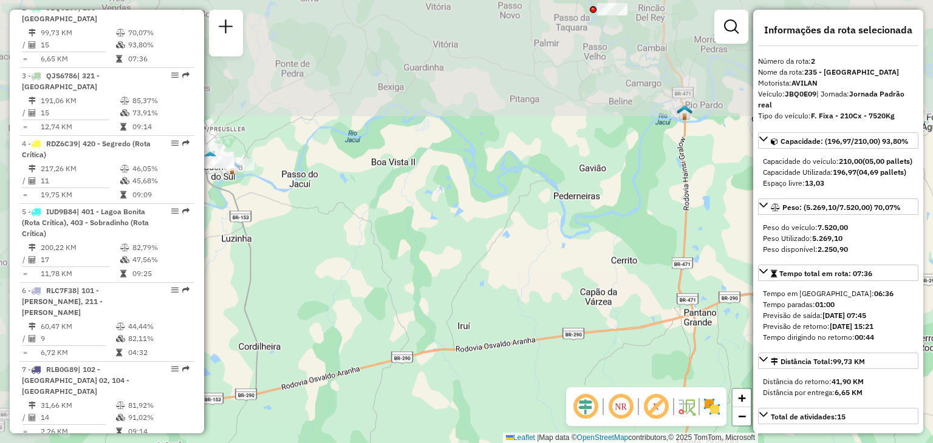
drag, startPoint x: 466, startPoint y: 200, endPoint x: 521, endPoint y: 256, distance: 78.1
click at [537, 401] on div "Janela de atendimento Grade de atendimento Capacidade Transportadoras Veículos …" at bounding box center [466, 221] width 933 height 443
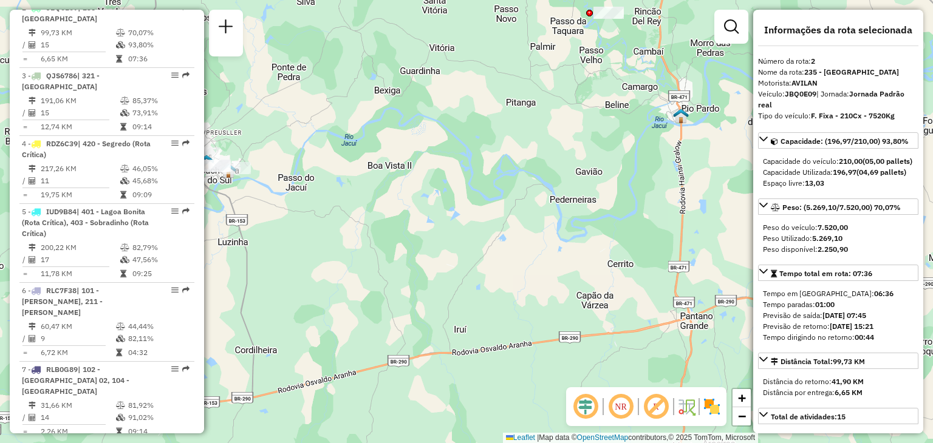
drag, startPoint x: 511, startPoint y: 222, endPoint x: 457, endPoint y: 402, distance: 187.5
click at [457, 402] on div "Janela de atendimento Grade de atendimento Capacidade Transportadoras Veículos …" at bounding box center [466, 221] width 933 height 443
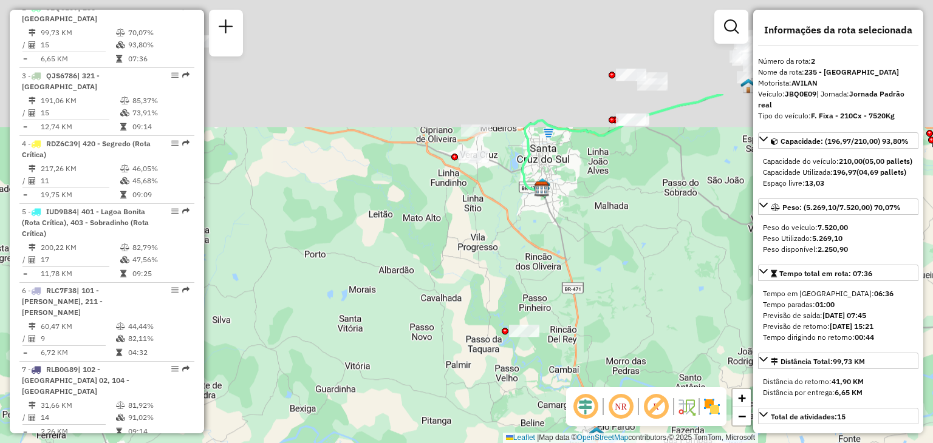
drag, startPoint x: 532, startPoint y: 252, endPoint x: 503, endPoint y: 376, distance: 127.1
click at [503, 376] on div "Janela de atendimento Grade de atendimento Capacidade Transportadoras Veículos …" at bounding box center [466, 221] width 933 height 443
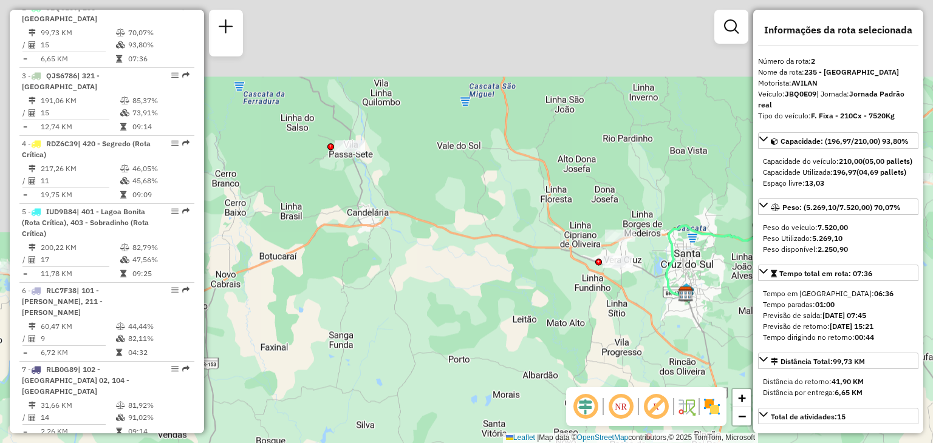
drag, startPoint x: 401, startPoint y: 250, endPoint x: 549, endPoint y: 334, distance: 171.0
click at [549, 334] on div "Janela de atendimento Grade de atendimento Capacidade Transportadoras Veículos …" at bounding box center [466, 221] width 933 height 443
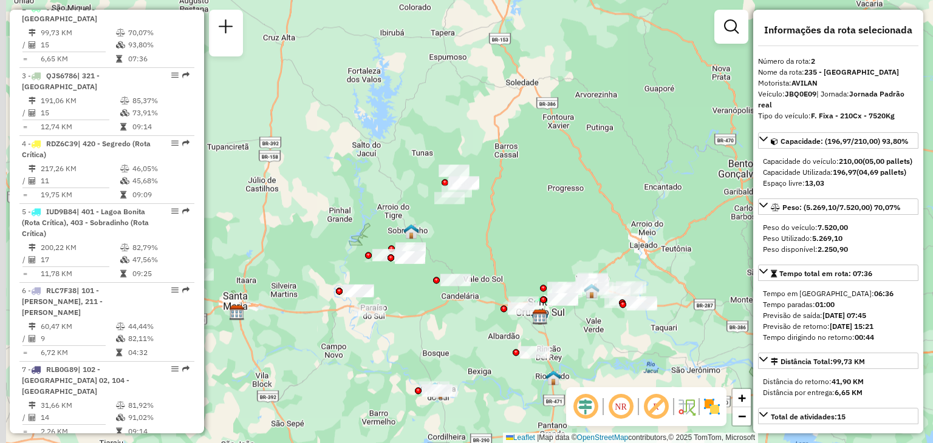
drag, startPoint x: 313, startPoint y: 183, endPoint x: 326, endPoint y: 215, distance: 34.0
click at [326, 215] on div "Janela de atendimento Grade de atendimento Capacidade Transportadoras Veículos …" at bounding box center [466, 221] width 933 height 443
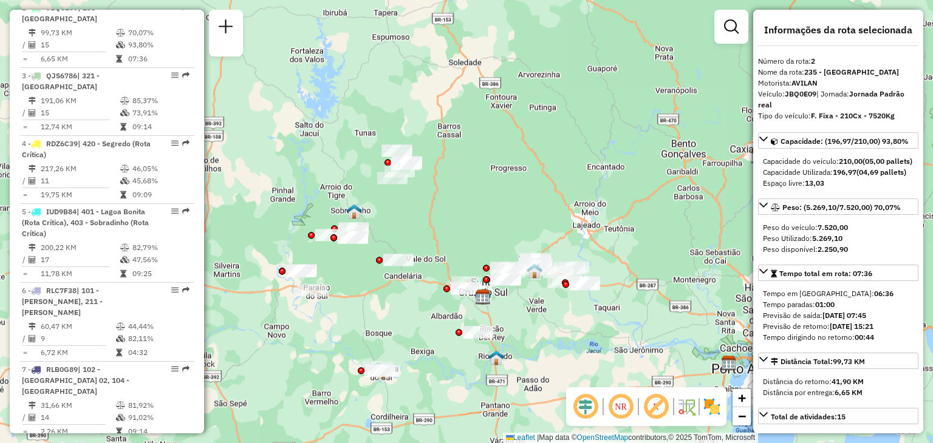
drag, startPoint x: 364, startPoint y: 190, endPoint x: 342, endPoint y: 172, distance: 28.1
click at [342, 172] on div "Janela de atendimento Grade de atendimento Capacidade Transportadoras Veículos …" at bounding box center [466, 221] width 933 height 443
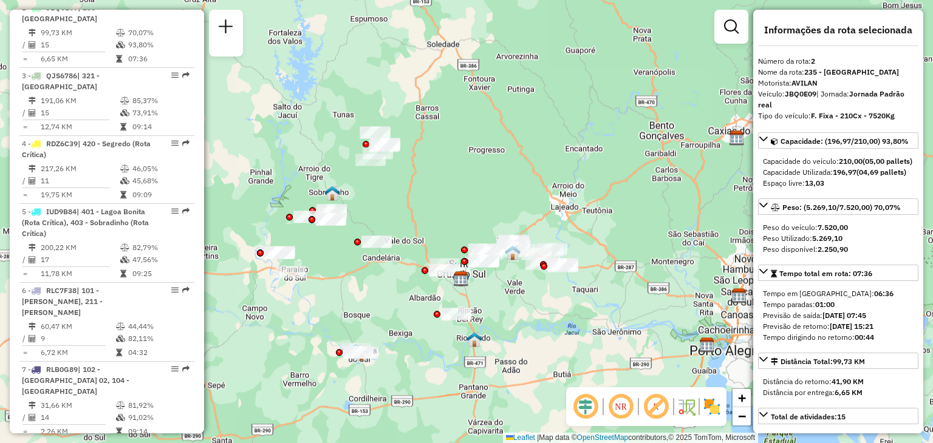
drag, startPoint x: 522, startPoint y: 200, endPoint x: 466, endPoint y: 164, distance: 66.4
click at [466, 164] on div "Rota 2 - Placa JBQ0E09 41810661 - [PERSON_NAME] Janela de atendimento Grade de …" at bounding box center [466, 221] width 933 height 443
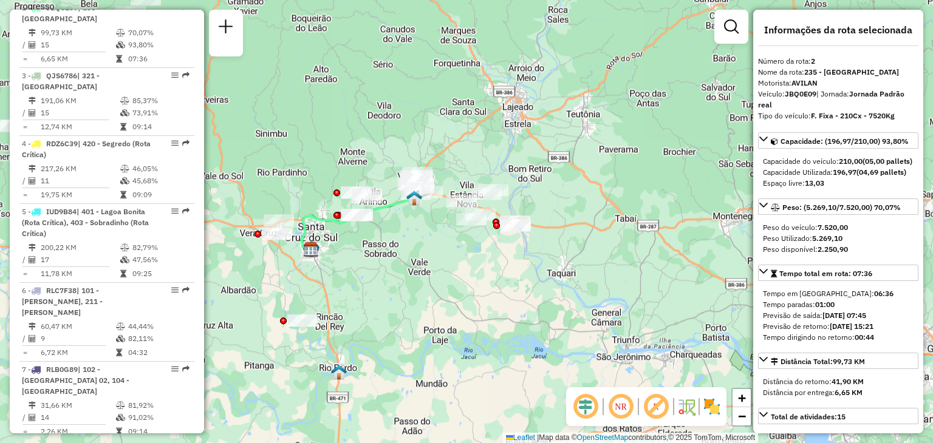
click at [430, 305] on div "Janela de atendimento Grade de atendimento Capacidade Transportadoras Veículos …" at bounding box center [466, 221] width 933 height 443
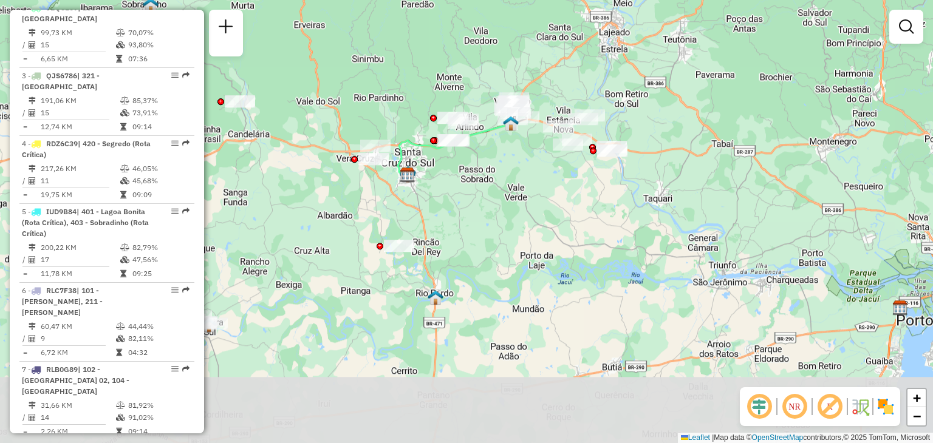
drag, startPoint x: 327, startPoint y: 318, endPoint x: 440, endPoint y: 247, distance: 132.9
click at [440, 239] on div "Janela de atendimento Grade de atendimento Capacidade Transportadoras Veículos …" at bounding box center [466, 221] width 933 height 443
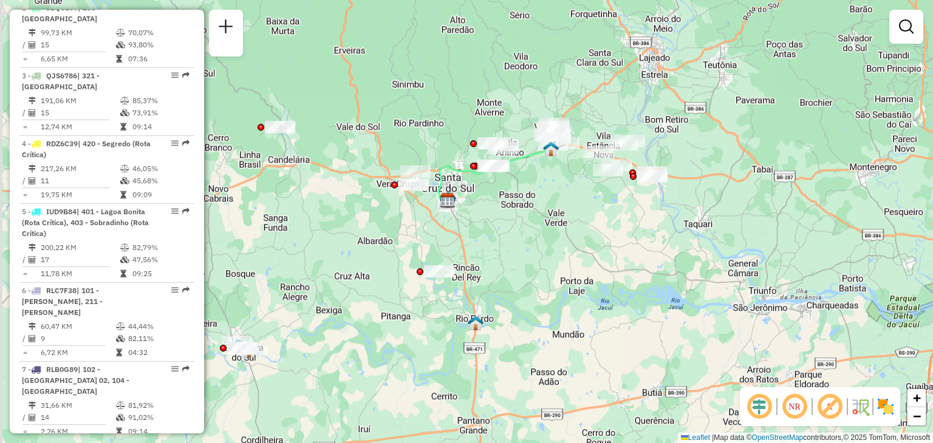
drag, startPoint x: 470, startPoint y: 284, endPoint x: 475, endPoint y: 289, distance: 7.3
click at [474, 289] on div "Janela de atendimento Grade de atendimento Capacidade Transportadoras Veículos …" at bounding box center [466, 221] width 933 height 443
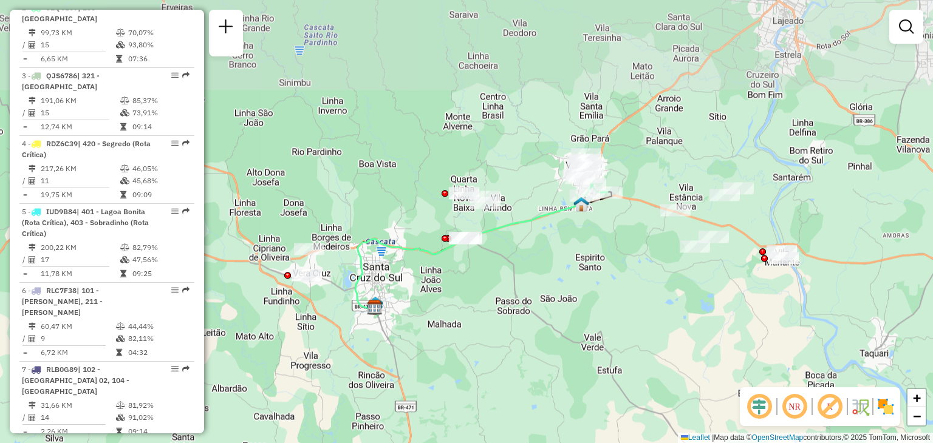
drag, startPoint x: 543, startPoint y: 206, endPoint x: 531, endPoint y: 325, distance: 120.2
click at [532, 325] on div "Janela de atendimento Grade de atendimento Capacidade Transportadoras Veículos …" at bounding box center [466, 221] width 933 height 443
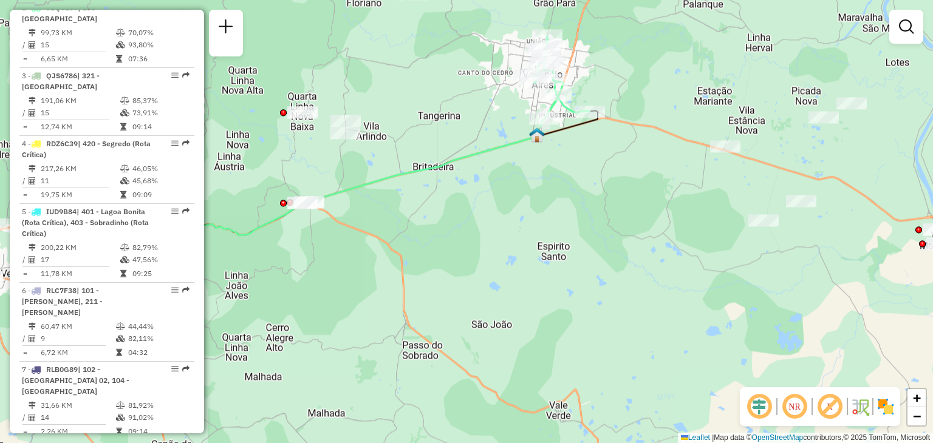
click at [533, 238] on div "Janela de atendimento Grade de atendimento Capacidade Transportadoras Veículos …" at bounding box center [466, 221] width 933 height 443
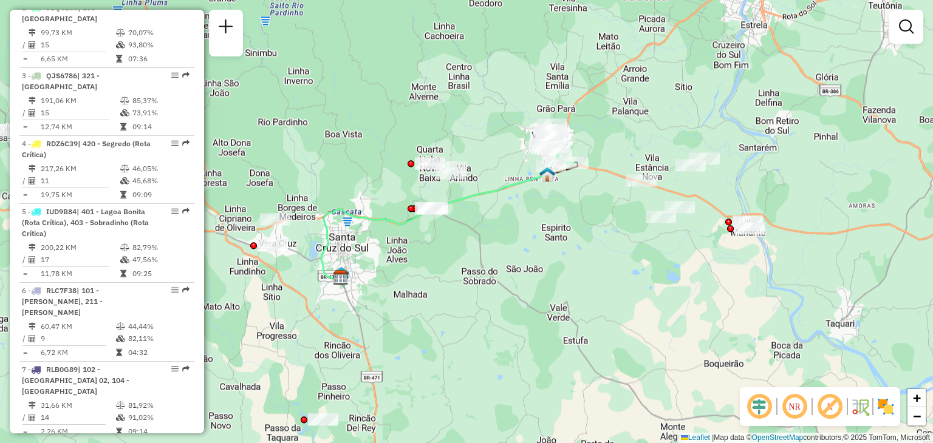
drag, startPoint x: 549, startPoint y: 249, endPoint x: 563, endPoint y: 239, distance: 17.9
click at [563, 239] on div "Janela de atendimento Grade de atendimento Capacidade Transportadoras Veículos …" at bounding box center [466, 221] width 933 height 443
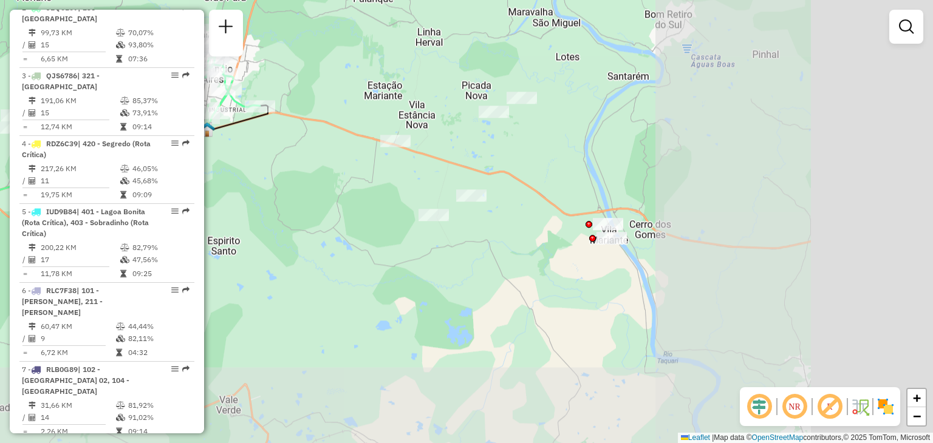
drag, startPoint x: 544, startPoint y: 165, endPoint x: 551, endPoint y: 175, distance: 12.1
click at [526, 158] on div "Janela de atendimento Grade de atendimento Capacidade Transportadoras Veículos …" at bounding box center [466, 221] width 933 height 443
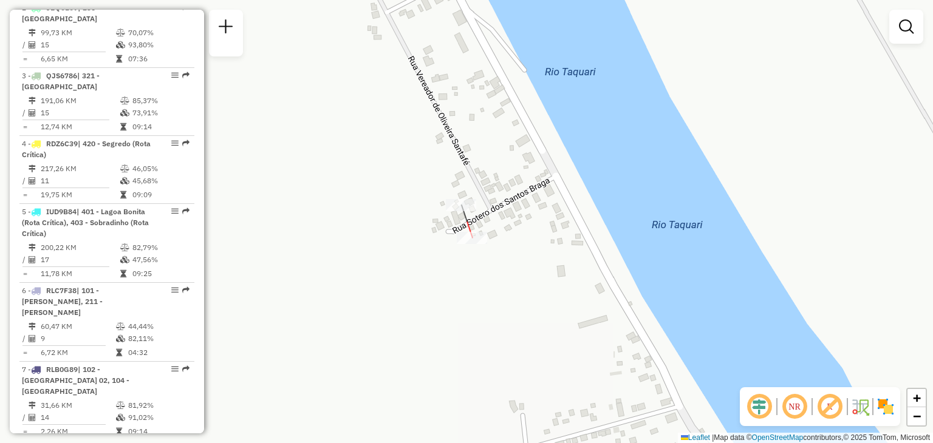
click at [473, 244] on div at bounding box center [472, 238] width 30 height 12
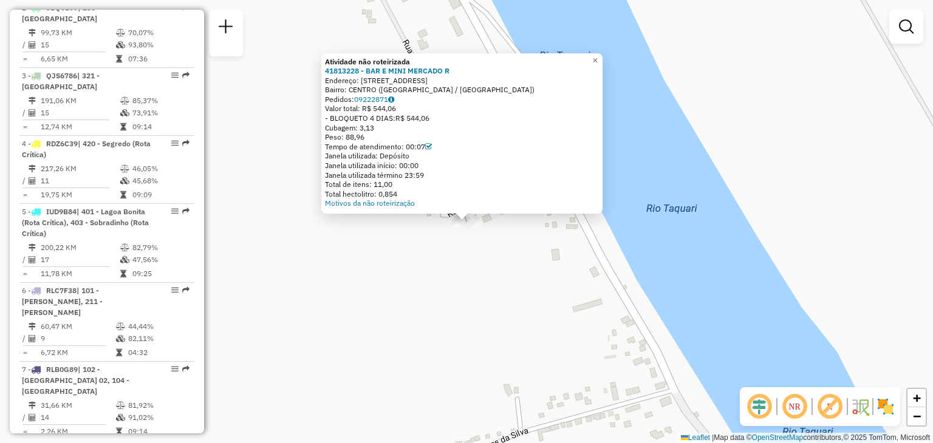
click at [443, 267] on div "Atividade não roteirizada 41813228 - BAR E MINI MERCADO R Endereço: [STREET_ADD…" at bounding box center [466, 221] width 933 height 443
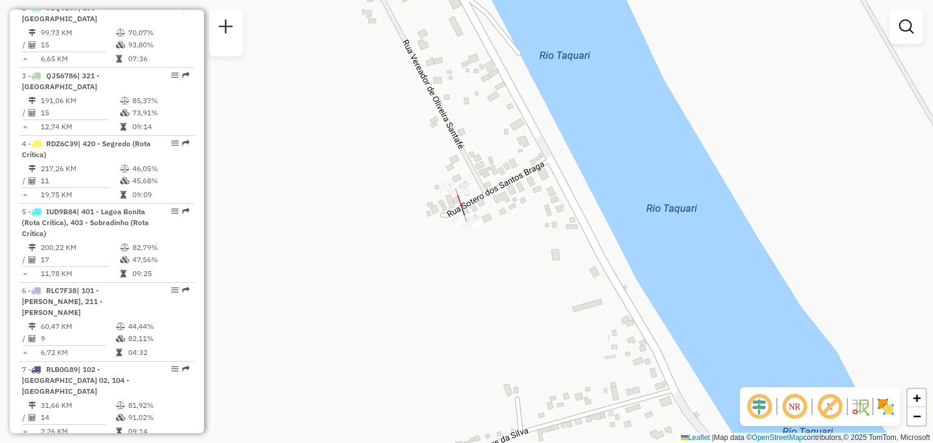
click at [462, 182] on div "Janela de atendimento Grade de atendimento Capacidade Transportadoras Veículos …" at bounding box center [466, 221] width 933 height 443
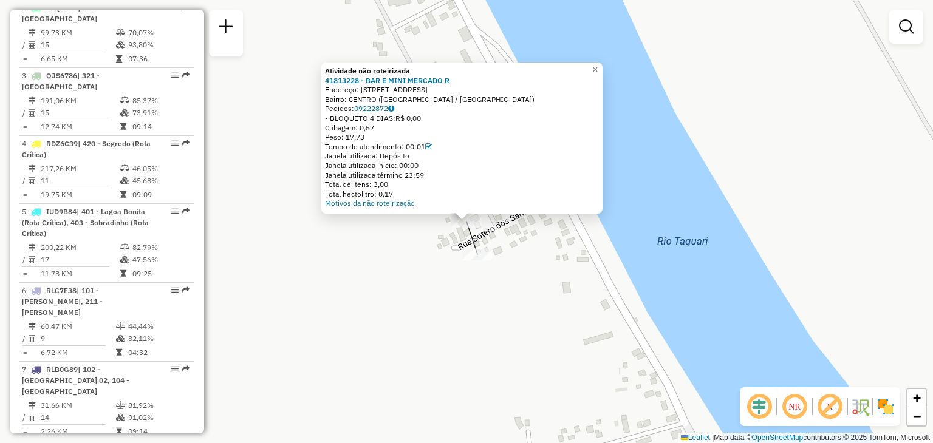
drag, startPoint x: 415, startPoint y: 256, endPoint x: 421, endPoint y: 251, distance: 8.3
click at [415, 256] on div "Atividade não roteirizada 41813228 - BAR E MINI MERCADO R Endereço: [STREET_ADD…" at bounding box center [466, 221] width 933 height 443
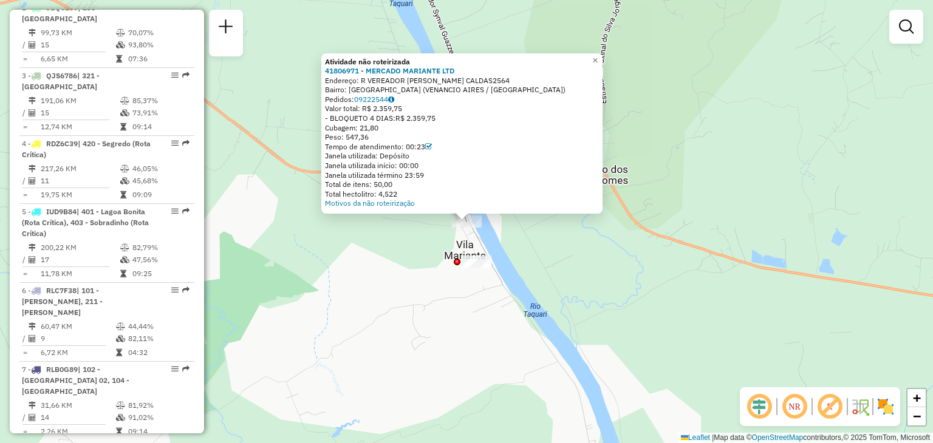
click at [414, 255] on div "Atividade não roteirizada 41806971 - MERCADO MARIANTE LTD Endereço: R VEREADOR …" at bounding box center [466, 221] width 933 height 443
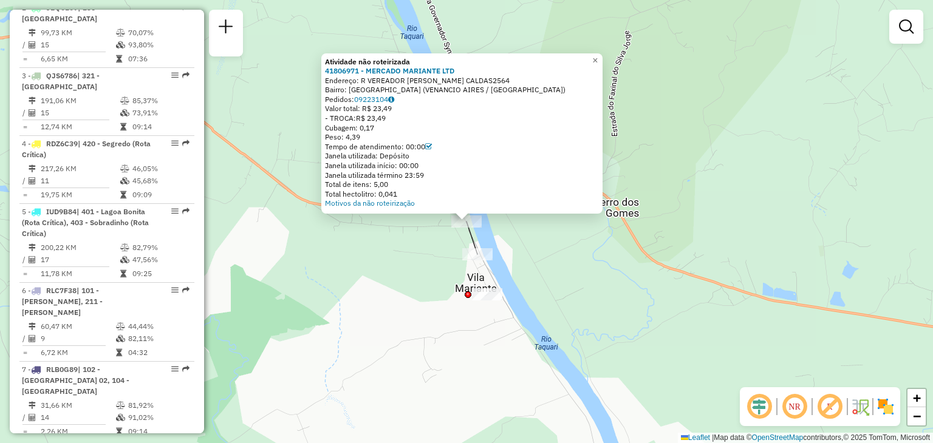
click at [393, 239] on div "Atividade não roteirizada 41806971 - MERCADO MARIANTE LTD Endereço: R VEREADOR …" at bounding box center [466, 221] width 933 height 443
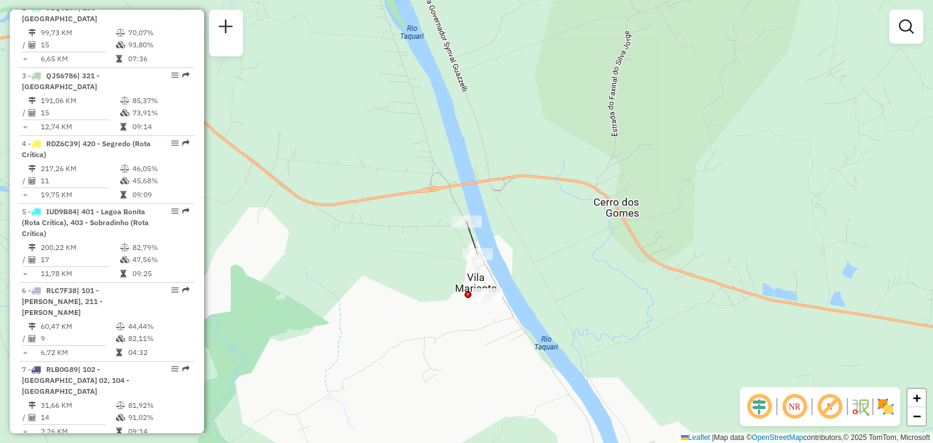
drag, startPoint x: 348, startPoint y: 202, endPoint x: 595, endPoint y: 322, distance: 274.8
click at [595, 322] on div "Janela de atendimento Grade de atendimento Capacidade Transportadoras Veículos …" at bounding box center [466, 221] width 933 height 443
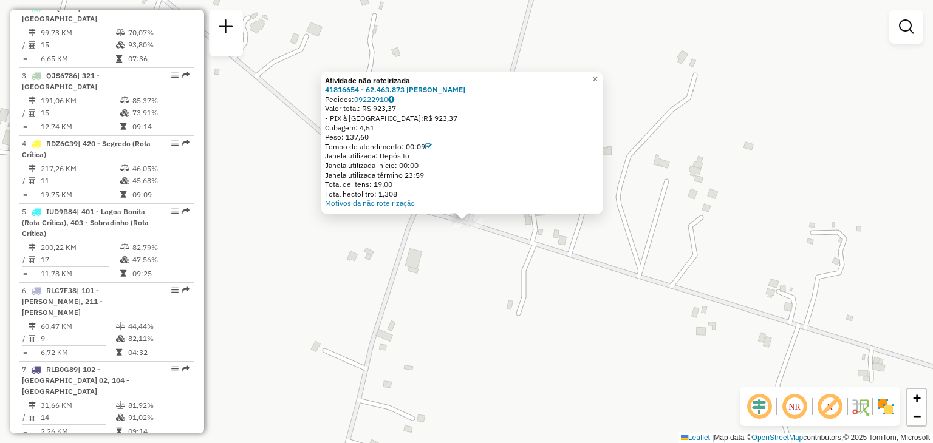
click at [534, 281] on div "Atividade não roteirizada 41816654 - 62.463.873 [PERSON_NAME] DO COUTO Pedidos:…" at bounding box center [466, 221] width 933 height 443
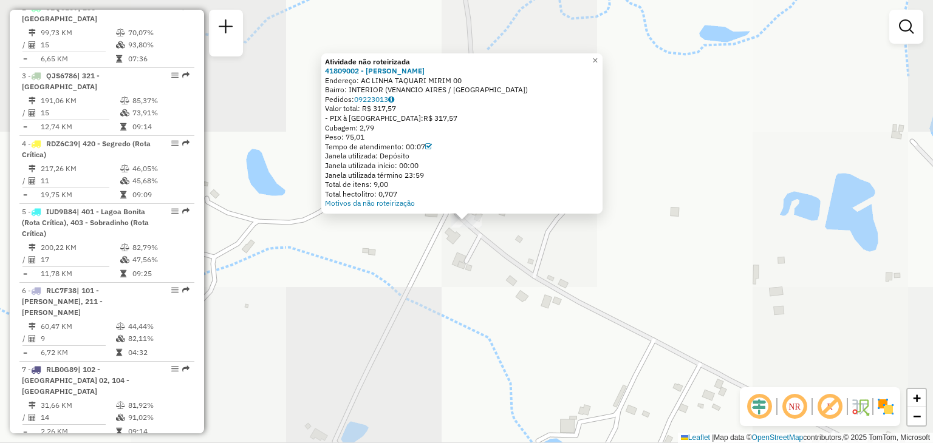
click at [436, 330] on div "Atividade não roteirizada 41809002 - [PERSON_NAME] ISMAEL DOS REI Endereço: AC …" at bounding box center [466, 221] width 933 height 443
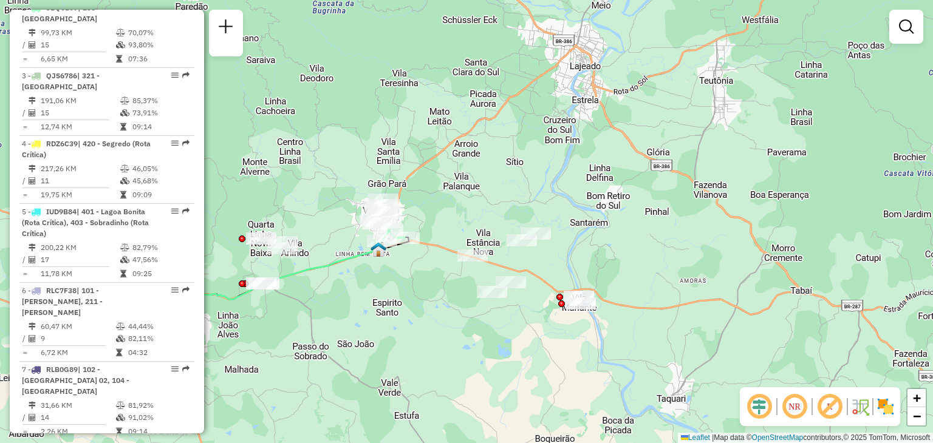
drag, startPoint x: 340, startPoint y: 214, endPoint x: 350, endPoint y: 209, distance: 10.6
click at [347, 211] on div "Janela de atendimento Grade de atendimento Capacidade Transportadoras Veículos …" at bounding box center [466, 221] width 933 height 443
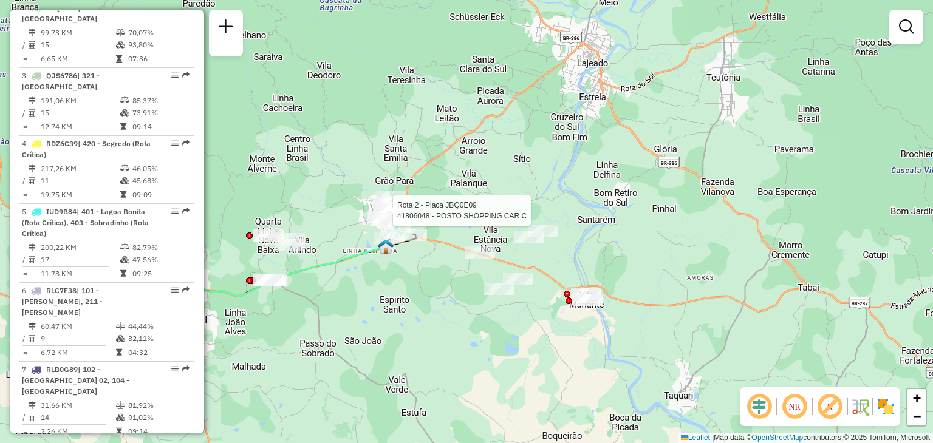
select select "**********"
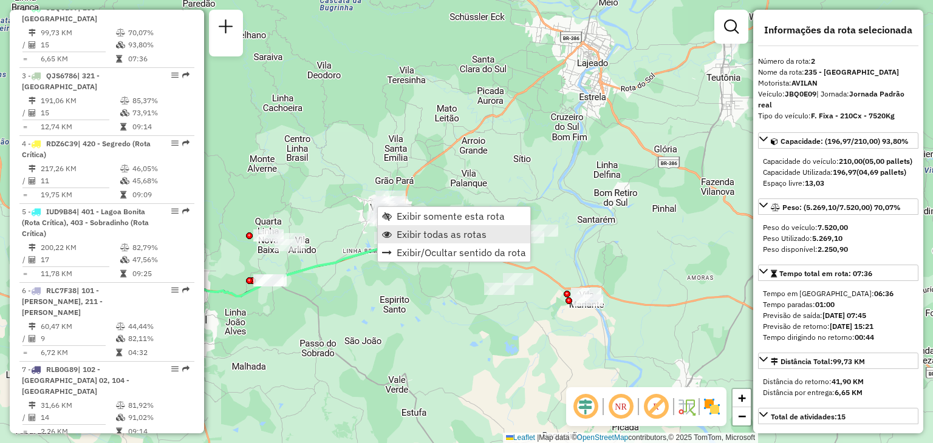
click at [396, 234] on link "Exibir todas as rotas" at bounding box center [454, 234] width 152 height 18
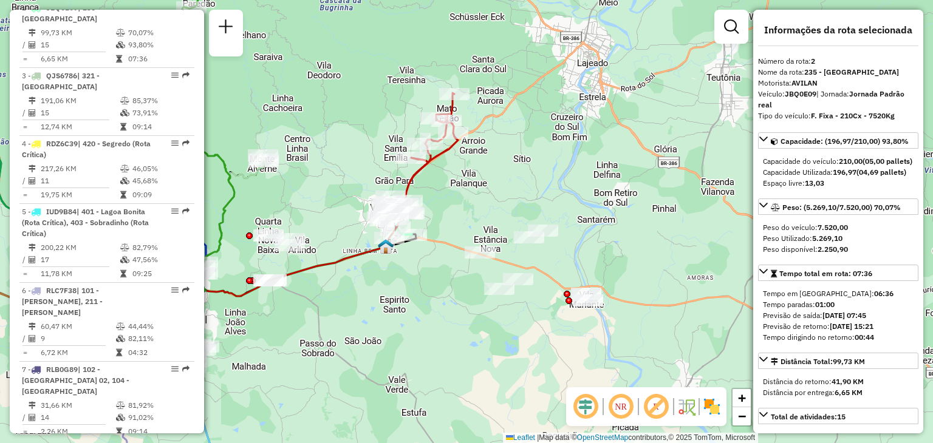
click at [778, 217] on hb-router-mapa "Exibir somente esta rota Exibir todas as rotas Exibir/Ocultar sentido da rota I…" at bounding box center [466, 221] width 933 height 443
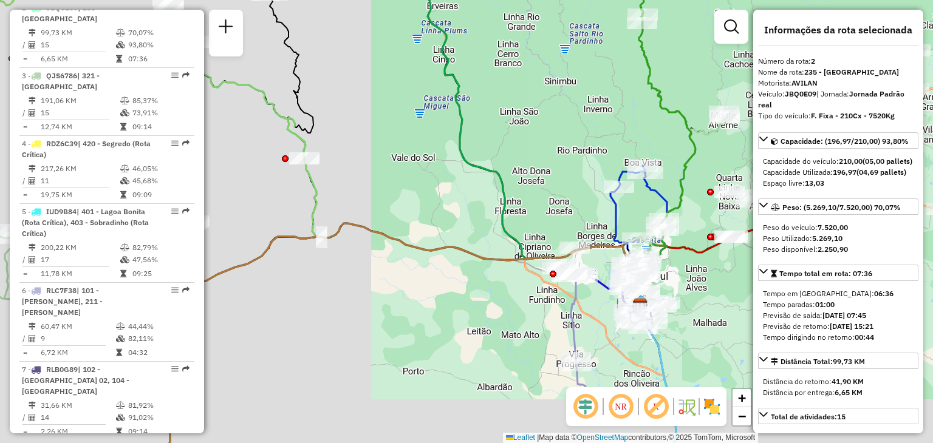
drag, startPoint x: 407, startPoint y: 189, endPoint x: 774, endPoint y: 150, distance: 369.4
click at [774, 150] on hb-router-mapa "Informações da Sessão 1291129 - [DATE] Criação: [DATE] 18:11 Depósito: CDD [GEO…" at bounding box center [466, 221] width 933 height 443
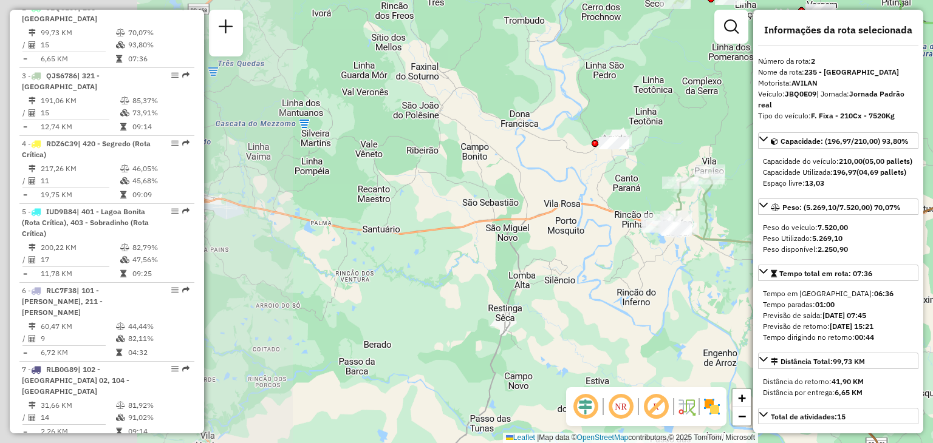
drag, startPoint x: 350, startPoint y: 191, endPoint x: 493, endPoint y: 183, distance: 142.9
click at [668, 173] on div "Janela de atendimento Grade de atendimento Capacidade Transportadoras Veículos …" at bounding box center [466, 221] width 933 height 443
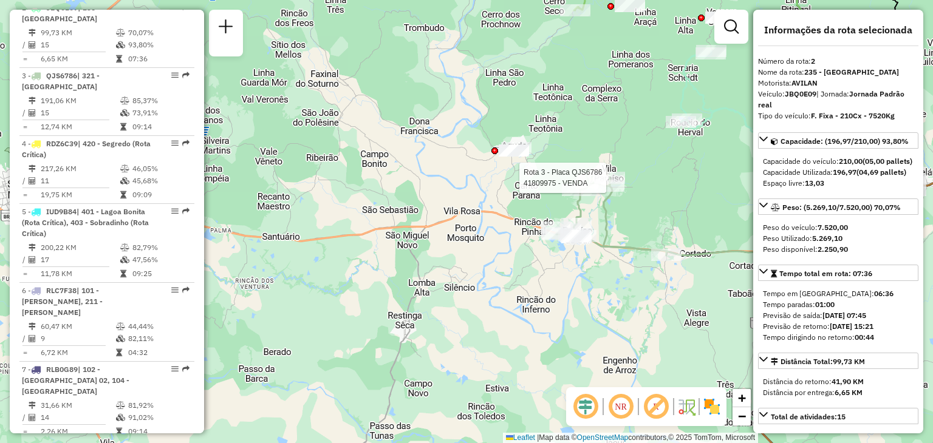
drag, startPoint x: 404, startPoint y: 188, endPoint x: 372, endPoint y: 190, distance: 32.3
click at [371, 188] on div "Rota 3 - Placa QJS6786 41809975 - VENDA Janela de atendimento Grade de atendime…" at bounding box center [466, 221] width 933 height 443
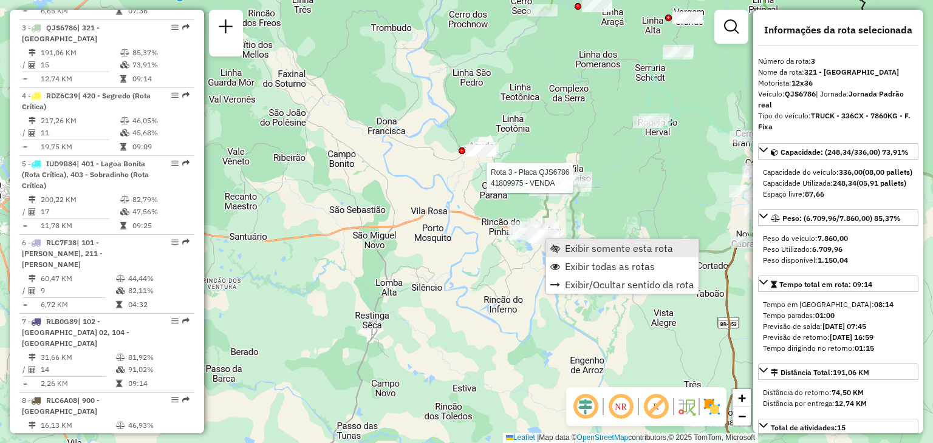
scroll to position [622, 0]
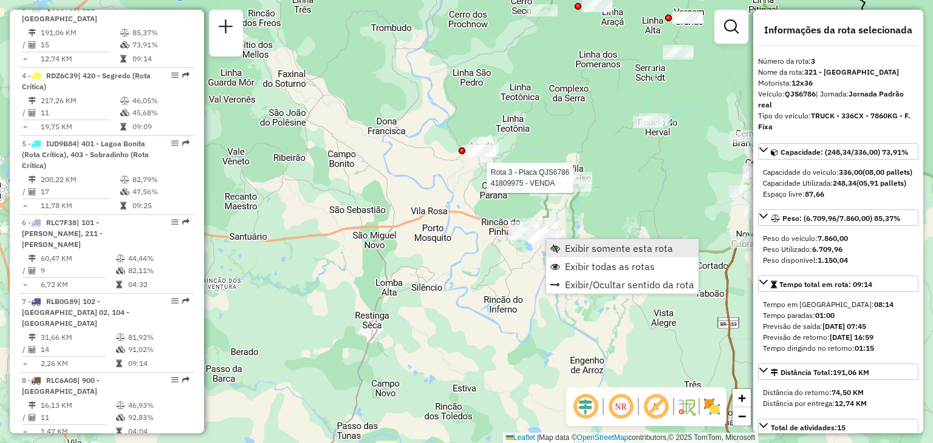
click at [563, 247] on link "Exibir somente esta rota" at bounding box center [622, 248] width 152 height 18
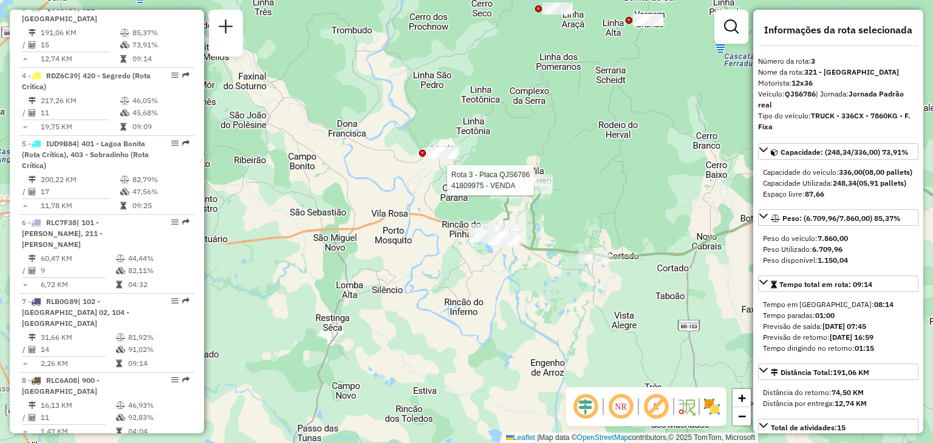
drag, startPoint x: 376, startPoint y: 197, endPoint x: 732, endPoint y: 195, distance: 355.8
click at [746, 195] on div "Rota 3 - Placa QJS6786 41809975 - VENDA Janela de atendimento Grade de atendime…" at bounding box center [466, 221] width 933 height 443
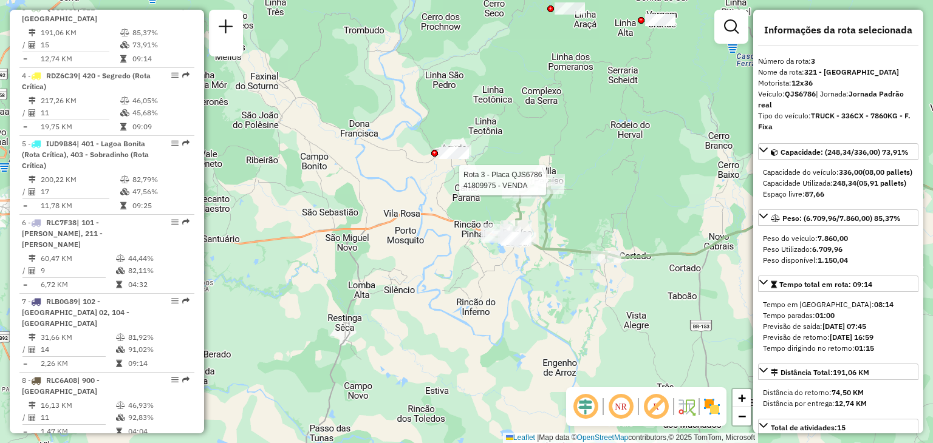
click at [590, 193] on div "Rota 3 - Placa QJS6786 41809975 - VENDA Janela de atendimento Grade de atendime…" at bounding box center [466, 221] width 933 height 443
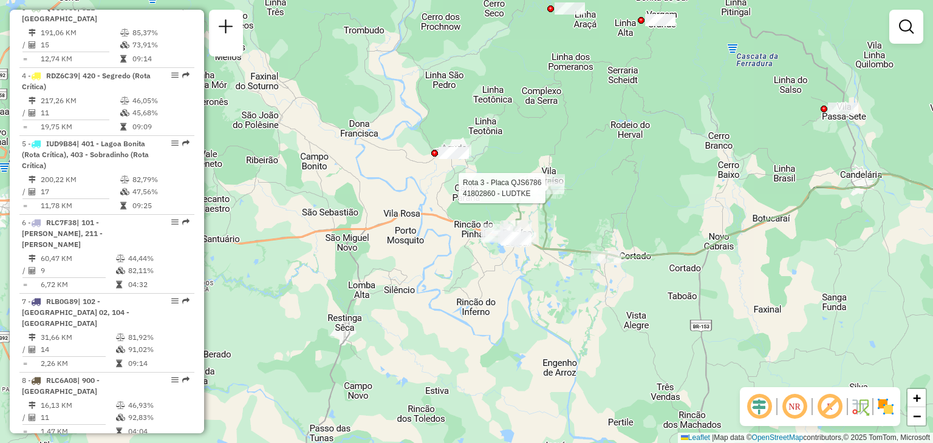
select select "**********"
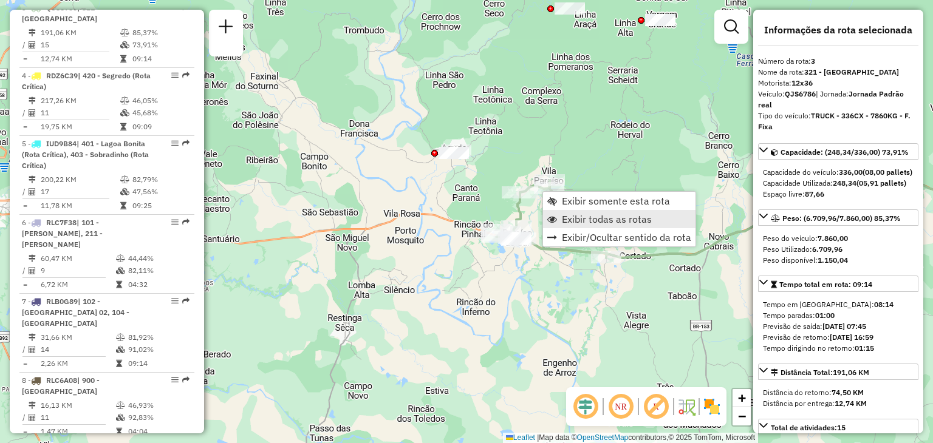
click at [570, 216] on span "Exibir todas as rotas" at bounding box center [607, 219] width 90 height 10
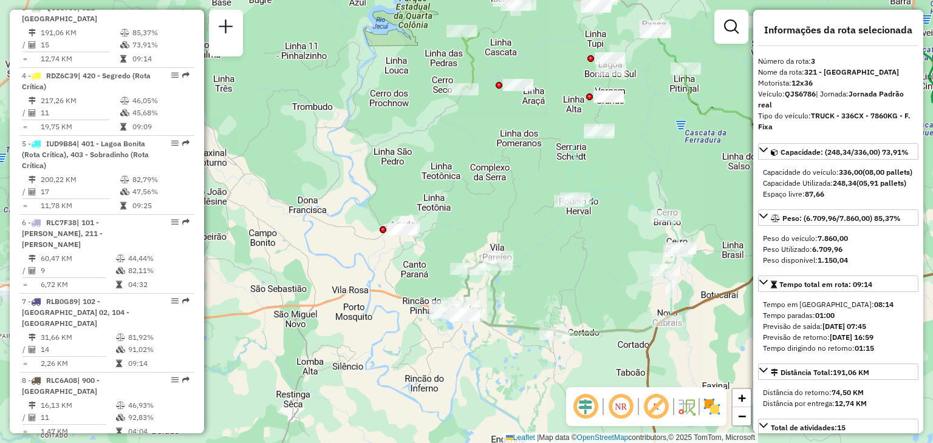
drag, startPoint x: 597, startPoint y: 166, endPoint x: 511, endPoint y: 258, distance: 126.3
click at [512, 259] on div "Janela de atendimento Grade de atendimento Capacidade Transportadoras Veículos …" at bounding box center [466, 221] width 933 height 443
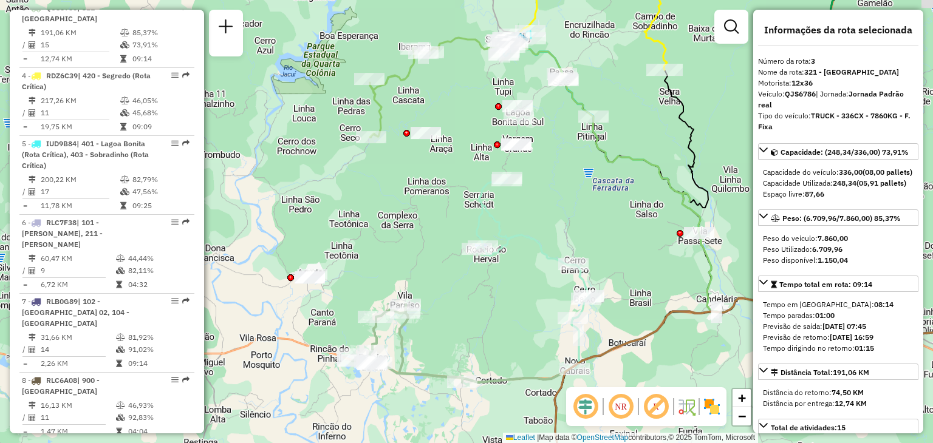
click at [561, 253] on div "Janela de atendimento Grade de atendimento Capacidade Transportadoras Veículos …" at bounding box center [466, 221] width 933 height 443
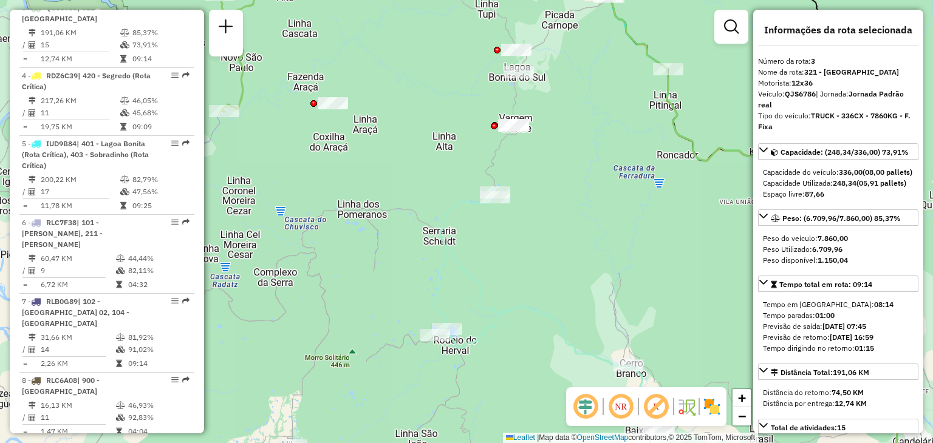
click at [542, 256] on div "Rota 20 - Placa RAD2776 41816625 - [PERSON_NAME] Janela de atendimento Grade de…" at bounding box center [466, 221] width 933 height 443
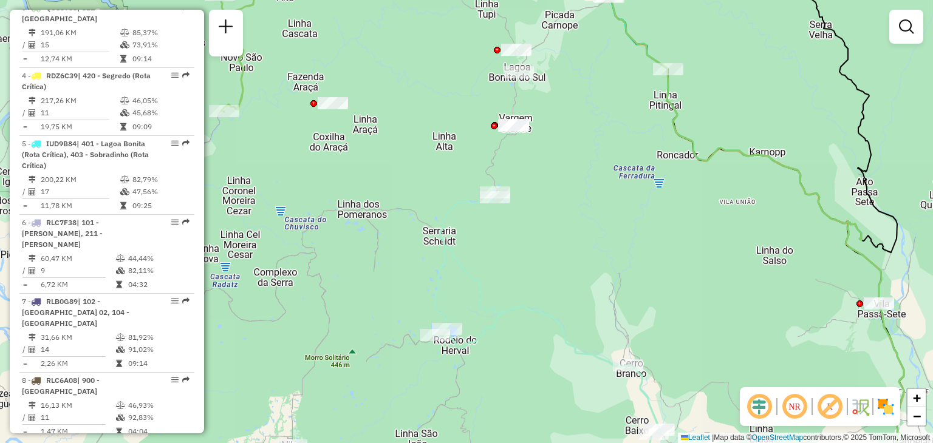
drag, startPoint x: 592, startPoint y: 316, endPoint x: 517, endPoint y: 199, distance: 139.3
click at [517, 199] on div "Janela de atendimento Grade de atendimento Capacidade Transportadoras Veículos …" at bounding box center [466, 221] width 933 height 443
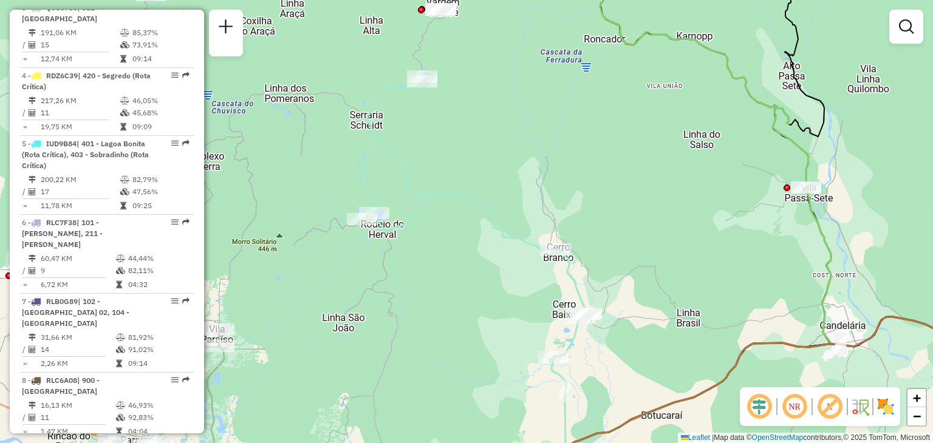
drag, startPoint x: 459, startPoint y: 154, endPoint x: 517, endPoint y: 213, distance: 82.9
click at [517, 213] on div "Rota 20 - Placa RAD2776 41815533 - [PERSON_NAME] 97370908020 Janela de atendime…" at bounding box center [466, 221] width 933 height 443
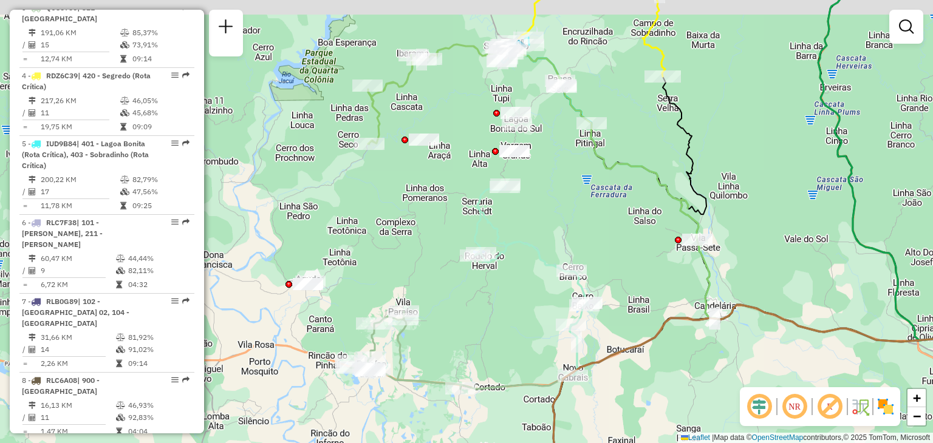
drag, startPoint x: 571, startPoint y: 182, endPoint x: 574, endPoint y: 197, distance: 16.1
click at [574, 197] on div "Janela de atendimento Grade de atendimento Capacidade Transportadoras Veículos …" at bounding box center [466, 221] width 933 height 443
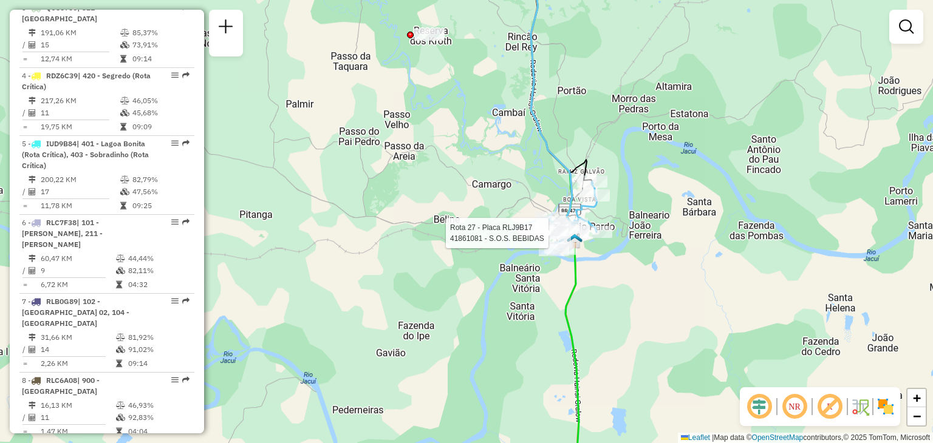
select select "**********"
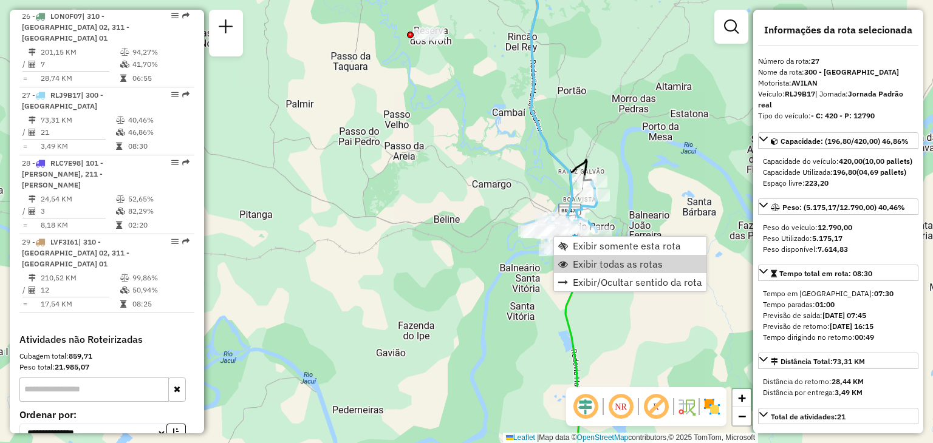
scroll to position [2216, 0]
click at [577, 269] on span "Exibir todas as rotas" at bounding box center [618, 264] width 90 height 10
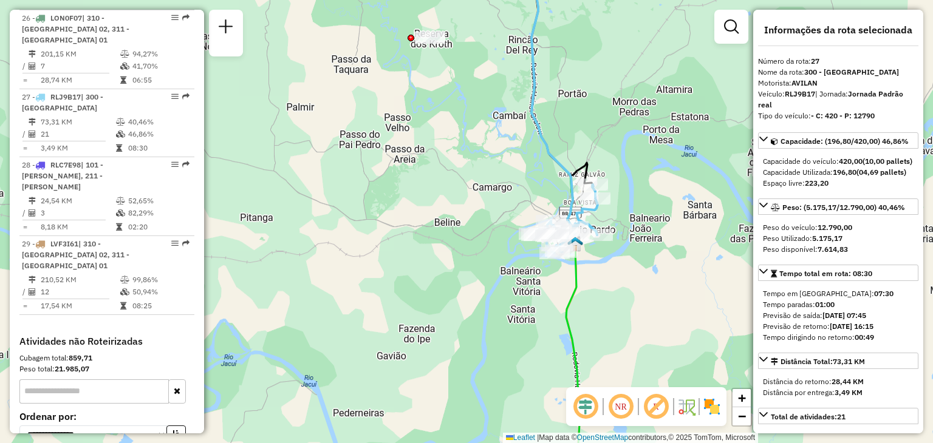
drag, startPoint x: 423, startPoint y: 234, endPoint x: 486, endPoint y: 410, distance: 186.3
click at [491, 426] on div "Rota 27 - Placa RLJ9B17 41800131 - [PERSON_NAME] de atendimento Grade de atendi…" at bounding box center [466, 221] width 933 height 443
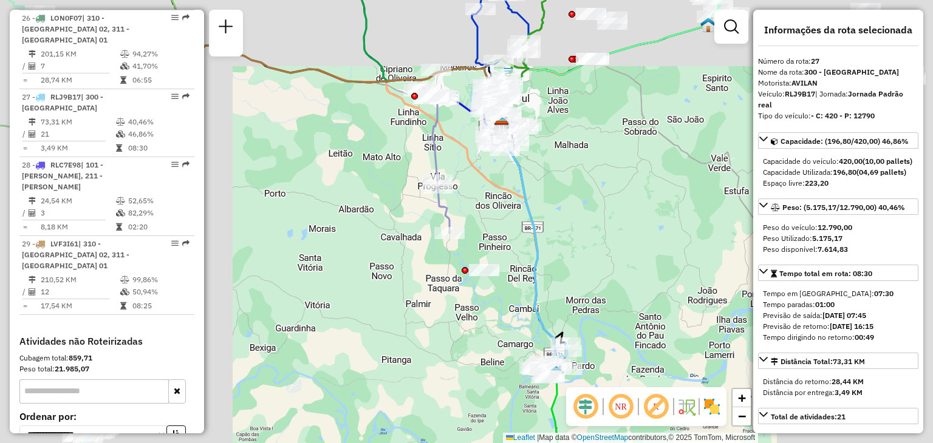
drag, startPoint x: 505, startPoint y: 301, endPoint x: 550, endPoint y: 399, distance: 108.1
click at [566, 421] on hb-router-mapa "Informações da Sessão 1291129 - [DATE] Criação: [DATE] 18:11 Depósito: CDD [GEO…" at bounding box center [466, 221] width 933 height 443
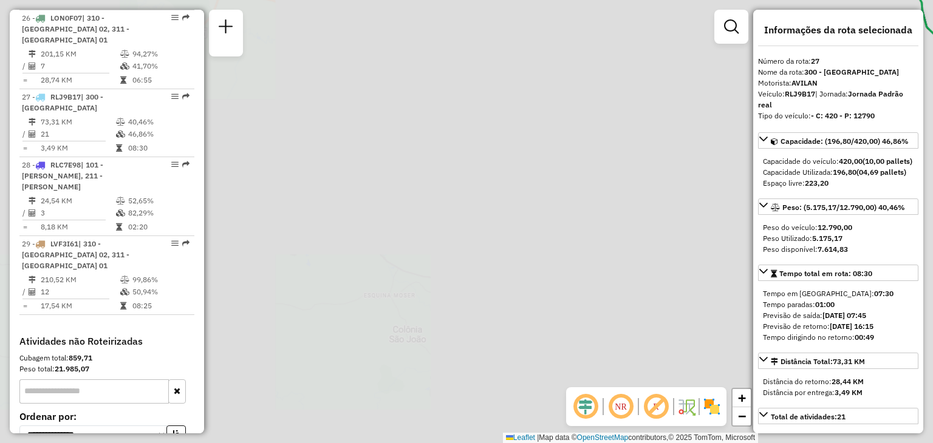
drag, startPoint x: 424, startPoint y: 251, endPoint x: 427, endPoint y: 158, distance: 92.9
click at [421, 124] on div "Janela de atendimento Grade de atendimento Capacidade Transportadoras Veículos …" at bounding box center [466, 221] width 933 height 443
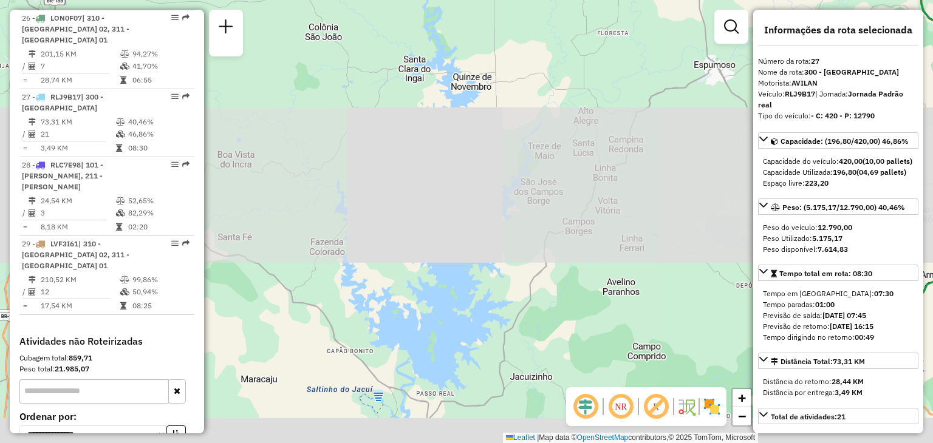
drag, startPoint x: 474, startPoint y: 325, endPoint x: 435, endPoint y: 189, distance: 141.4
click at [400, 96] on div "Janela de atendimento Grade de atendimento Capacidade Transportadoras Veículos …" at bounding box center [466, 221] width 933 height 443
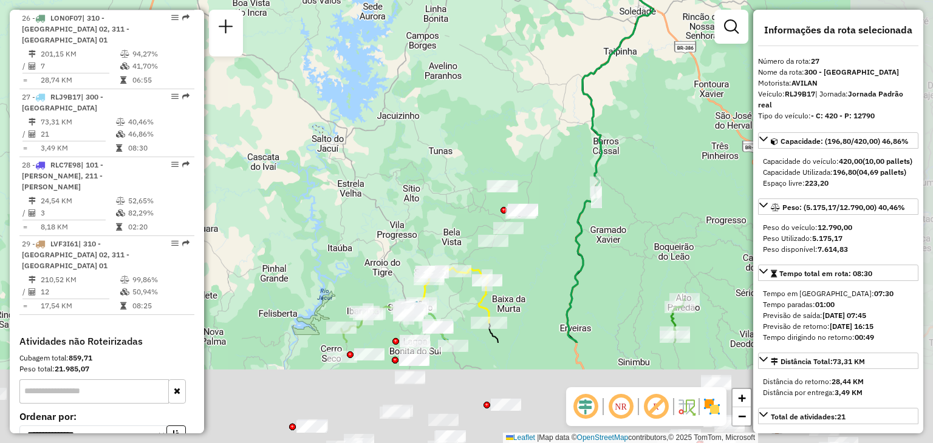
drag, startPoint x: 514, startPoint y: 236, endPoint x: 468, endPoint y: 157, distance: 91.7
click at [468, 157] on div "Janela de atendimento Grade de atendimento Capacidade Transportadoras Veículos …" at bounding box center [466, 221] width 933 height 443
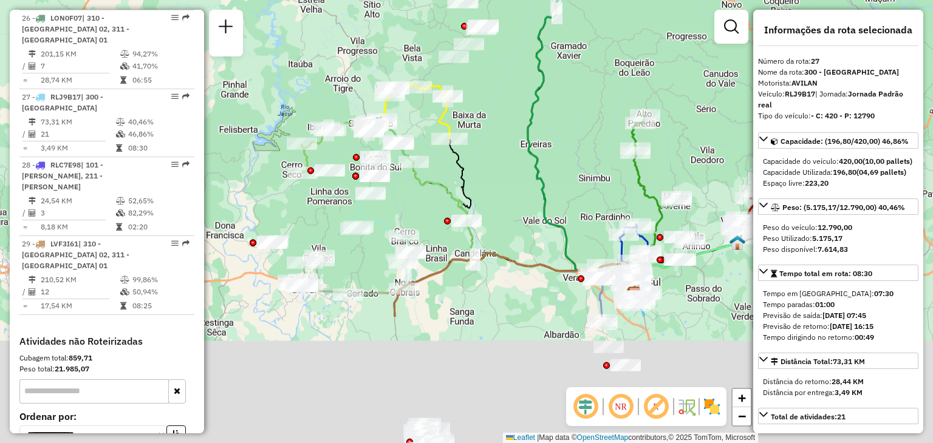
drag, startPoint x: 471, startPoint y: 341, endPoint x: 428, endPoint y: 211, distance: 136.3
click at [437, 180] on icon at bounding box center [517, 220] width 237 height 153
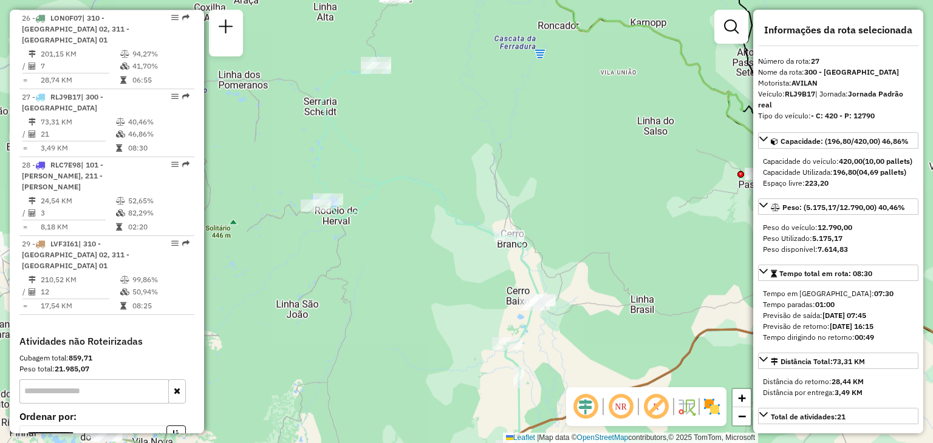
drag, startPoint x: 345, startPoint y: 296, endPoint x: 366, endPoint y: 284, distance: 24.8
click at [366, 284] on div "Janela de atendimento Grade de atendimento Capacidade Transportadoras Veículos …" at bounding box center [466, 221] width 933 height 443
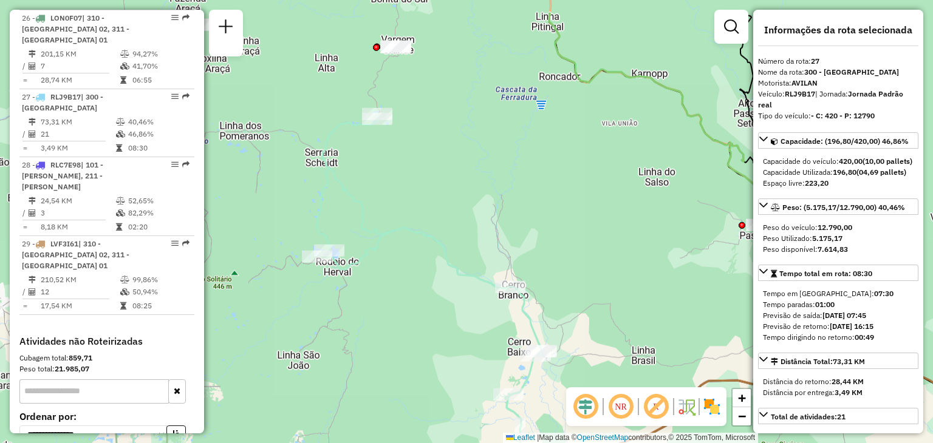
drag, startPoint x: 367, startPoint y: 239, endPoint x: 364, endPoint y: 247, distance: 8.5
click at [364, 247] on icon at bounding box center [430, 306] width 226 height 384
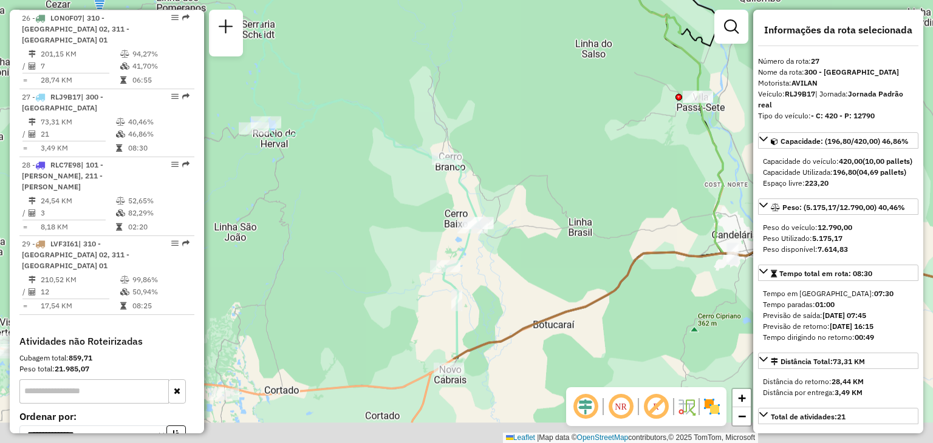
drag, startPoint x: 410, startPoint y: 171, endPoint x: 379, endPoint y: 96, distance: 81.4
click at [379, 94] on icon at bounding box center [367, 172] width 226 height 373
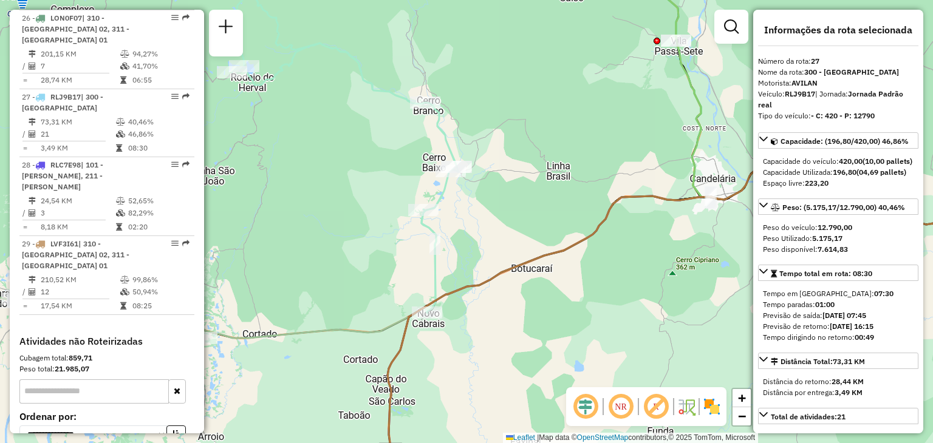
drag, startPoint x: 376, startPoint y: 177, endPoint x: 423, endPoint y: 191, distance: 48.6
click at [423, 192] on div "Janela de atendimento Grade de atendimento Capacidade Transportadoras Veículos …" at bounding box center [466, 221] width 933 height 443
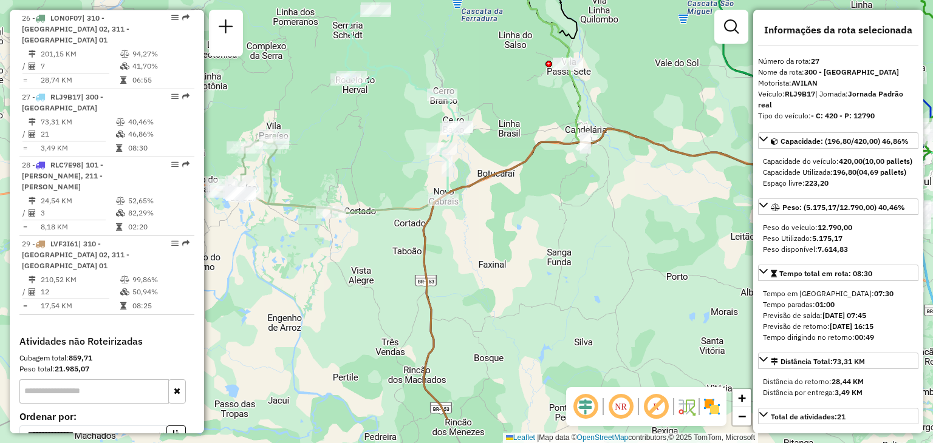
drag, startPoint x: 499, startPoint y: 291, endPoint x: 461, endPoint y: 251, distance: 54.5
click at [486, 183] on div "Janela de atendimento Grade de atendimento Capacidade Transportadoras Veículos …" at bounding box center [466, 221] width 933 height 443
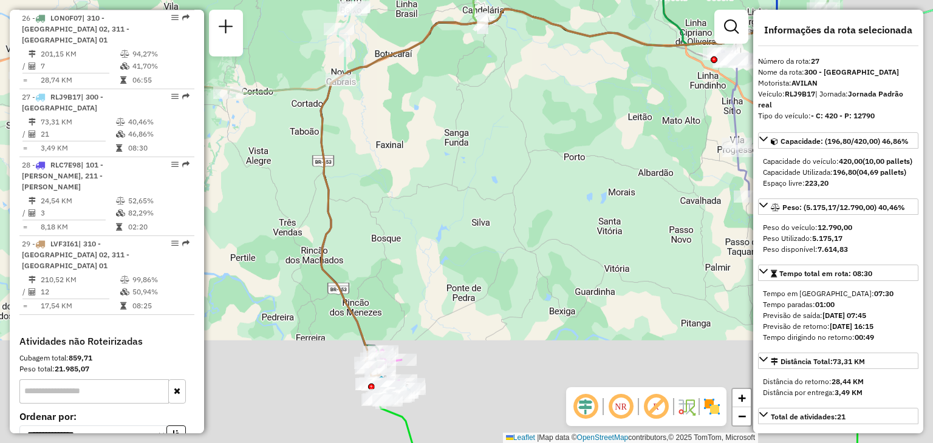
drag, startPoint x: 461, startPoint y: 251, endPoint x: 500, endPoint y: 198, distance: 65.7
click at [520, 270] on div "Janela de atendimento Grade de atendimento Capacidade Transportadoras Veículos …" at bounding box center [466, 221] width 933 height 443
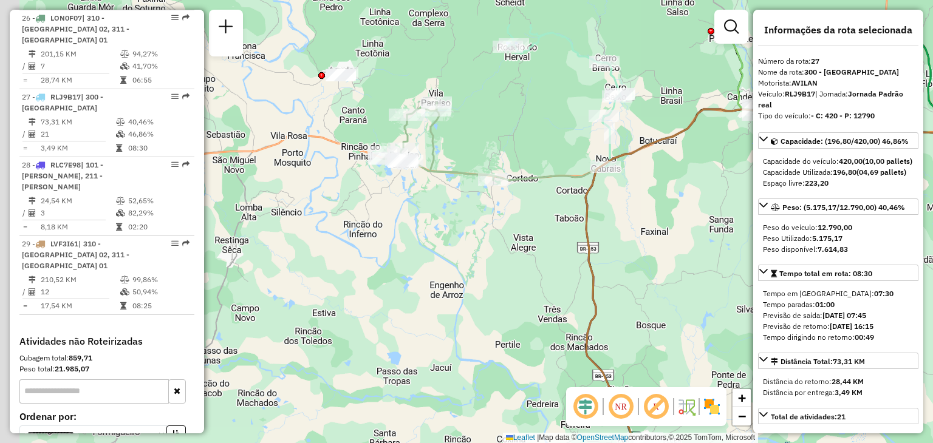
drag, startPoint x: 621, startPoint y: 263, endPoint x: 704, endPoint y: 268, distance: 82.7
click at [704, 268] on div "Janela de atendimento Grade de atendimento Capacidade Transportadoras Veículos …" at bounding box center [466, 221] width 933 height 443
click at [696, 264] on div "Janela de atendimento Grade de atendimento Capacidade Transportadoras Veículos …" at bounding box center [466, 221] width 933 height 443
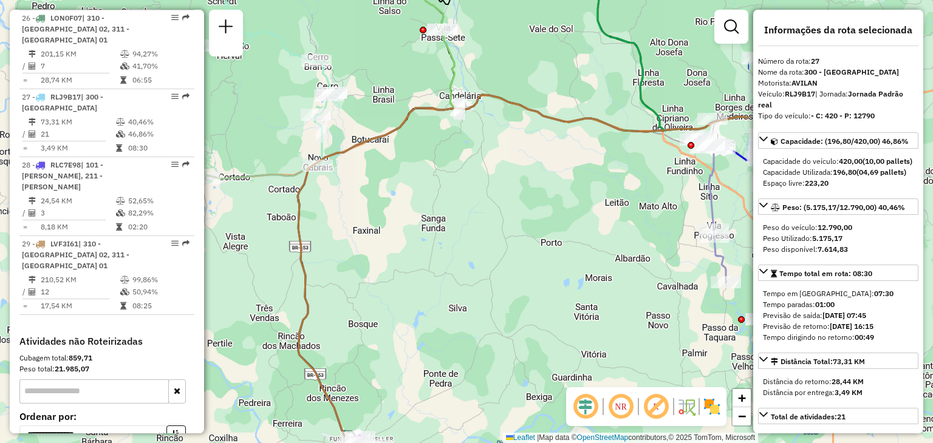
drag, startPoint x: 532, startPoint y: 259, endPoint x: 305, endPoint y: 257, distance: 227.1
click at [305, 257] on div "Janela de atendimento Grade de atendimento Capacidade Transportadoras Veículos …" at bounding box center [466, 221] width 933 height 443
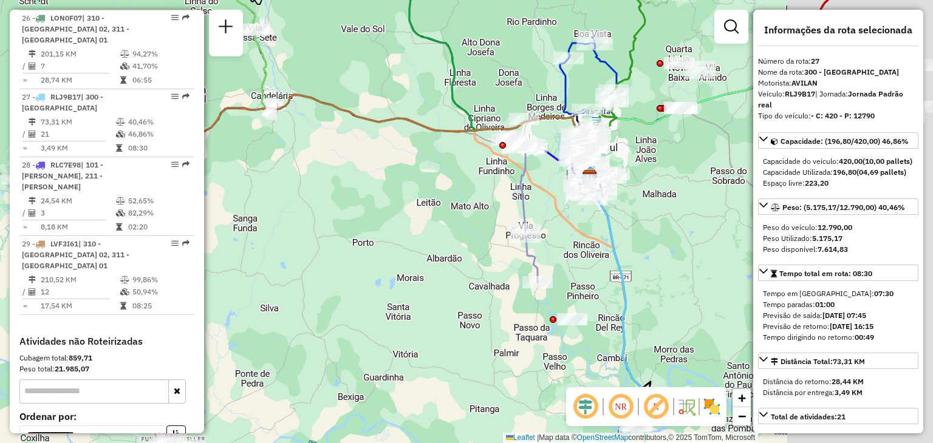
drag, startPoint x: 401, startPoint y: 258, endPoint x: 406, endPoint y: 253, distance: 6.9
click at [386, 257] on div "Janela de atendimento Grade de atendimento Capacidade Transportadoras Veículos …" at bounding box center [466, 221] width 933 height 443
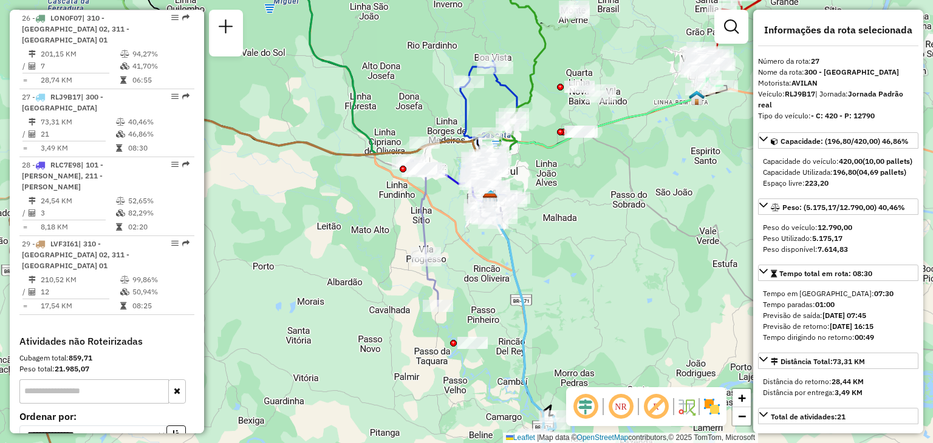
drag, startPoint x: 527, startPoint y: 223, endPoint x: 423, endPoint y: 260, distance: 110.4
click at [423, 260] on div "Rota 6 - Placa RLC7F38 41806077 - [PERSON_NAME] WINK E CI Janela de atendimento…" at bounding box center [466, 221] width 933 height 443
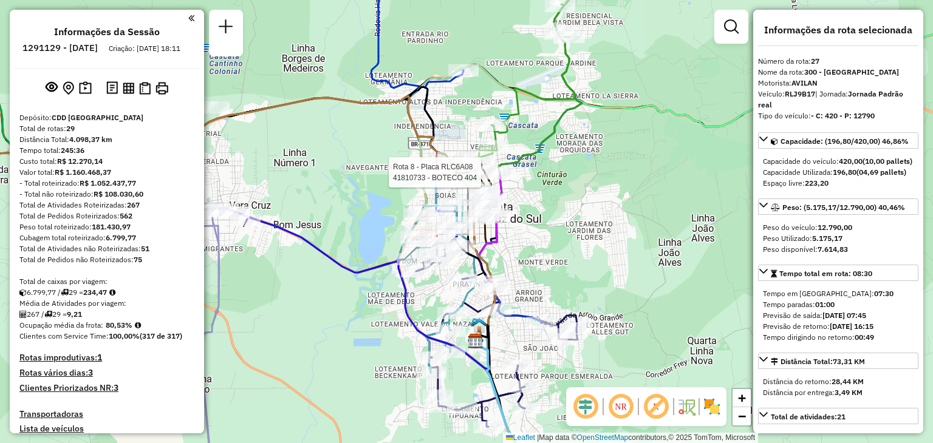
select select "**********"
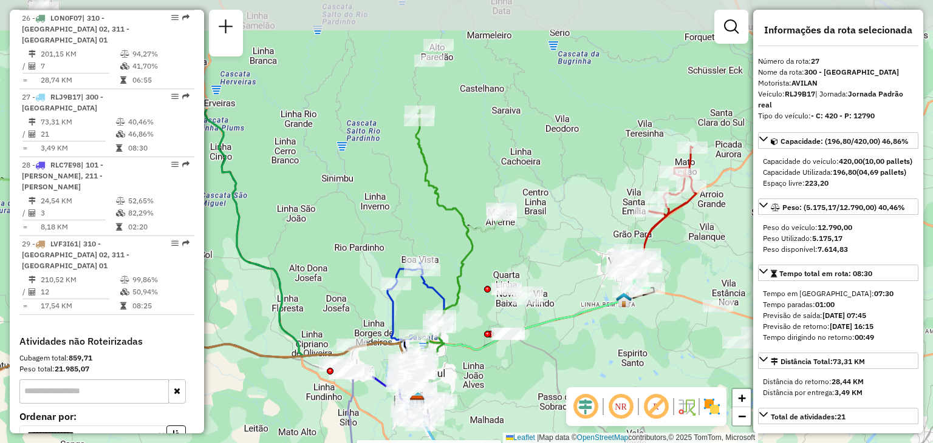
drag, startPoint x: 442, startPoint y: 127, endPoint x: 442, endPoint y: 281, distance: 153.6
click at [442, 281] on div "Rota 6 - Placa RLC7F38 41806077 - [PERSON_NAME] WINK E CI Janela de atendimento…" at bounding box center [466, 221] width 933 height 443
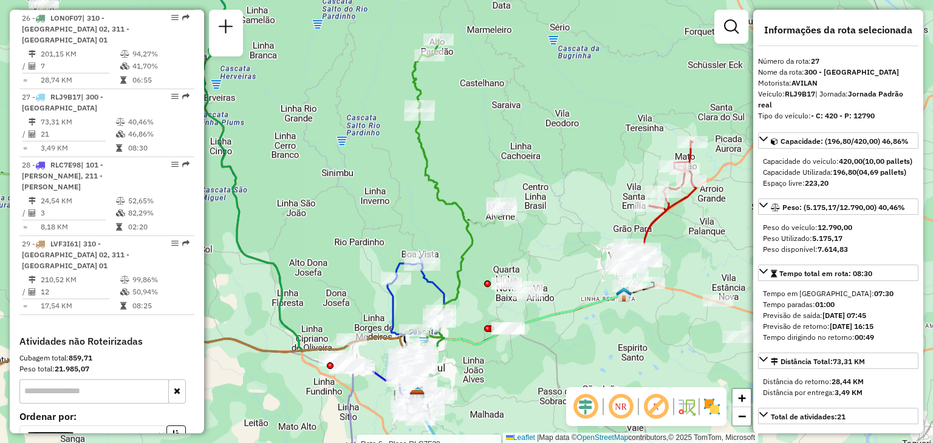
drag, startPoint x: 403, startPoint y: 233, endPoint x: 390, endPoint y: 133, distance: 100.4
click at [390, 121] on div "Rota 6 - Placa RLC7F38 41806077 - [PERSON_NAME] WINK E CI Janela de atendimento…" at bounding box center [466, 221] width 933 height 443
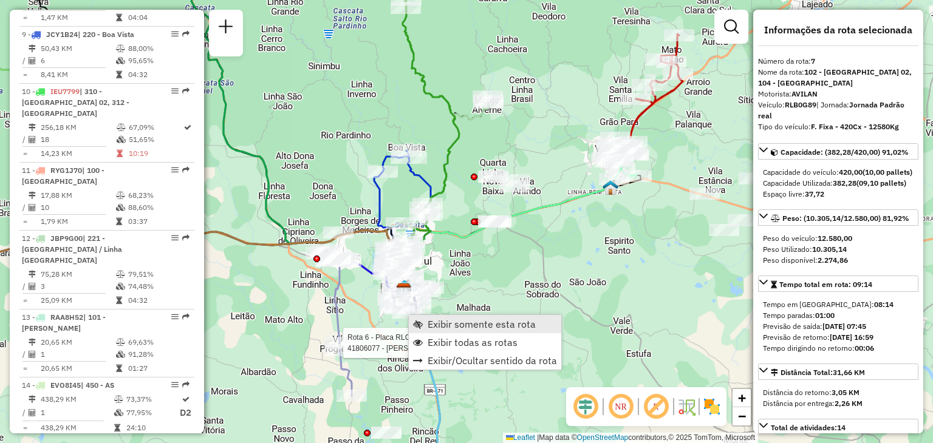
scroll to position [905, 0]
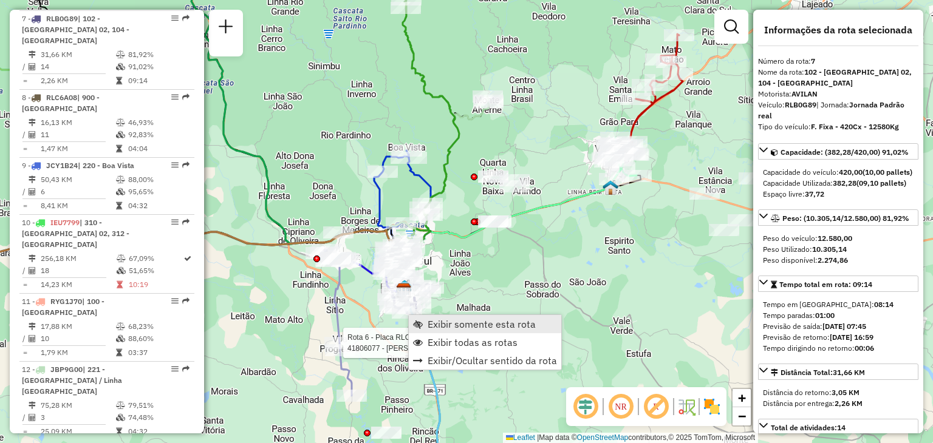
click at [429, 328] on span "Exibir somente esta rota" at bounding box center [481, 324] width 108 height 10
